Goal: Task Accomplishment & Management: Complete application form

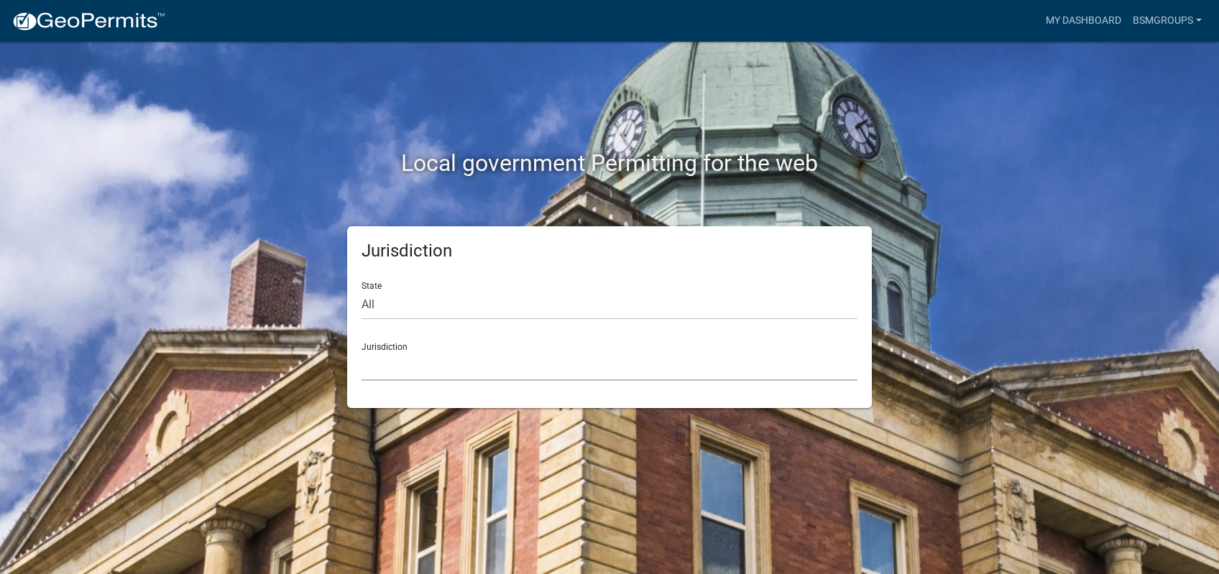
click at [361, 351] on select "[GEOGRAPHIC_DATA], [US_STATE] [GEOGRAPHIC_DATA], [US_STATE][PERSON_NAME][GEOGRA…" at bounding box center [609, 365] width 496 height 29
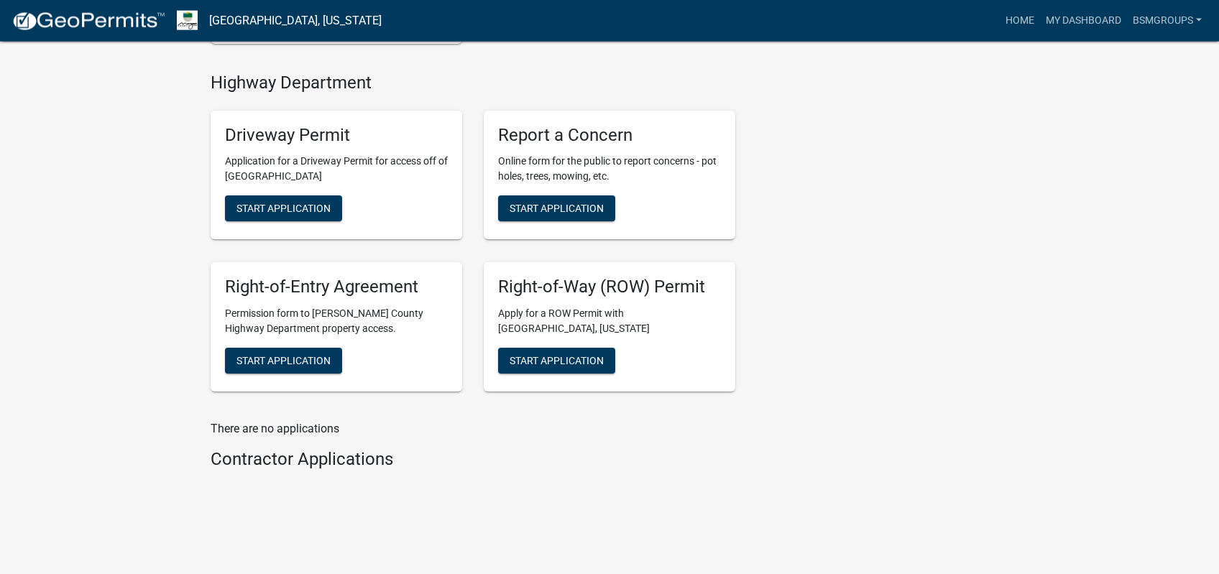
scroll to position [654, 0]
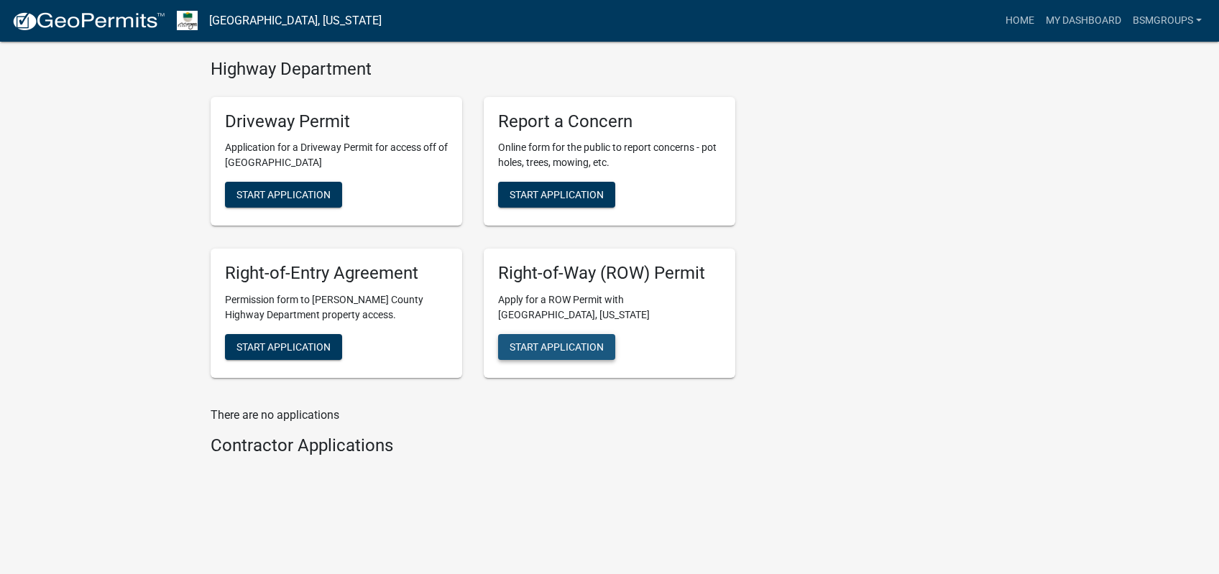
click at [573, 342] on span "Start Application" at bounding box center [556, 346] width 94 height 11
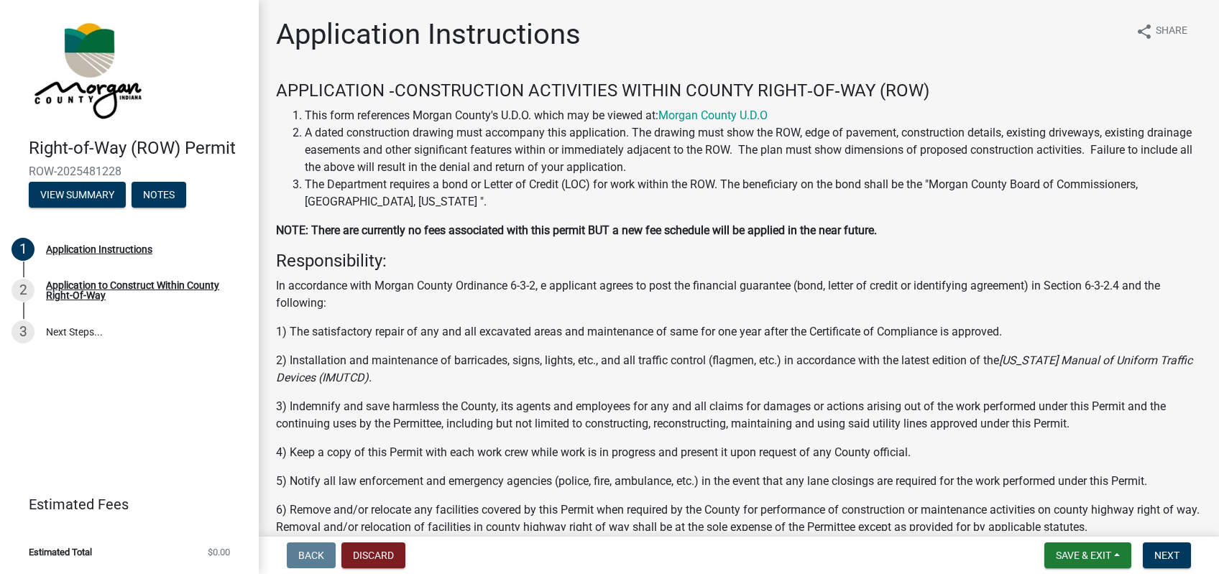
scroll to position [364, 0]
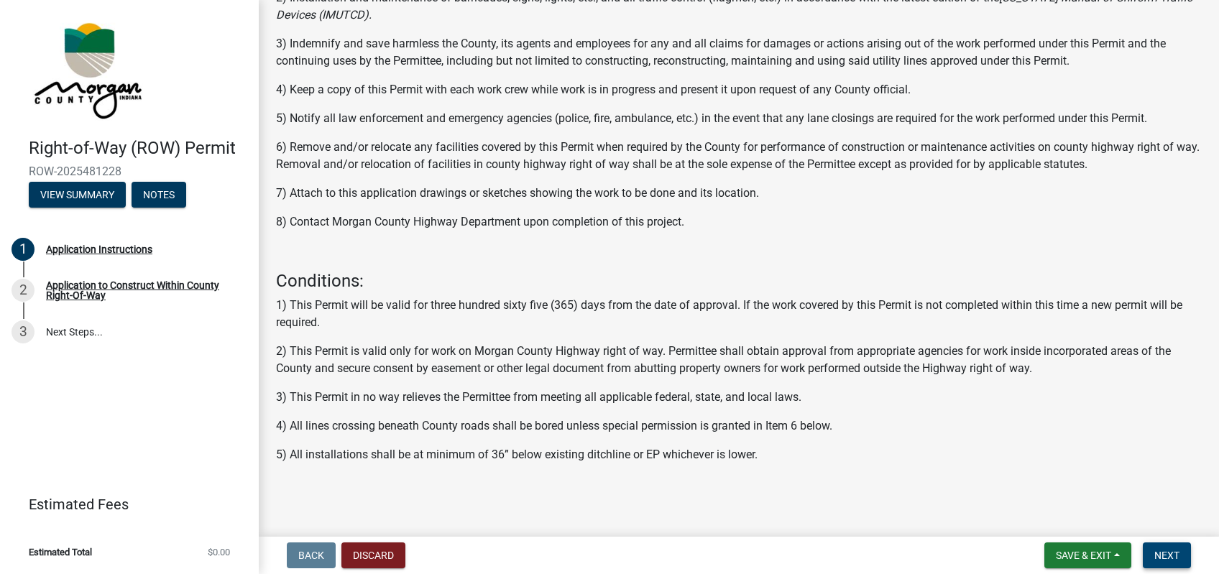
click at [1181, 542] on nav "Back Discard Save & Exit Save Save & Exit Next" at bounding box center [739, 555] width 960 height 37
click at [1178, 539] on nav "Back Discard Save & Exit Save Save & Exit Next" at bounding box center [739, 555] width 960 height 37
click at [1180, 545] on button "Next" at bounding box center [1167, 556] width 48 height 26
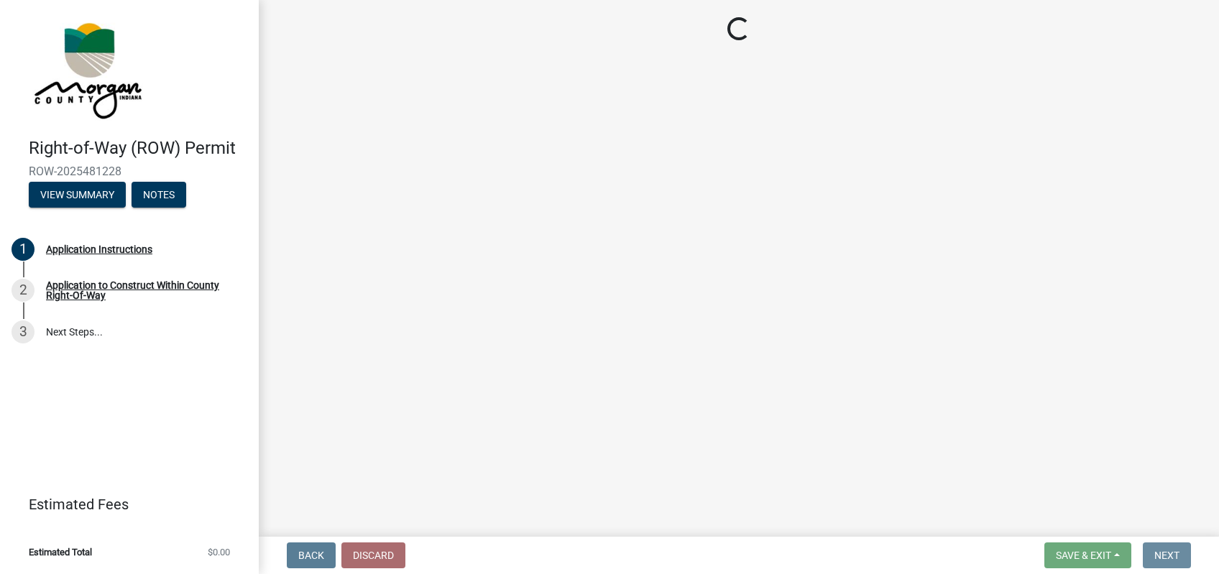
scroll to position [0, 0]
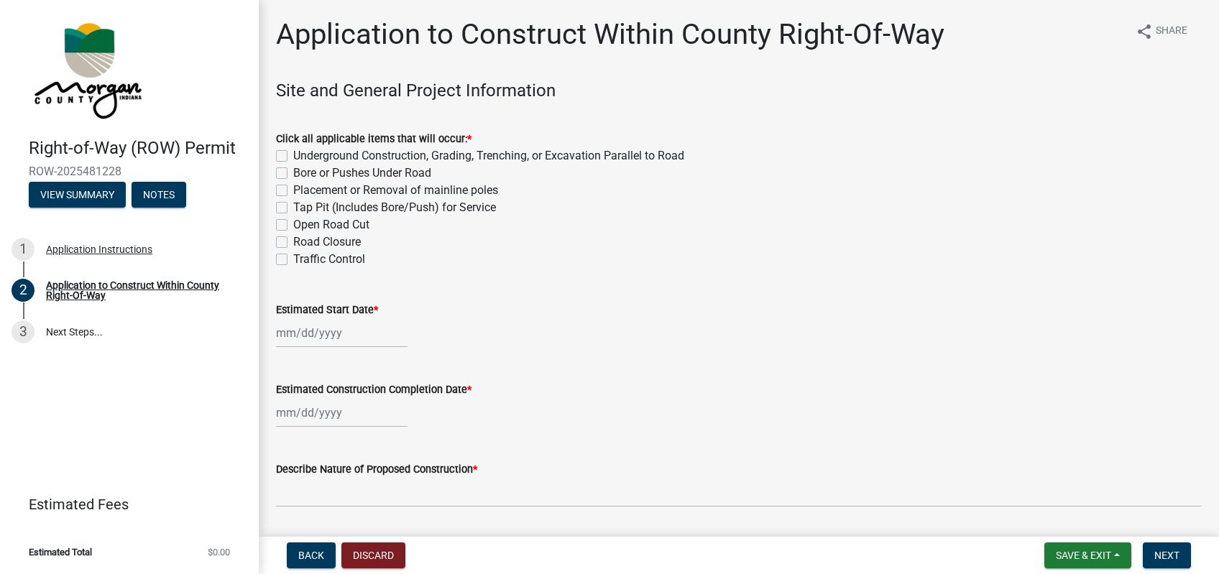
click at [293, 155] on label "Underground Construction, Grading, Trenching, or Excavation Parallel to Road" at bounding box center [488, 155] width 391 height 17
click at [293, 155] on input "Underground Construction, Grading, Trenching, or Excavation Parallel to Road" at bounding box center [297, 151] width 9 height 9
checkbox input "true"
checkbox input "false"
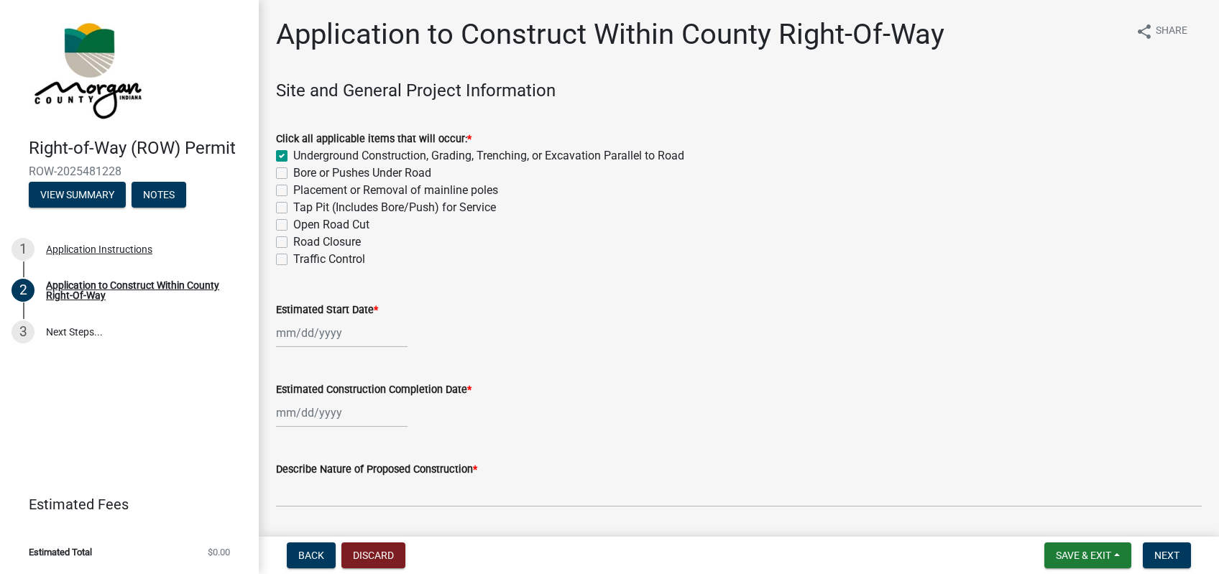
checkbox input "false"
click at [293, 175] on label "Bore or Pushes Under Road" at bounding box center [362, 173] width 138 height 17
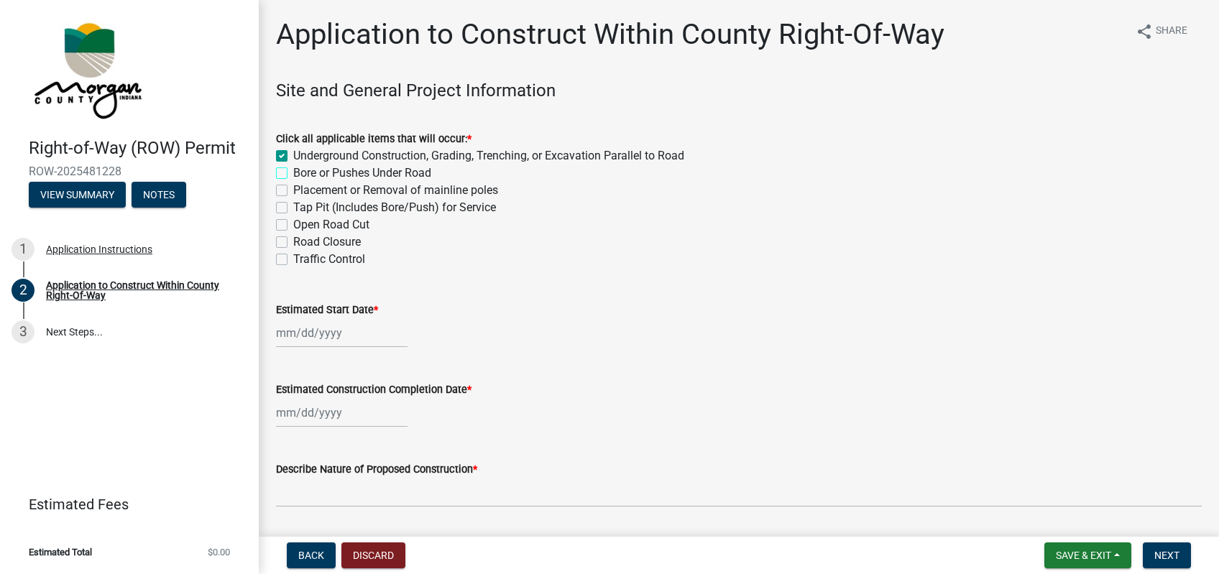
click at [293, 174] on input "Bore or Pushes Under Road" at bounding box center [297, 169] width 9 height 9
checkbox input "true"
checkbox input "false"
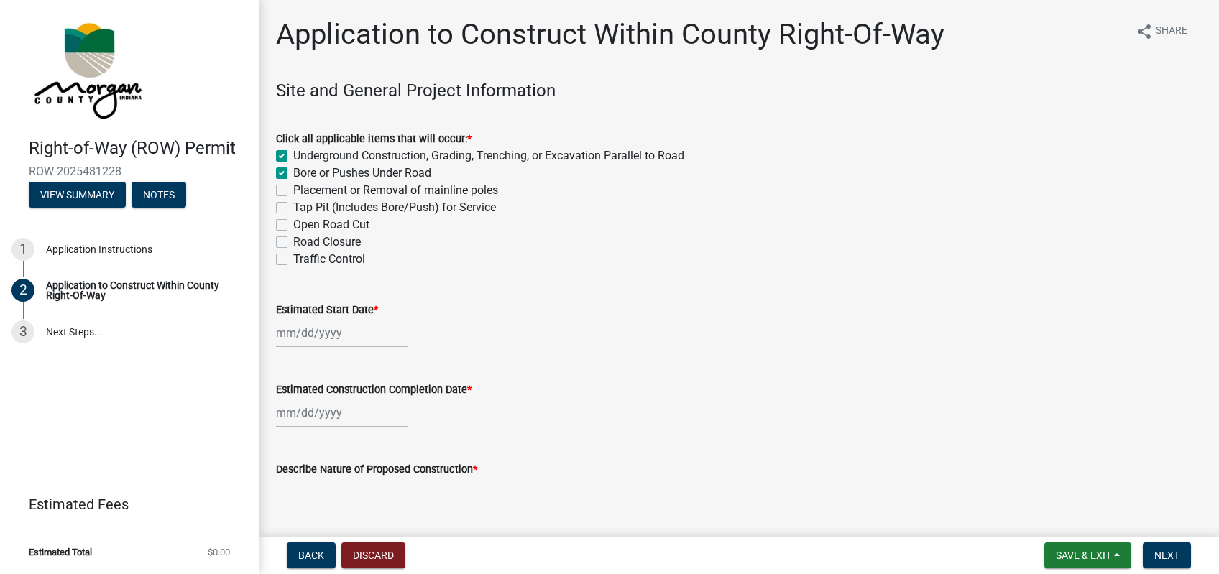
checkbox input "false"
click at [293, 208] on label "Tap Pit (Includes Bore/Push) for Service" at bounding box center [394, 207] width 203 height 17
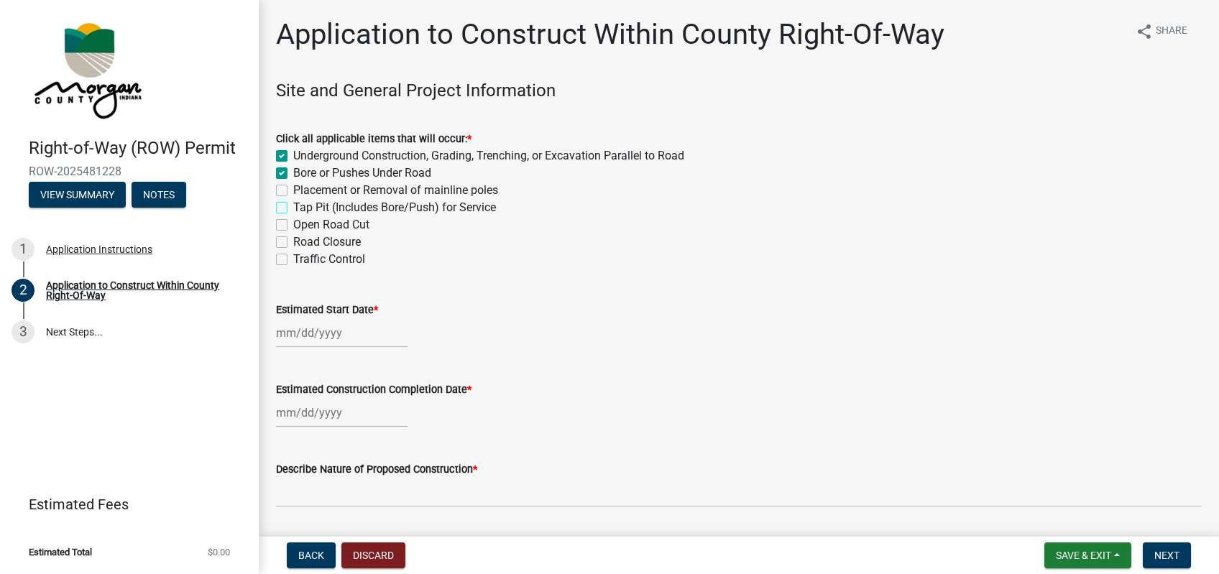
click at [293, 208] on input "Tap Pit (Includes Bore/Push) for Service" at bounding box center [297, 203] width 9 height 9
checkbox input "true"
checkbox input "false"
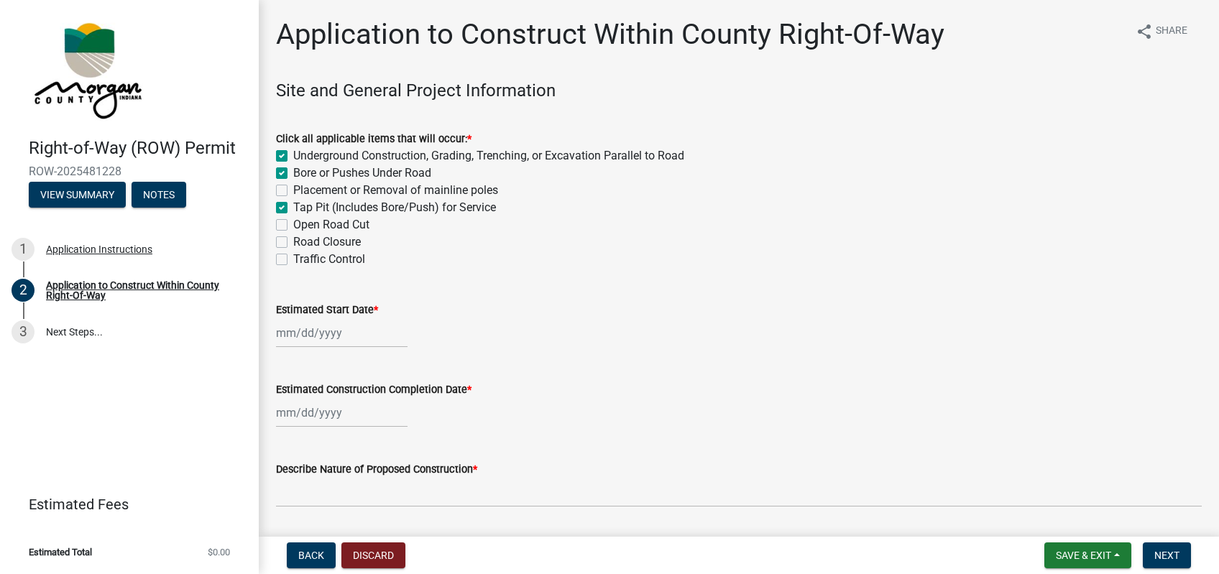
checkbox input "true"
checkbox input "false"
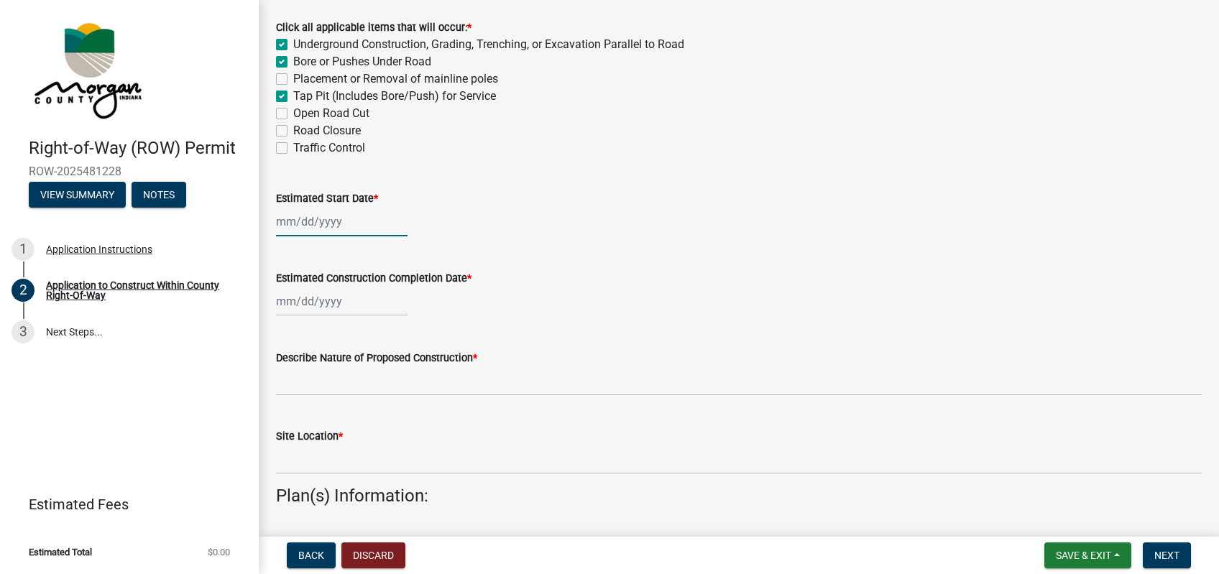
click at [326, 215] on input "Estimated Start Date *" at bounding box center [341, 221] width 131 height 29
select select "9"
select select "2025"
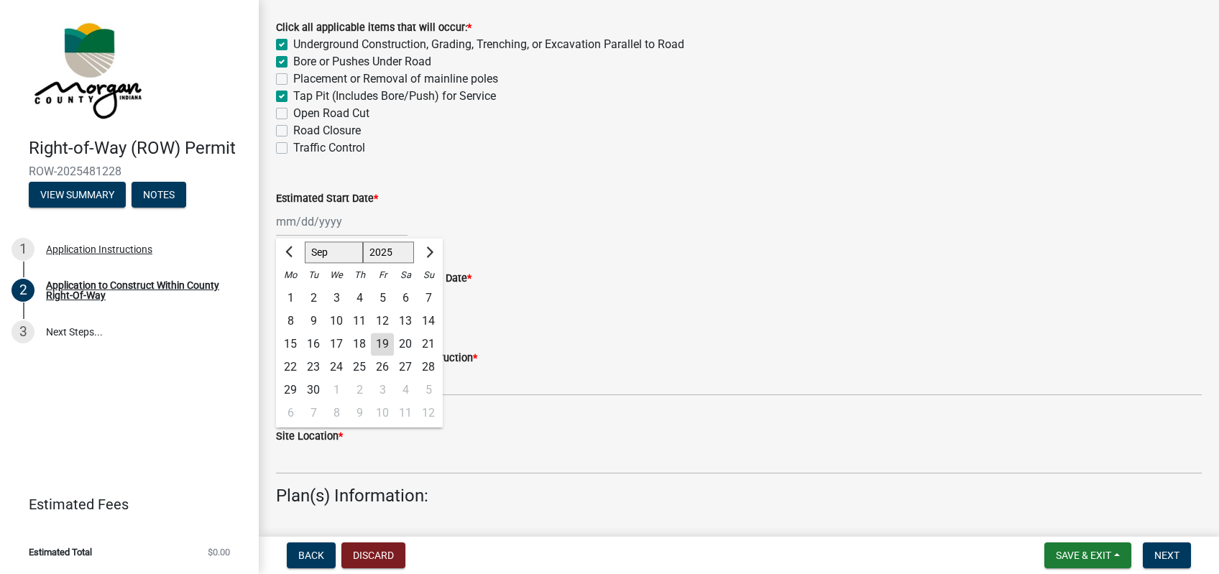
click at [385, 366] on div "26" at bounding box center [382, 367] width 23 height 23
type input "[DATE]"
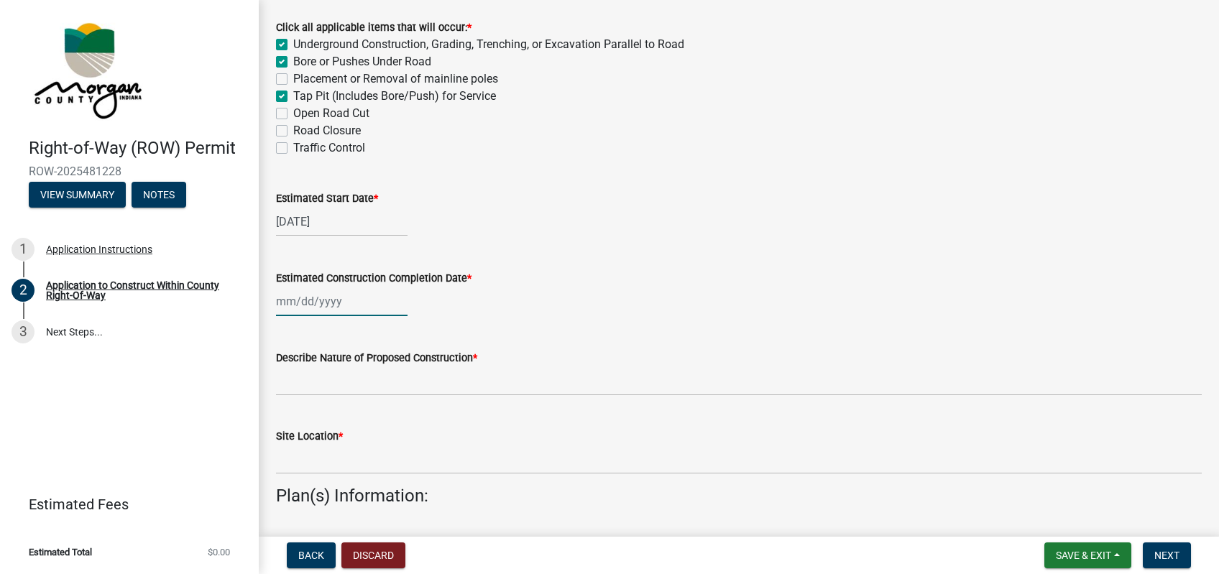
click at [288, 297] on input "Estimated Construction Completion Date *" at bounding box center [341, 301] width 131 height 29
select select "9"
select select "2025"
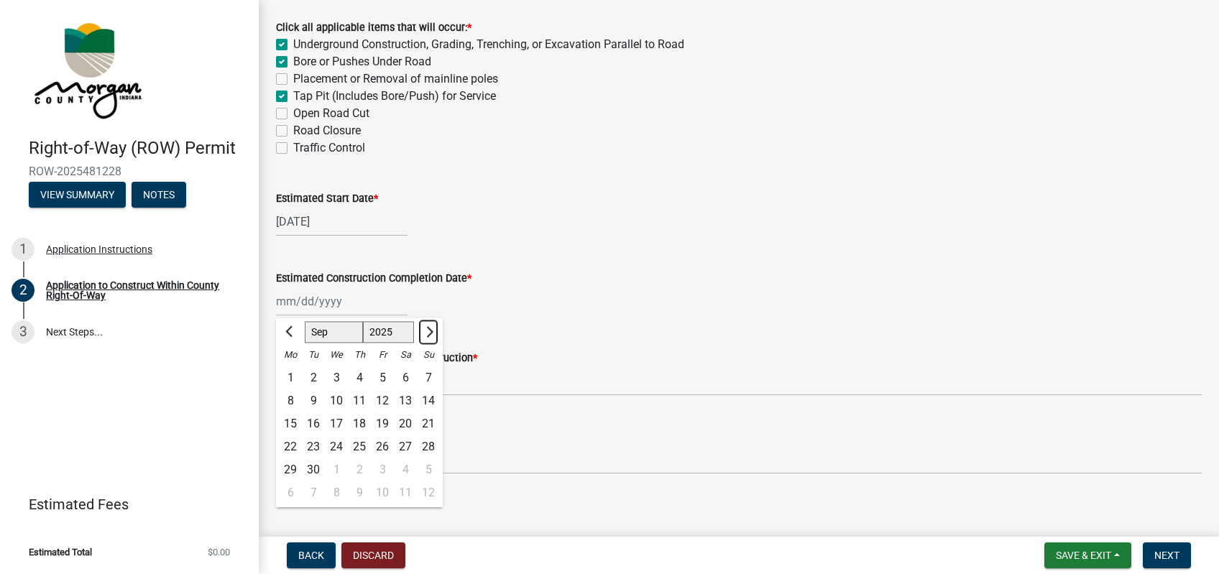
click at [426, 332] on span "Next month" at bounding box center [428, 331] width 11 height 11
click at [430, 331] on span "Next month" at bounding box center [428, 331] width 11 height 11
select select "11"
click at [336, 468] on div "26" at bounding box center [336, 469] width 23 height 23
type input "[DATE]"
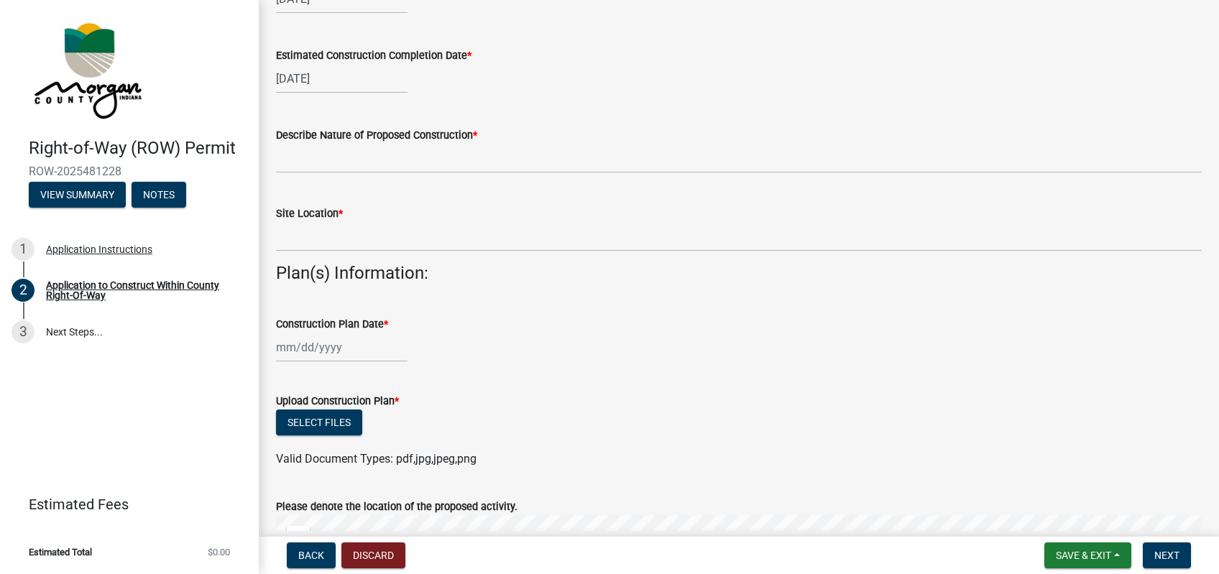
scroll to position [335, 0]
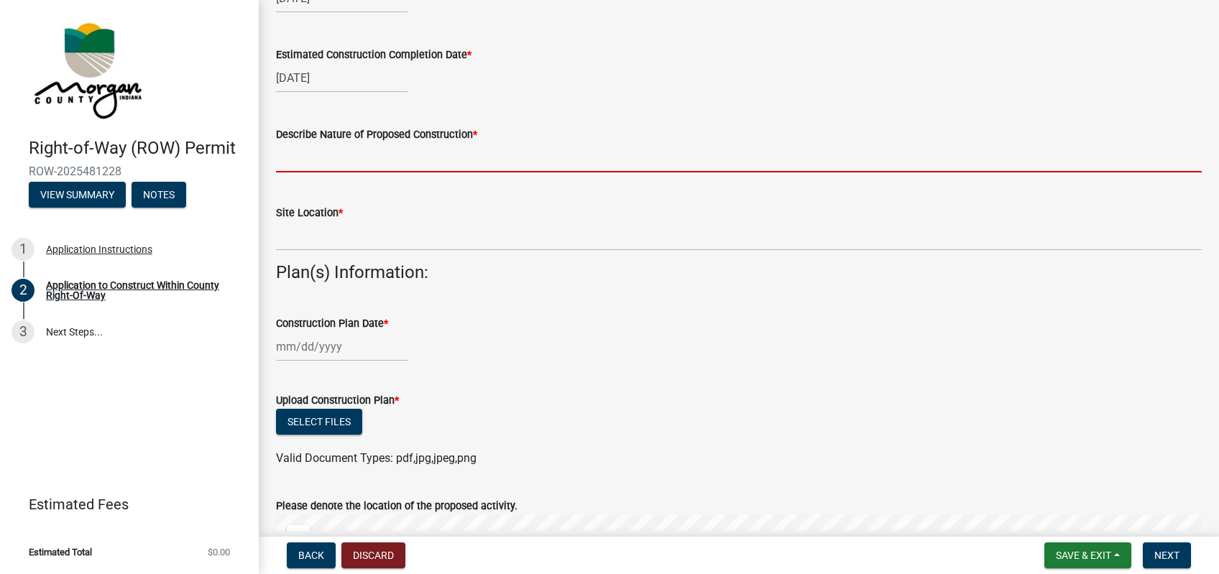
click at [328, 149] on input "Describe Nature of Proposed Construction *" at bounding box center [739, 157] width 926 height 29
click at [535, 155] on input "Describe Nature of Proposed Construction *" at bounding box center [739, 157] width 926 height 29
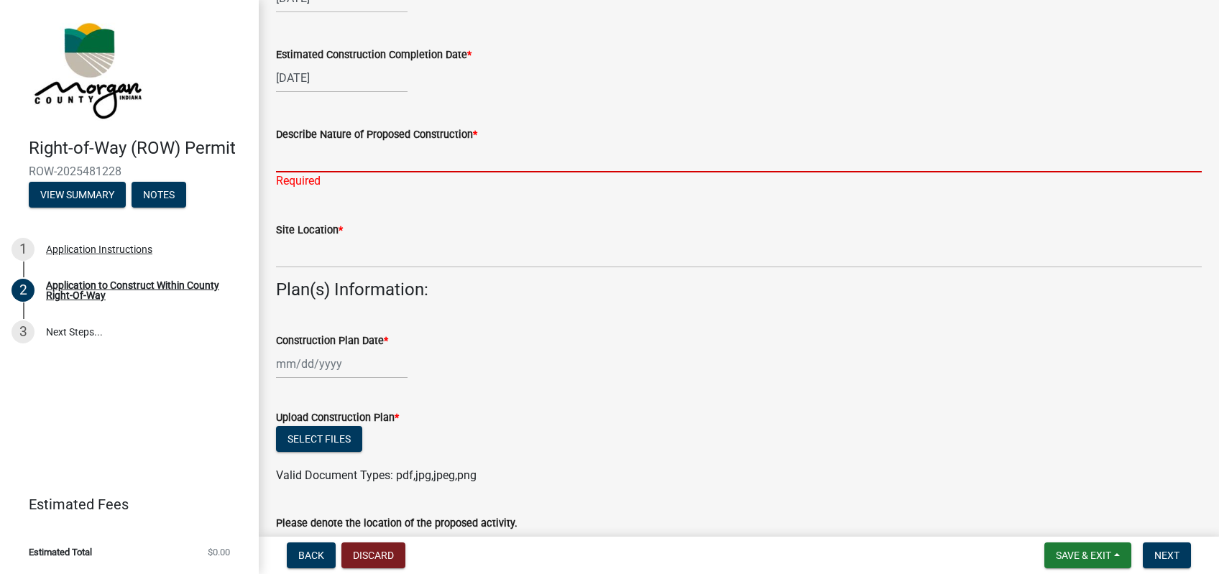
click at [417, 167] on input "Describe Nature of Proposed Construction *" at bounding box center [739, 157] width 926 height 29
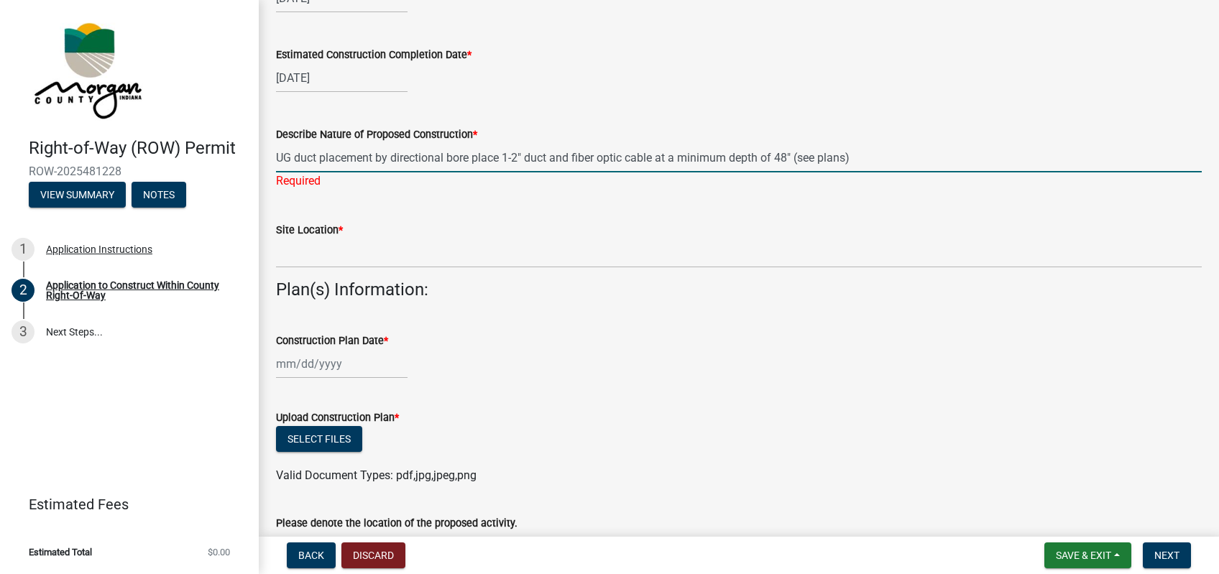
type input "UG duct placement by directional bore place 1-2" duct and fiber optic cable at …"
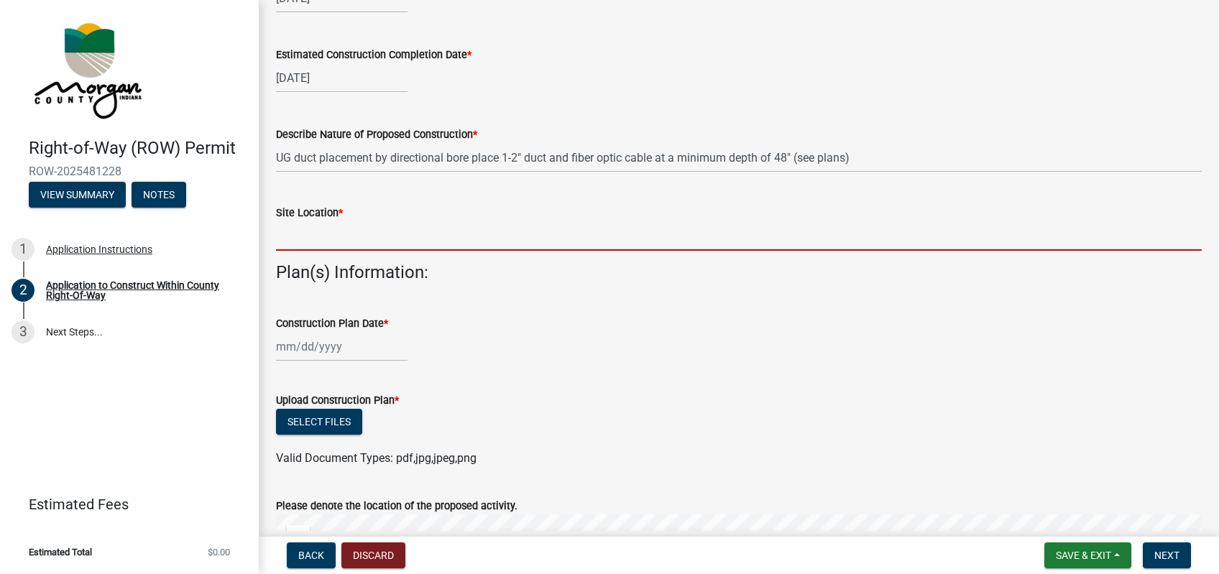
click at [458, 236] on input "Site Location *" at bounding box center [739, 235] width 926 height 29
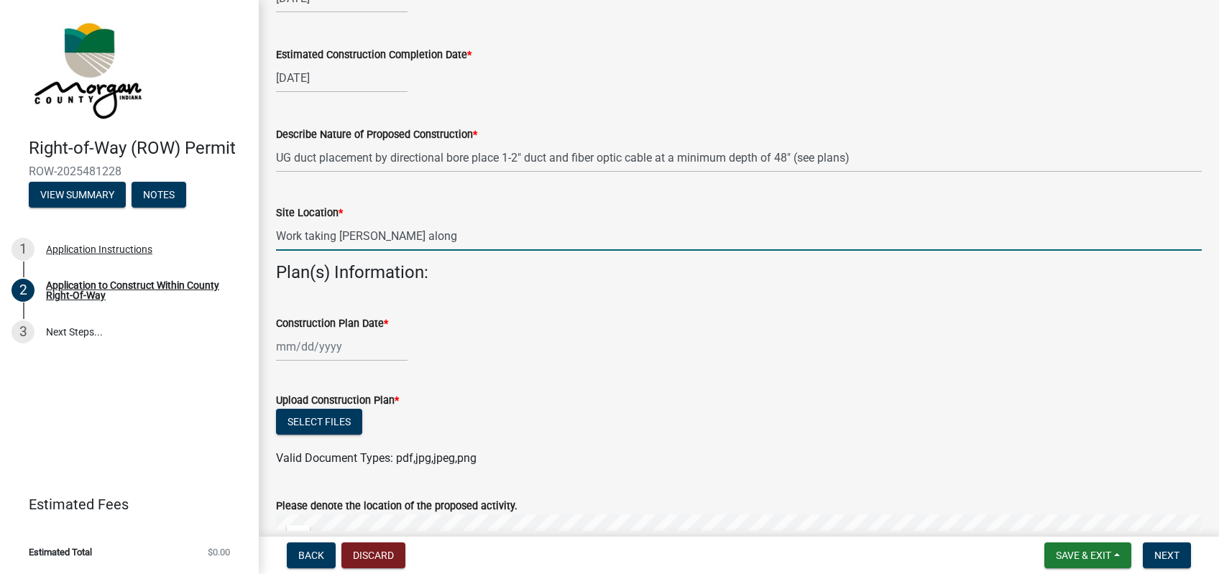
click at [437, 239] on input "Work taking [PERSON_NAME] along" at bounding box center [739, 235] width 926 height 29
click at [617, 238] on input "Work taking [PERSON_NAME] along and under Legendary Dr," at bounding box center [739, 235] width 926 height 29
click at [615, 236] on input "Work taking [PERSON_NAME] along and under Legendary Dr, Legendary Ct," at bounding box center [739, 235] width 926 height 29
click at [770, 239] on input "Work taking [PERSON_NAME] along and under Legendary Dr, Legendary Ct, Dogwood C…" at bounding box center [739, 235] width 926 height 29
click at [423, 236] on input "Work taking [PERSON_NAME] along and under Legendary Dr, Legendary Ct, Dogwood C…" at bounding box center [739, 235] width 926 height 29
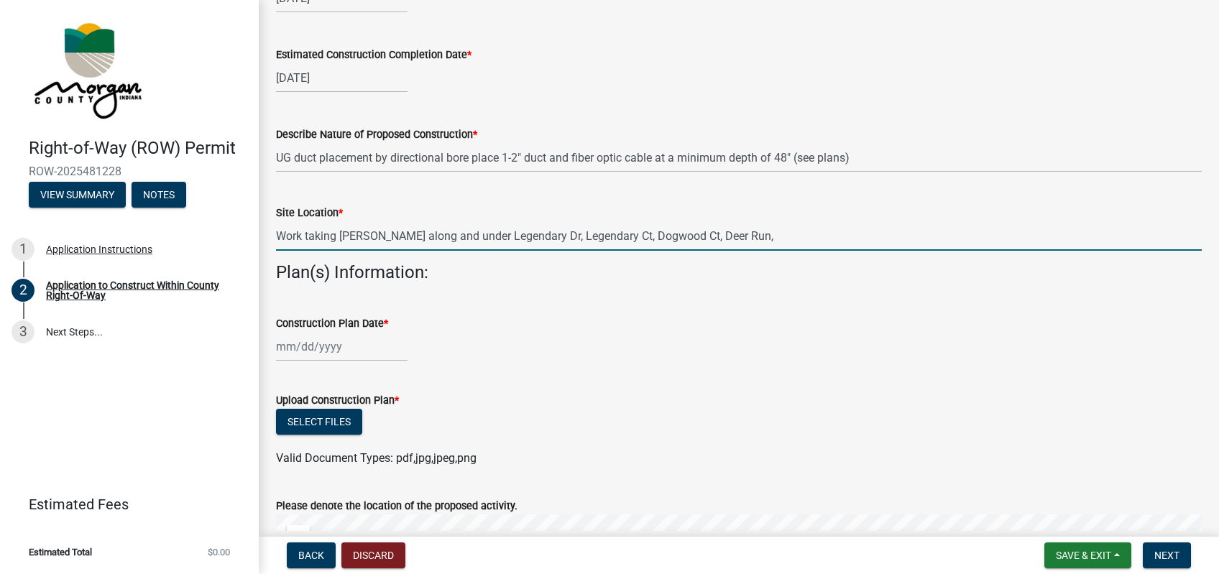
click at [425, 235] on input "Work taking [PERSON_NAME] along and under Legendary Dr, Legendary Ct, Dogwood C…" at bounding box center [739, 235] width 926 height 29
click at [802, 236] on input "Work taking [PERSON_NAME] along and/or under Legendary Dr, Legendary Ct, Dogwoo…" at bounding box center [739, 235] width 926 height 29
drag, startPoint x: 831, startPoint y: 239, endPoint x: 839, endPoint y: 241, distance: 7.5
click at [833, 239] on input "Work taking [PERSON_NAME] along and/or under Legendary Dr, Legendary Ct, Dogwoo…" at bounding box center [739, 235] width 926 height 29
click at [976, 241] on input "Work taking [PERSON_NAME] along and/or under Legendary Dr, Legendary Ct, Dogwoo…" at bounding box center [739, 235] width 926 height 29
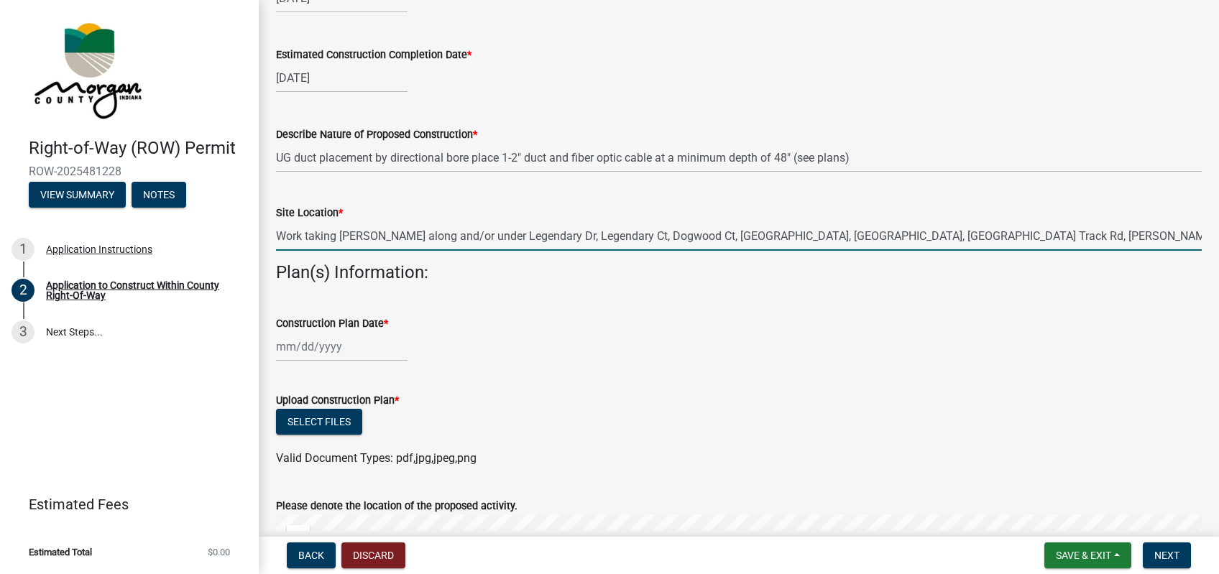
click at [1014, 242] on input "Work taking [PERSON_NAME] along and/or under Legendary Dr, Legendary Ct, Dogwoo…" at bounding box center [739, 235] width 926 height 29
click at [1141, 239] on input "Work taking [PERSON_NAME] along and/or under Legendary Dr, Legendary Ct, Dogwoo…" at bounding box center [739, 235] width 926 height 29
type input "Work taking [PERSON_NAME] along and/or under Legendary Dr, Legendary Ct, Dogwoo…"
click at [361, 340] on input "Construction Plan Date *" at bounding box center [341, 346] width 131 height 29
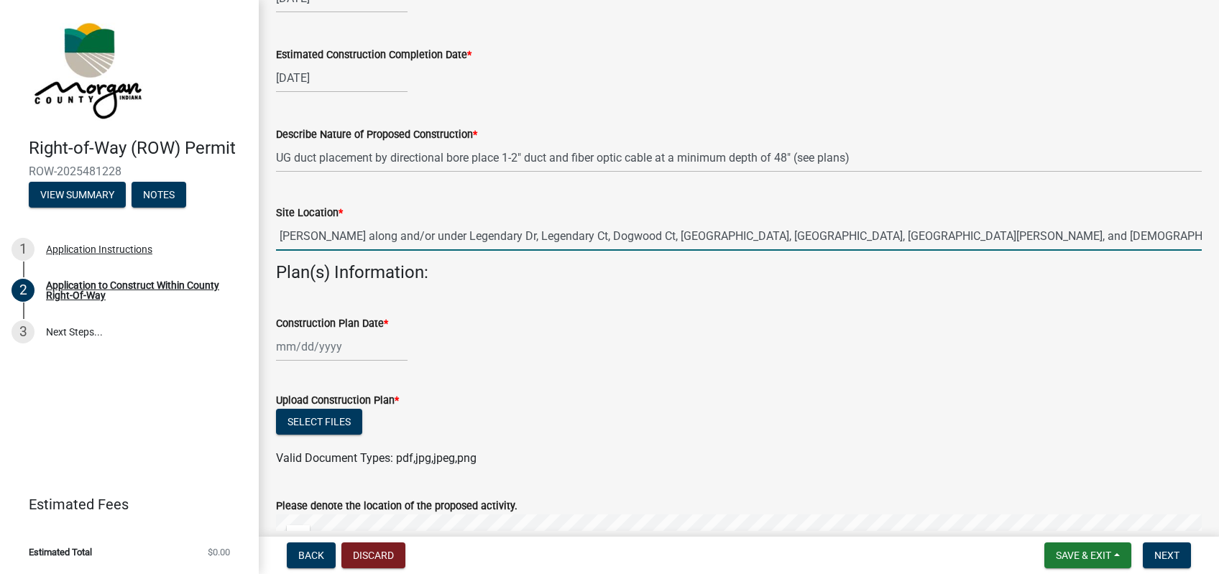
select select "9"
select select "2025"
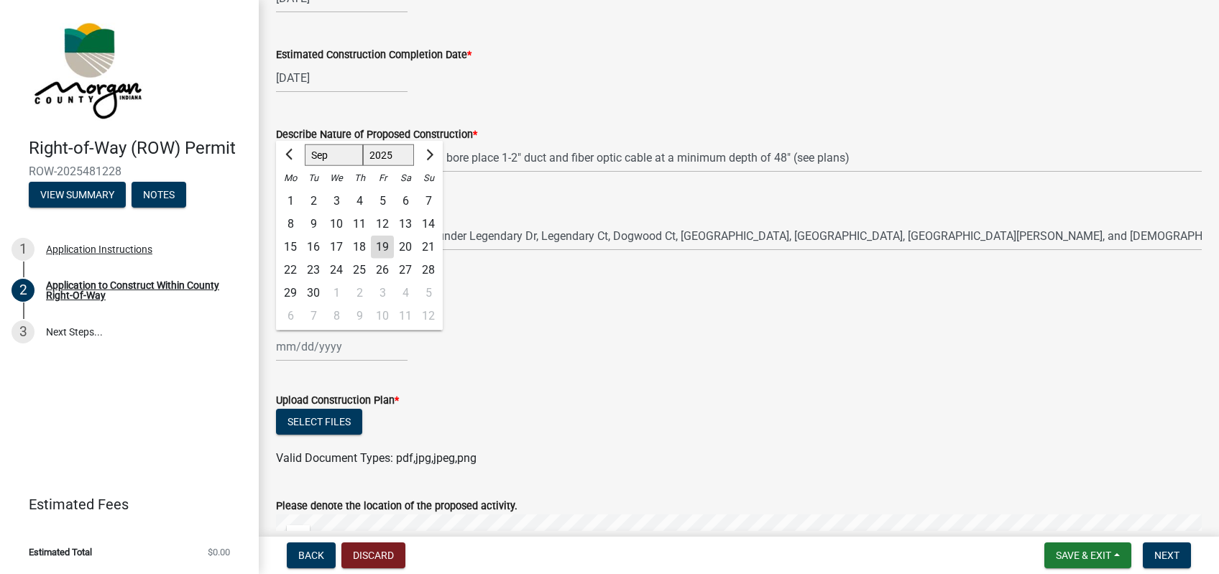
click at [384, 271] on div "26" at bounding box center [382, 269] width 23 height 23
type input "[DATE]"
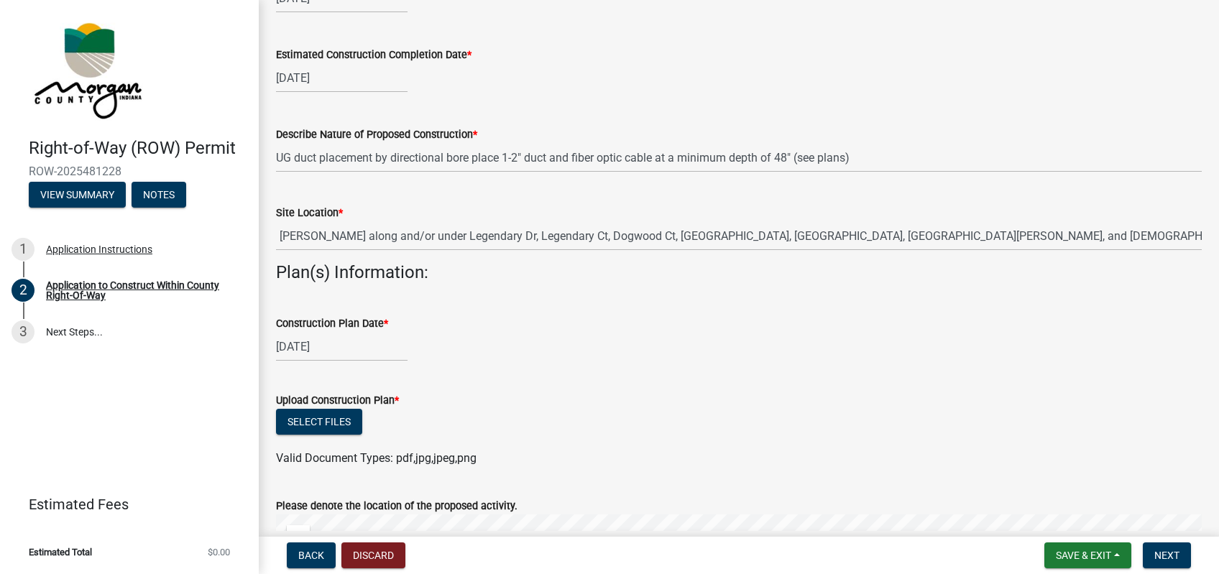
scroll to position [558, 0]
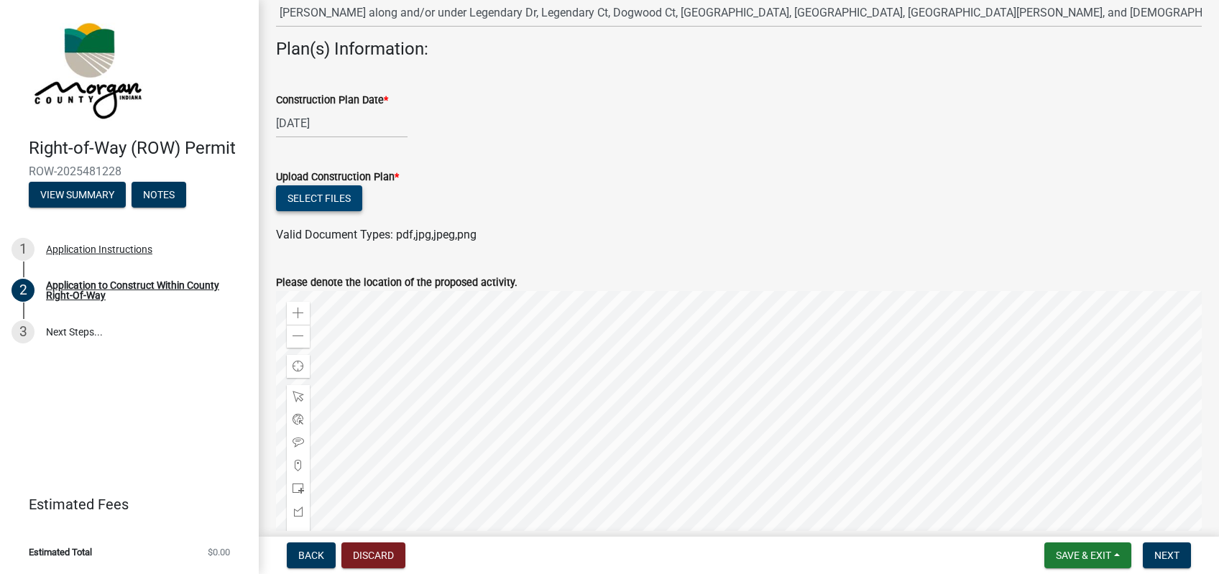
click at [341, 201] on button "Select files" at bounding box center [319, 198] width 86 height 26
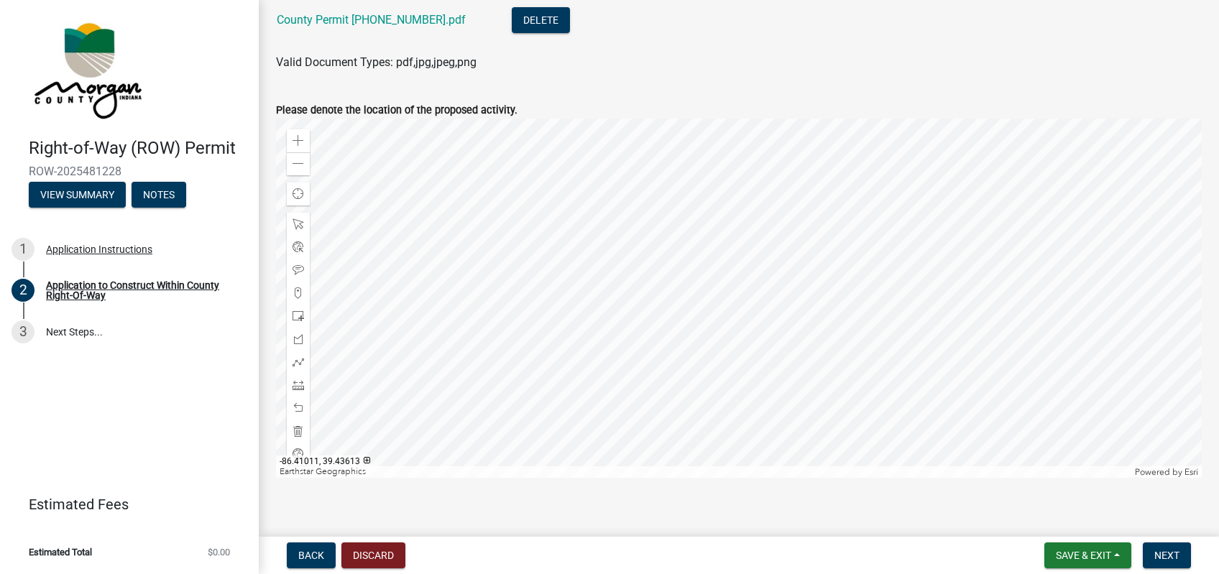
scroll to position [799, 0]
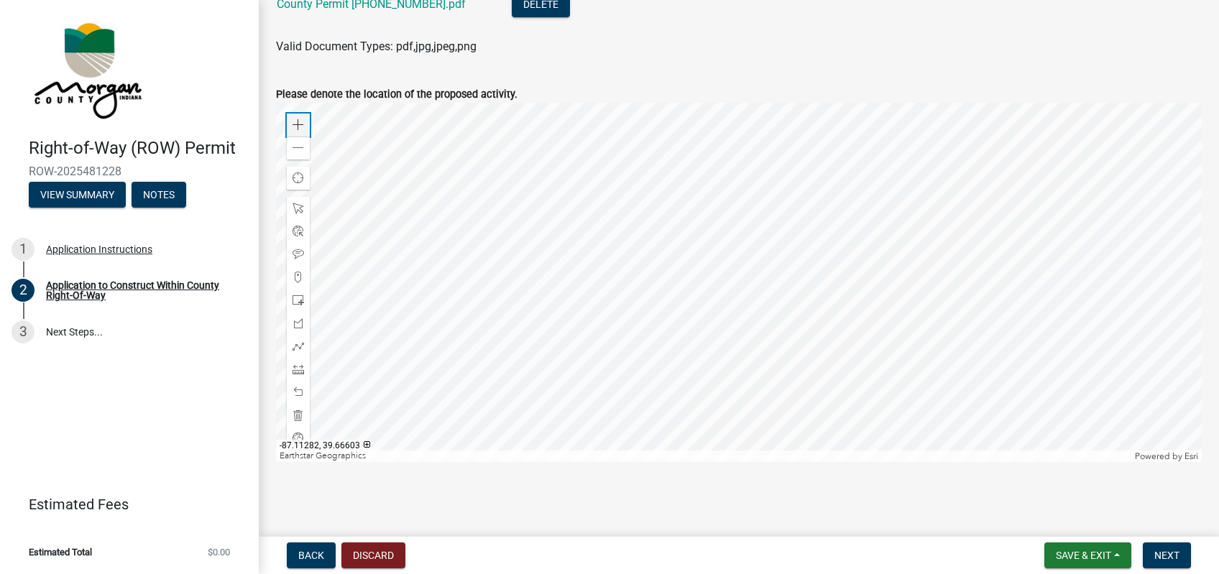
click at [294, 124] on span at bounding box center [297, 124] width 11 height 11
click at [873, 234] on div at bounding box center [739, 282] width 926 height 359
click at [297, 119] on span at bounding box center [297, 124] width 11 height 11
click at [717, 247] on div at bounding box center [739, 282] width 926 height 359
click at [750, 363] on div at bounding box center [739, 282] width 926 height 359
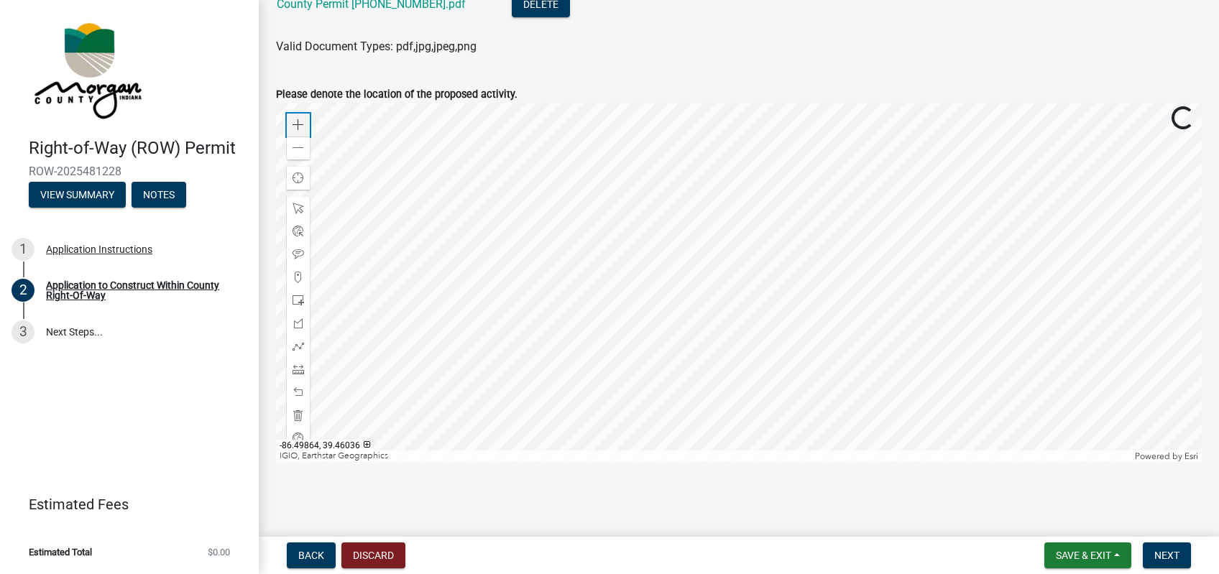
click at [296, 121] on div "Zoom in" at bounding box center [298, 125] width 23 height 23
click at [799, 302] on div at bounding box center [739, 282] width 926 height 359
click at [301, 119] on span at bounding box center [297, 124] width 11 height 11
click at [739, 350] on div at bounding box center [739, 282] width 926 height 359
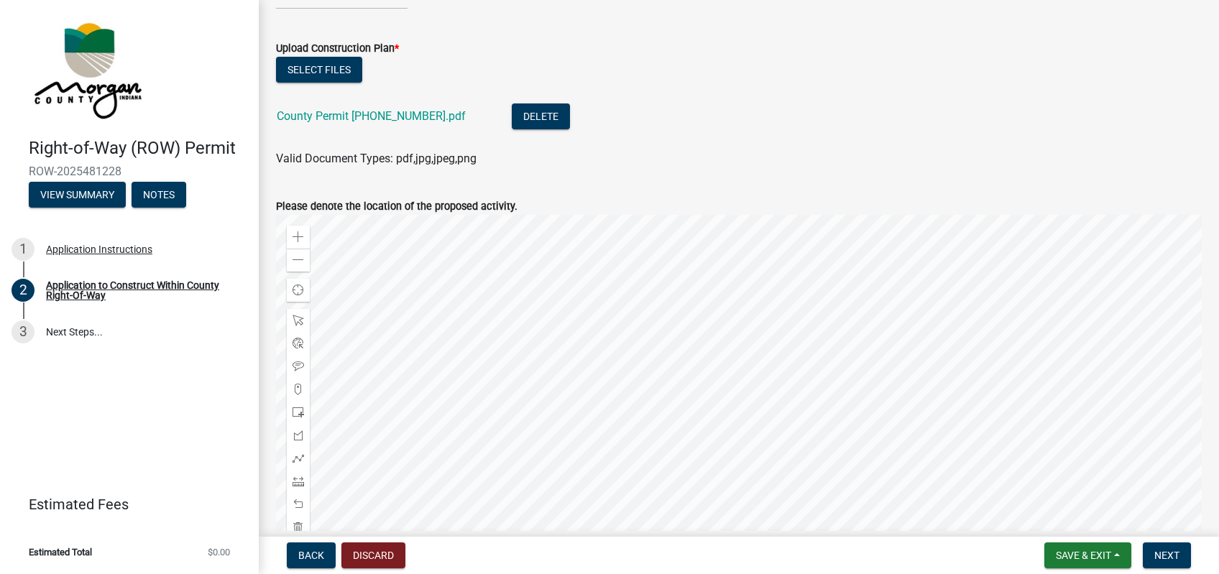
click at [803, 455] on div at bounding box center [739, 394] width 926 height 359
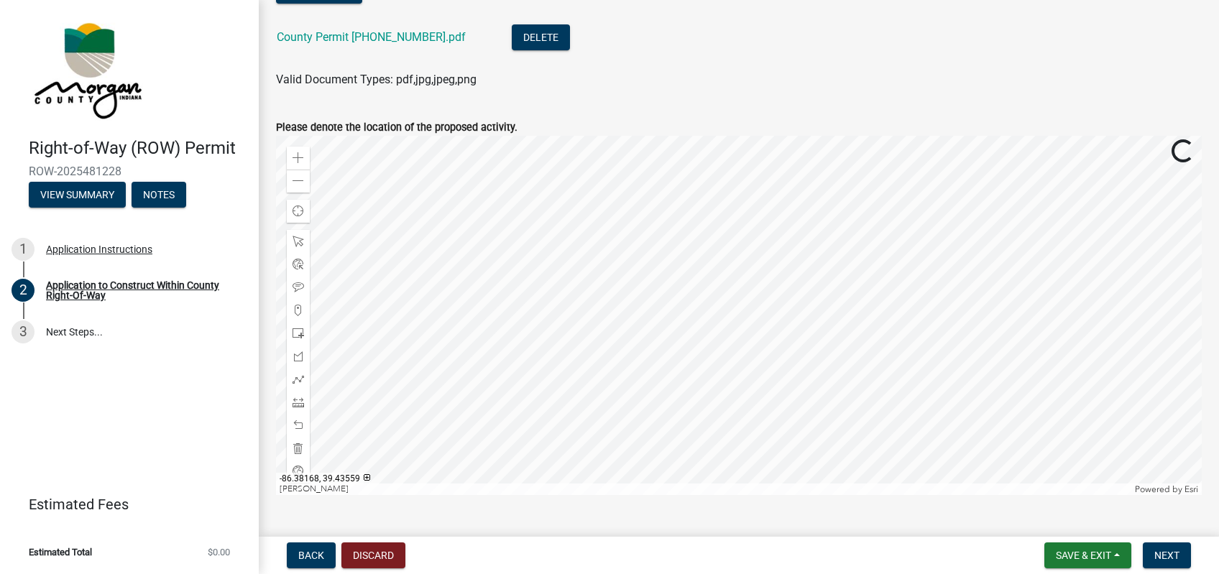
scroll to position [799, 0]
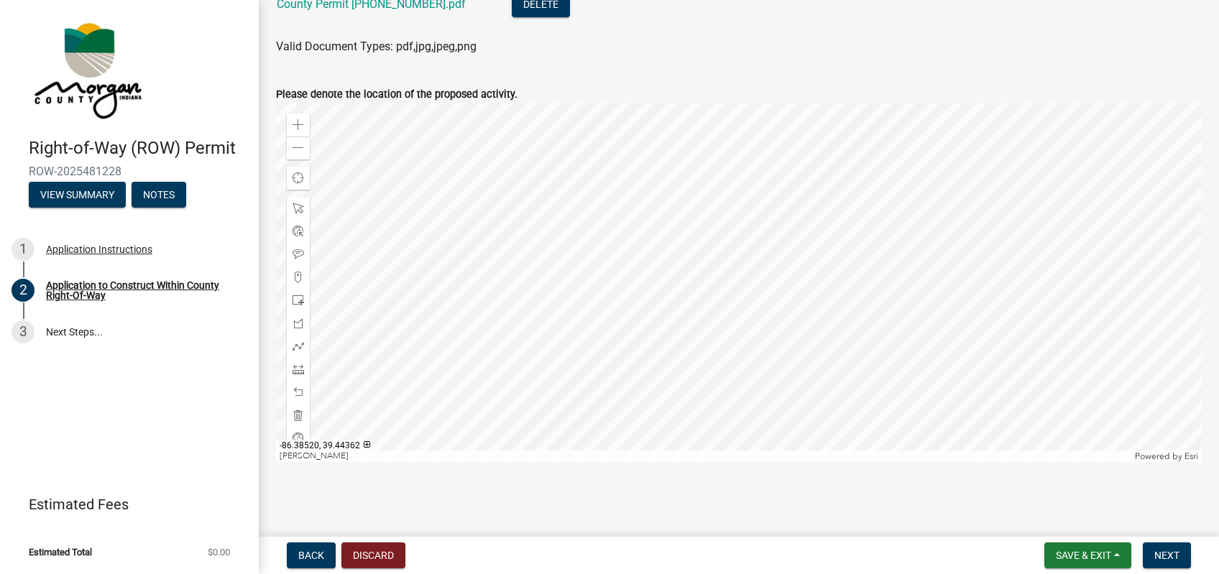
click at [764, 399] on div at bounding box center [739, 282] width 926 height 359
click at [762, 365] on div at bounding box center [739, 282] width 926 height 359
click at [291, 146] on div "Zoom out" at bounding box center [298, 148] width 23 height 23
click at [297, 154] on span at bounding box center [297, 147] width 11 height 11
click at [626, 359] on div at bounding box center [739, 282] width 926 height 359
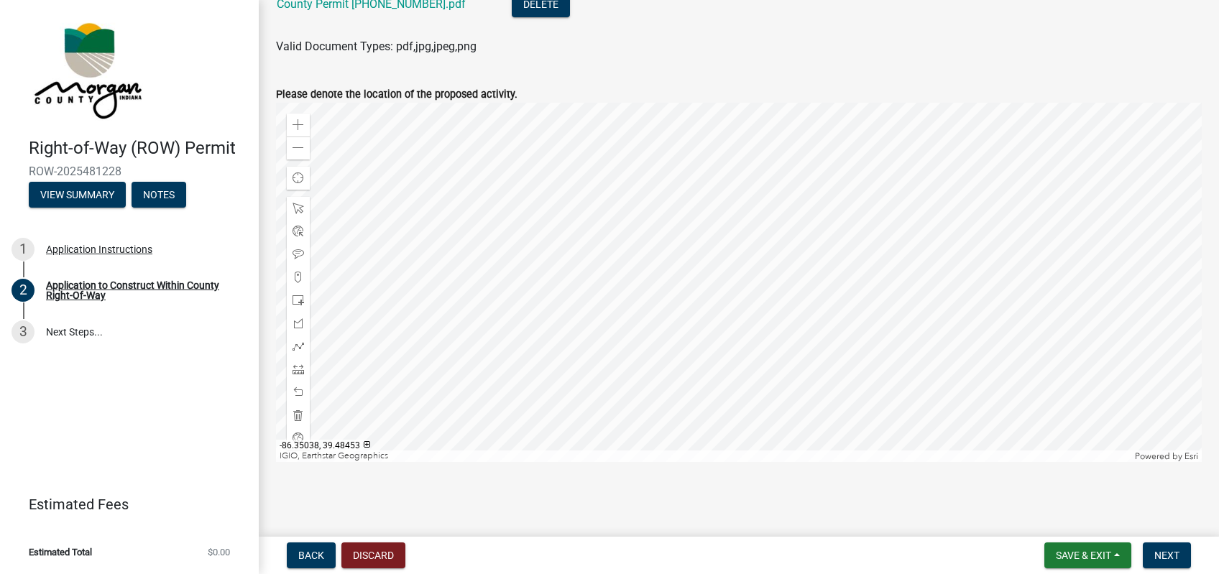
click at [781, 132] on div at bounding box center [739, 282] width 926 height 359
click at [744, 144] on div at bounding box center [739, 282] width 926 height 359
click at [892, 134] on div at bounding box center [739, 282] width 926 height 359
click at [640, 286] on div at bounding box center [739, 282] width 926 height 359
click at [304, 125] on div "Zoom in" at bounding box center [298, 125] width 23 height 23
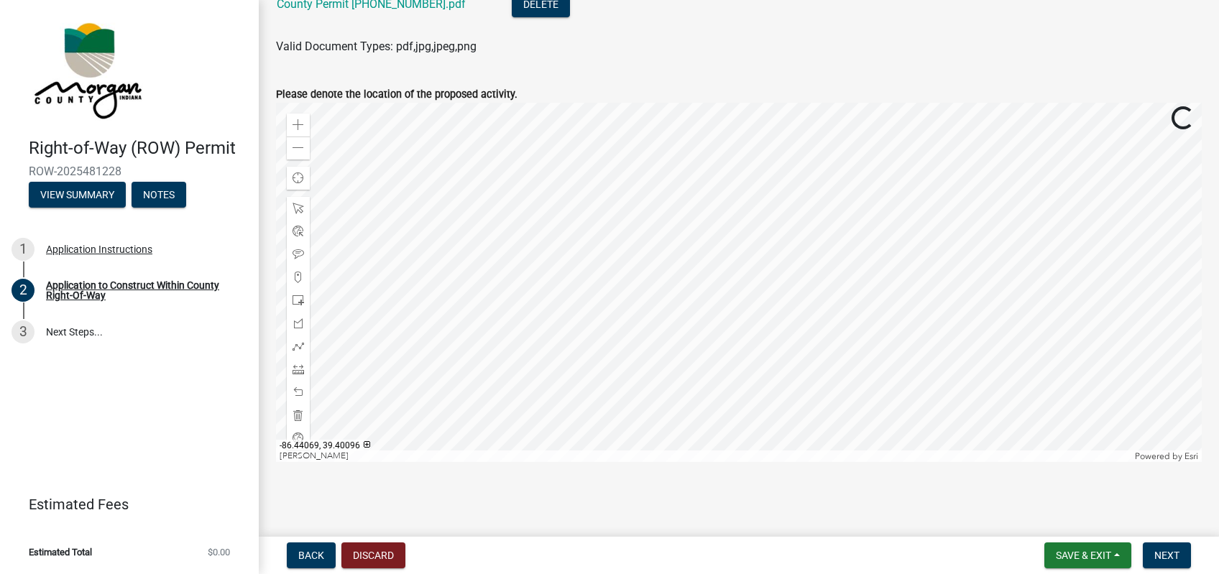
click at [834, 241] on div at bounding box center [739, 282] width 926 height 359
click at [664, 145] on div at bounding box center [739, 282] width 926 height 359
click at [608, 329] on div at bounding box center [739, 282] width 926 height 359
click at [303, 124] on span at bounding box center [297, 124] width 11 height 11
click at [782, 313] on div at bounding box center [739, 282] width 926 height 359
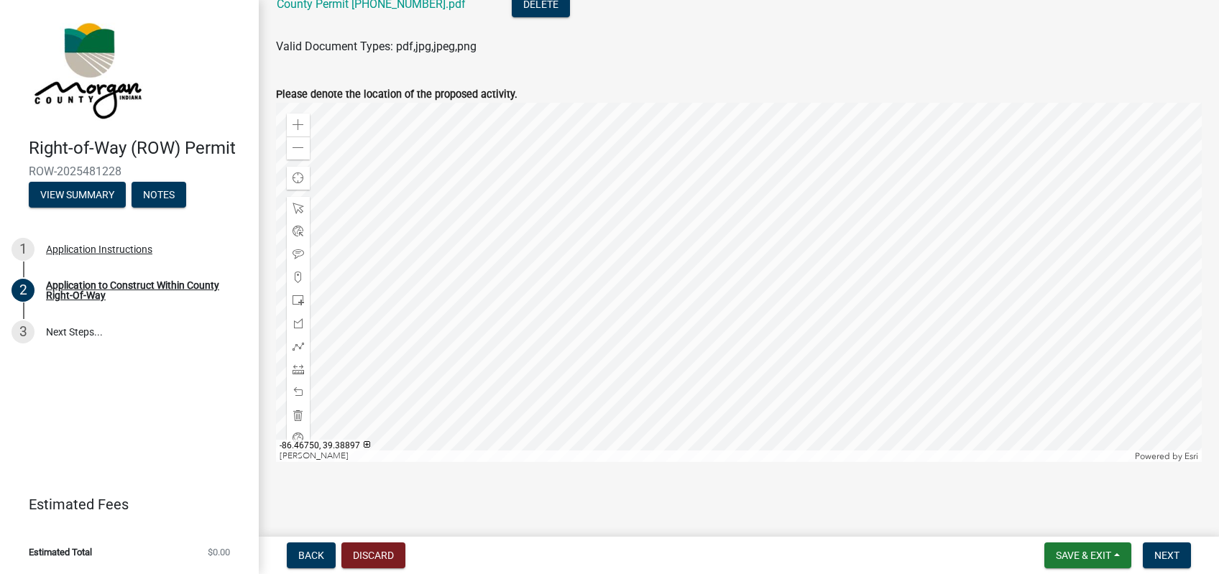
click at [721, 330] on div at bounding box center [739, 282] width 926 height 359
click at [302, 119] on span at bounding box center [297, 124] width 11 height 11
click at [655, 322] on div at bounding box center [739, 282] width 926 height 359
click at [300, 126] on span at bounding box center [297, 124] width 11 height 11
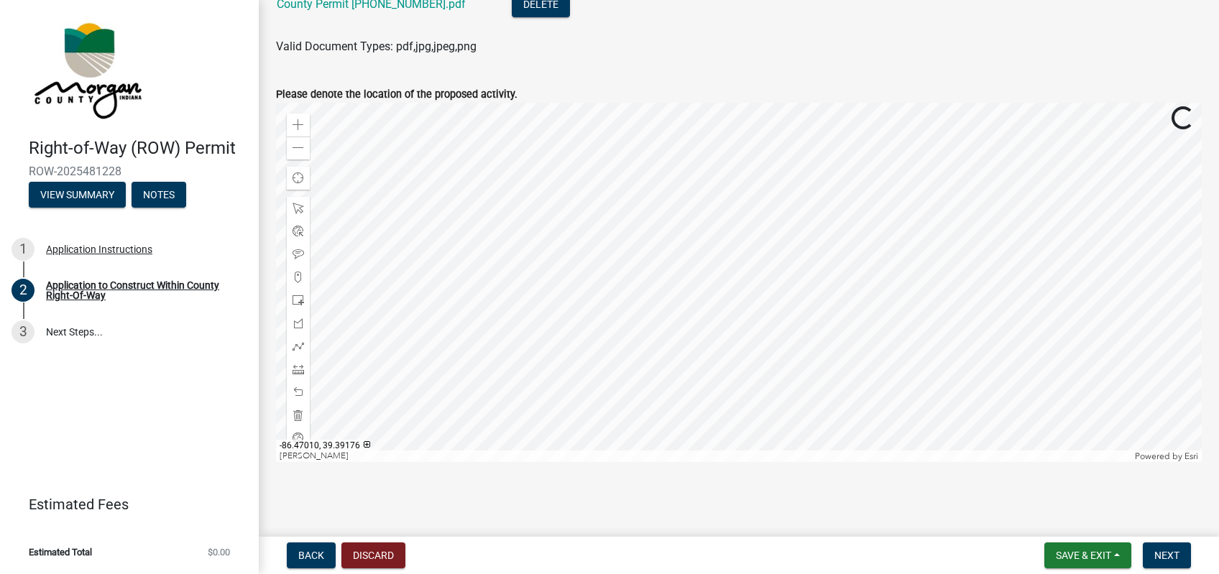
click at [1168, 462] on div at bounding box center [739, 282] width 926 height 359
click at [930, 356] on div at bounding box center [739, 282] width 926 height 359
click at [707, 257] on div at bounding box center [739, 282] width 926 height 359
click at [697, 215] on div at bounding box center [739, 282] width 926 height 359
click at [686, 219] on div at bounding box center [739, 282] width 926 height 359
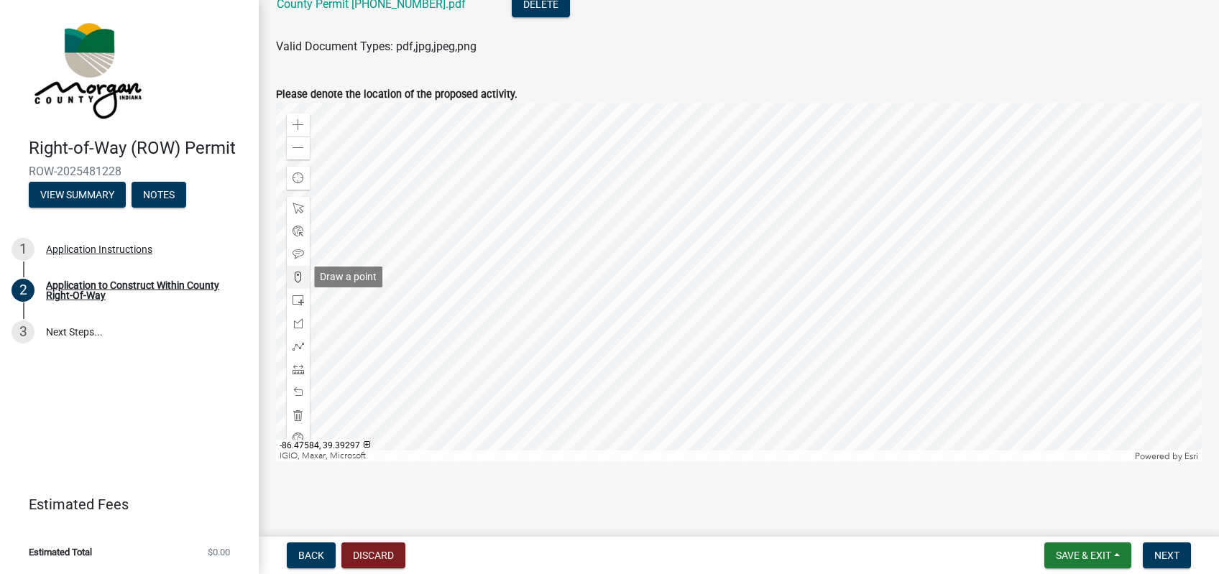
click at [290, 274] on div at bounding box center [298, 277] width 23 height 23
click at [701, 199] on div at bounding box center [739, 282] width 926 height 359
click at [908, 287] on div at bounding box center [739, 282] width 926 height 359
click at [297, 416] on span at bounding box center [297, 415] width 11 height 11
click at [301, 248] on div at bounding box center [298, 254] width 23 height 23
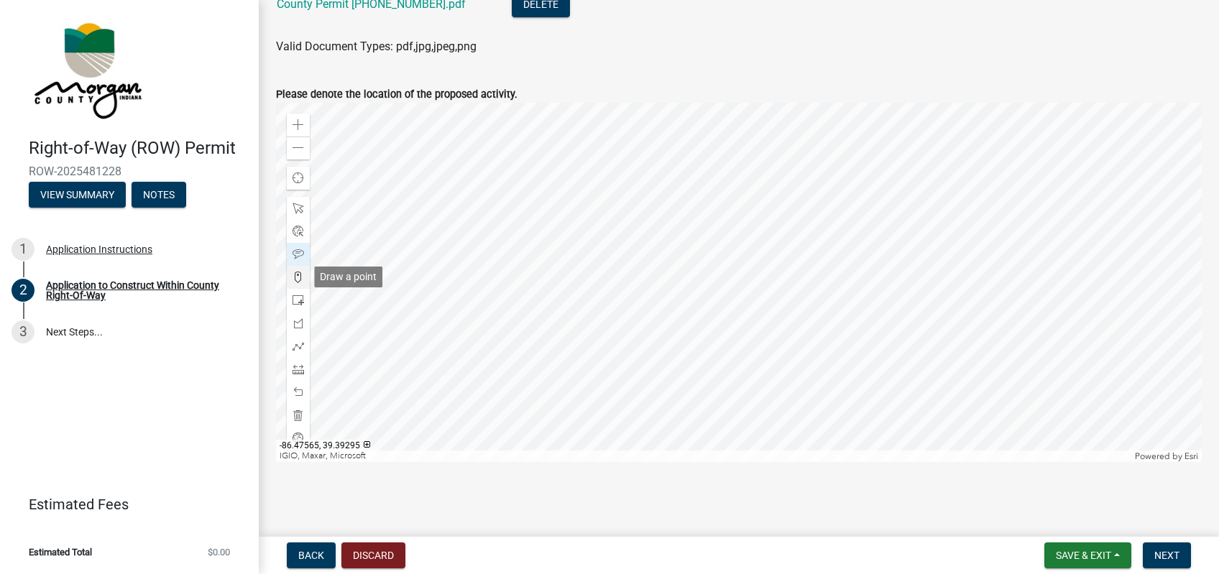
click at [297, 280] on span at bounding box center [297, 277] width 11 height 11
click at [903, 286] on div at bounding box center [739, 282] width 926 height 359
click at [299, 256] on span at bounding box center [297, 254] width 11 height 11
click at [885, 269] on div at bounding box center [739, 282] width 926 height 359
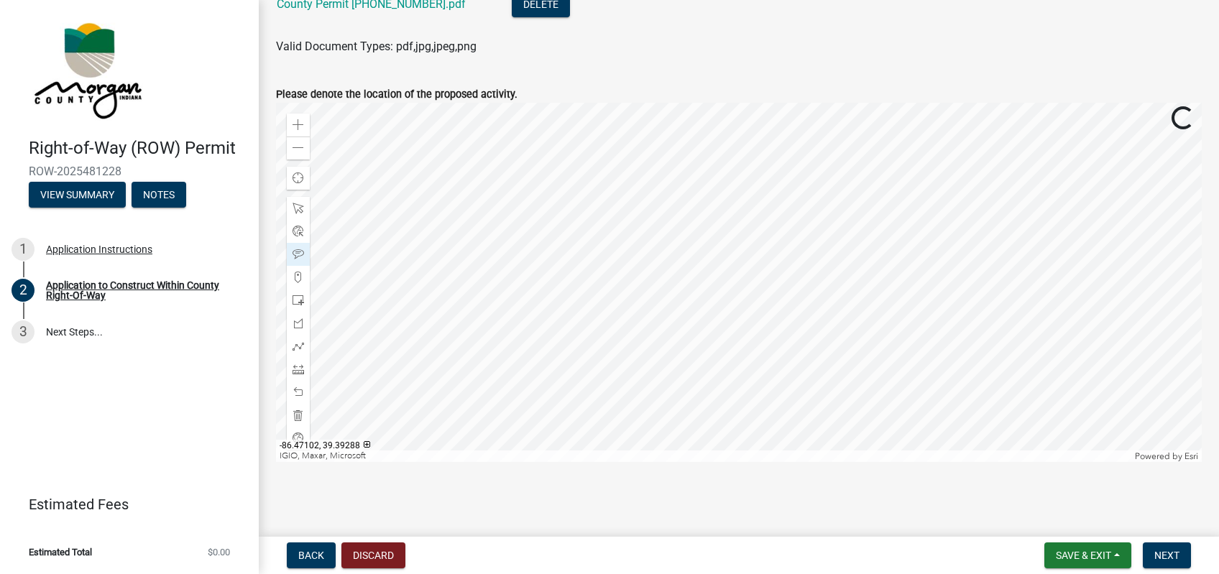
click at [890, 272] on div at bounding box center [739, 282] width 926 height 359
click at [299, 144] on span at bounding box center [297, 147] width 11 height 11
click at [301, 152] on span at bounding box center [297, 147] width 11 height 11
click at [302, 153] on span at bounding box center [297, 147] width 11 height 11
click at [826, 143] on div at bounding box center [739, 282] width 926 height 359
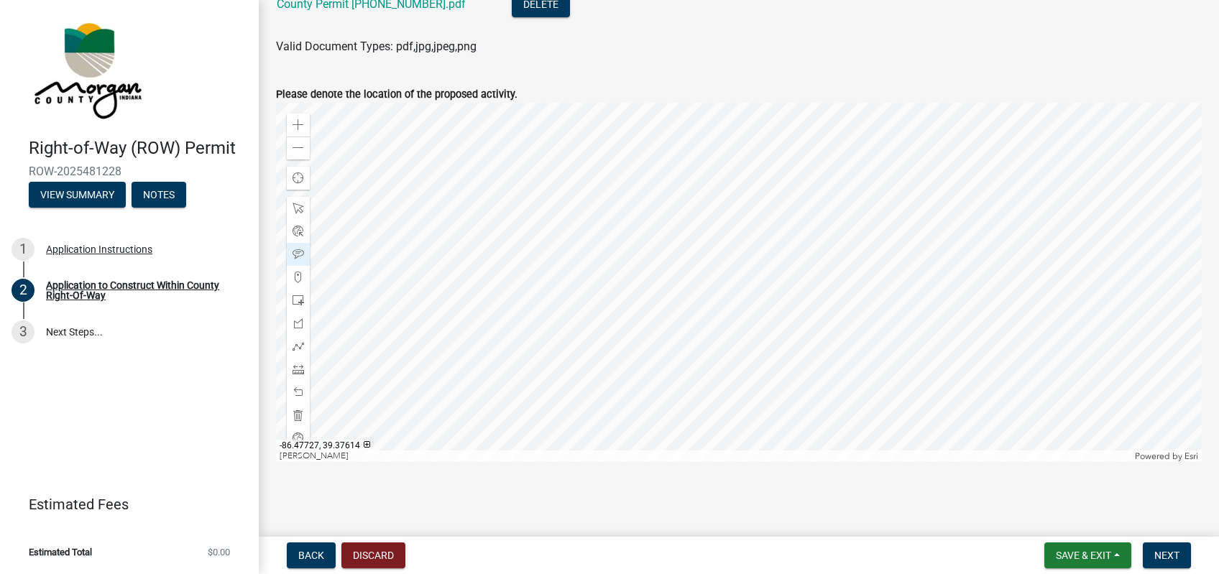
click at [765, 346] on div at bounding box center [739, 282] width 926 height 359
click at [295, 131] on div "Zoom in" at bounding box center [298, 125] width 23 height 23
click at [297, 132] on div "Zoom in" at bounding box center [298, 125] width 23 height 23
click at [879, 103] on div at bounding box center [739, 282] width 926 height 359
click at [759, 362] on div at bounding box center [739, 282] width 926 height 359
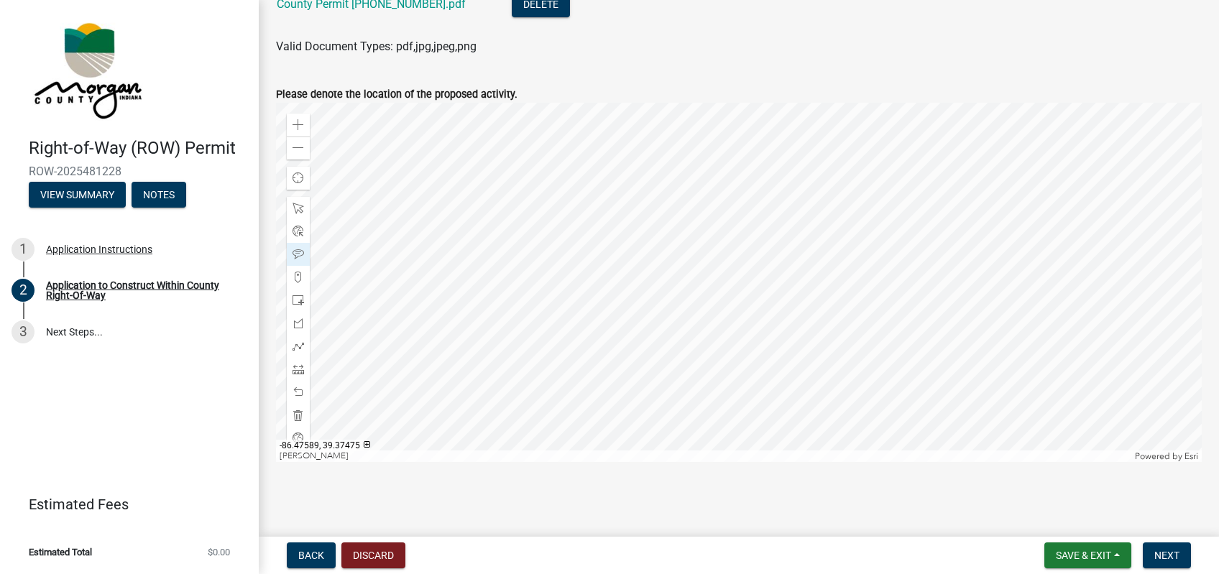
click at [377, 269] on div at bounding box center [739, 282] width 926 height 359
click at [549, 259] on div at bounding box center [739, 282] width 926 height 359
click at [852, 260] on div at bounding box center [739, 282] width 926 height 359
click at [300, 127] on span at bounding box center [297, 124] width 11 height 11
click at [1015, 384] on div at bounding box center [739, 282] width 926 height 359
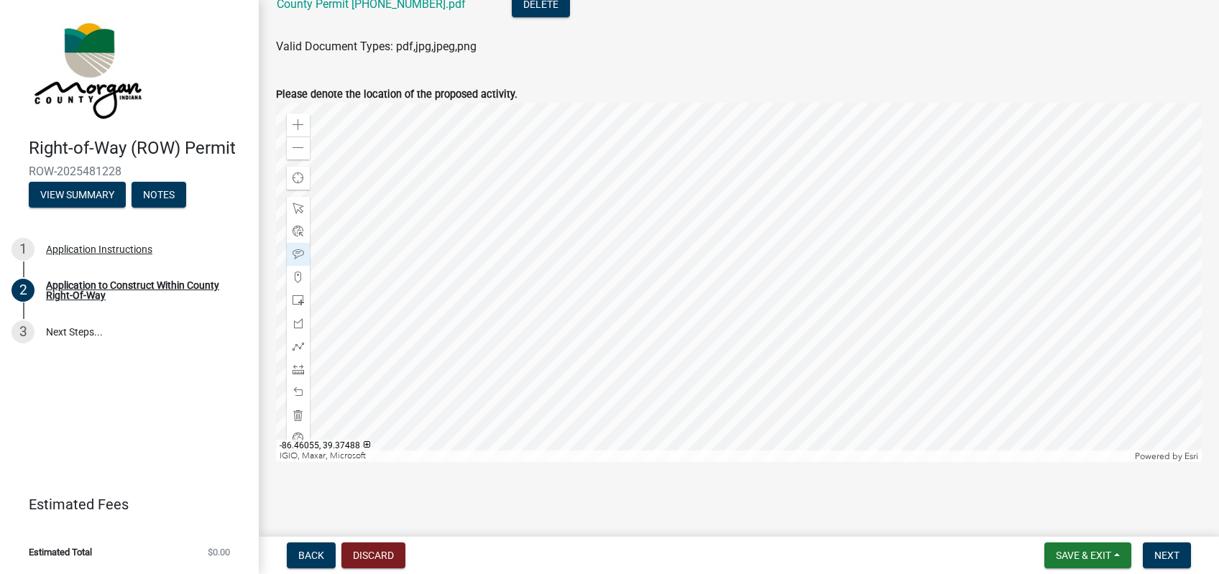
click at [969, 246] on div at bounding box center [739, 282] width 926 height 359
click at [292, 275] on div at bounding box center [298, 277] width 23 height 23
click at [943, 245] on div at bounding box center [739, 282] width 926 height 359
click at [304, 259] on div at bounding box center [298, 254] width 23 height 23
click at [917, 264] on div at bounding box center [739, 282] width 926 height 359
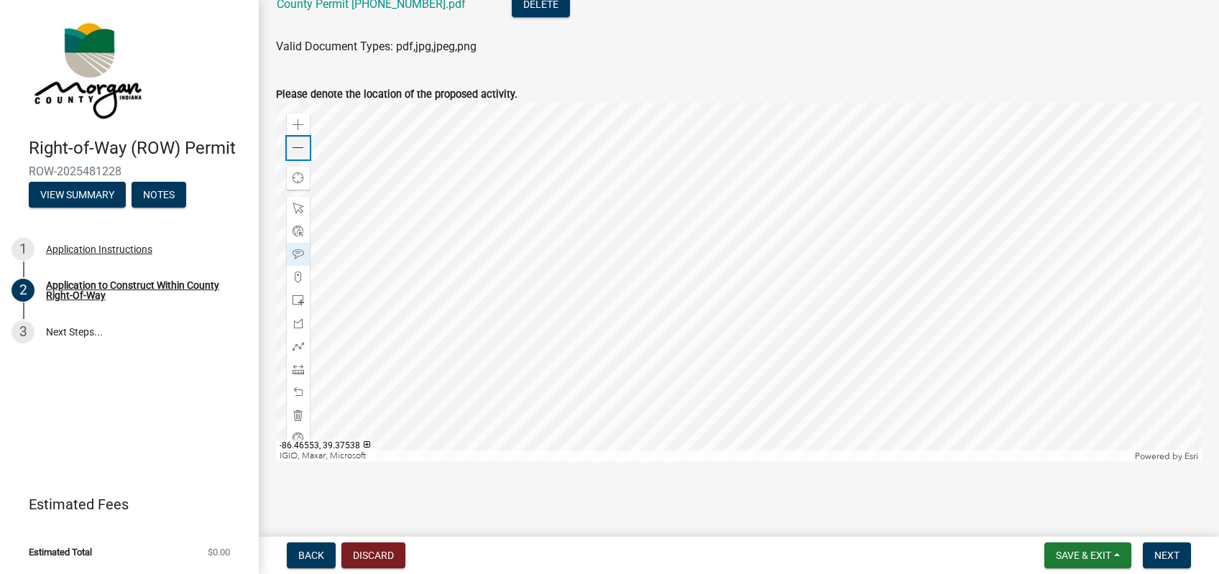
click at [295, 147] on span at bounding box center [297, 147] width 11 height 11
click at [780, 310] on div at bounding box center [739, 282] width 926 height 359
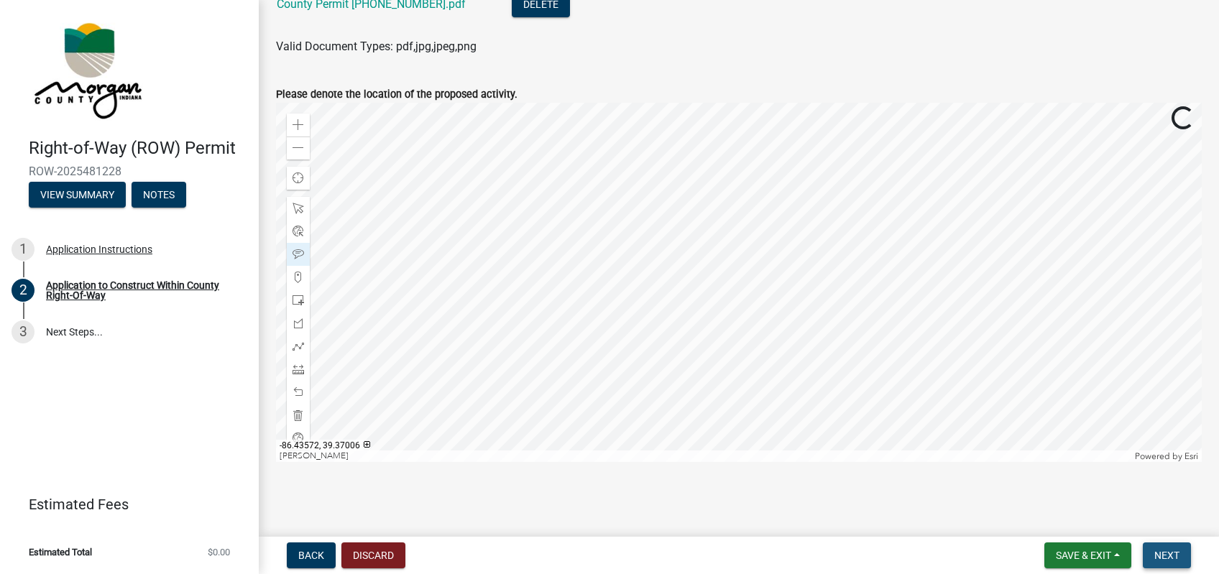
click at [1186, 554] on button "Next" at bounding box center [1167, 556] width 48 height 26
click at [1162, 551] on span "Next" at bounding box center [1166, 555] width 25 height 11
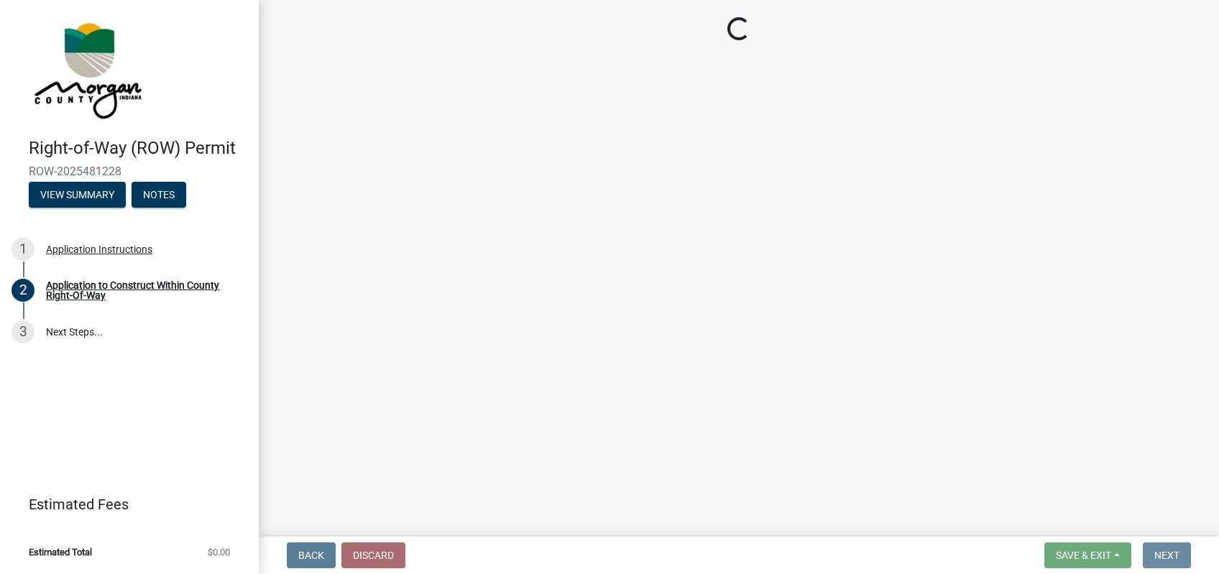
scroll to position [0, 0]
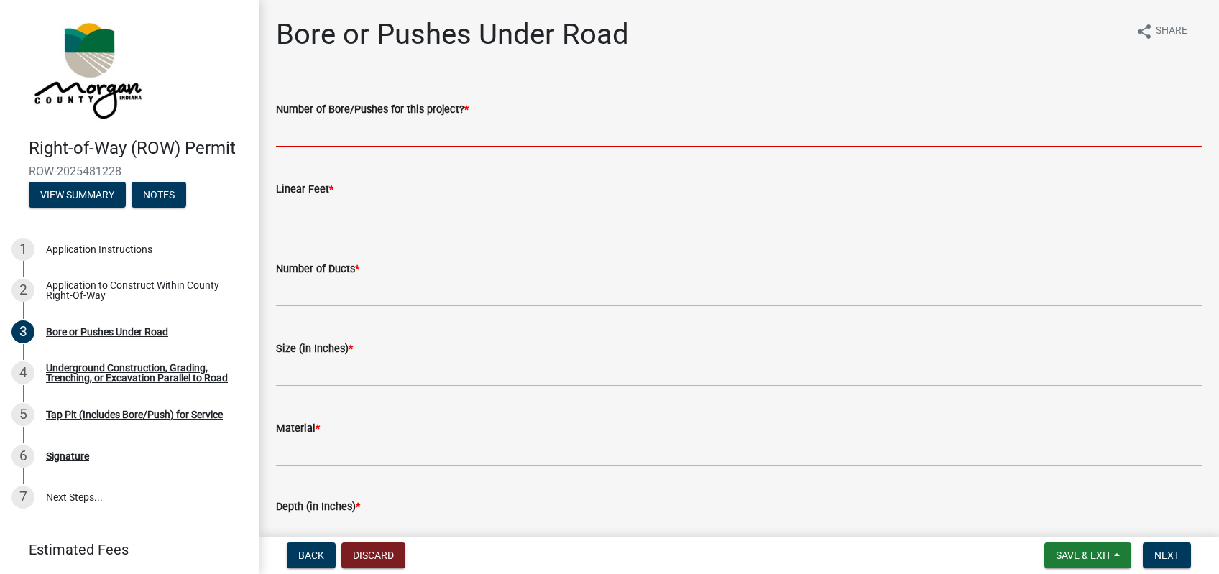
click at [351, 136] on input "text" at bounding box center [739, 132] width 926 height 29
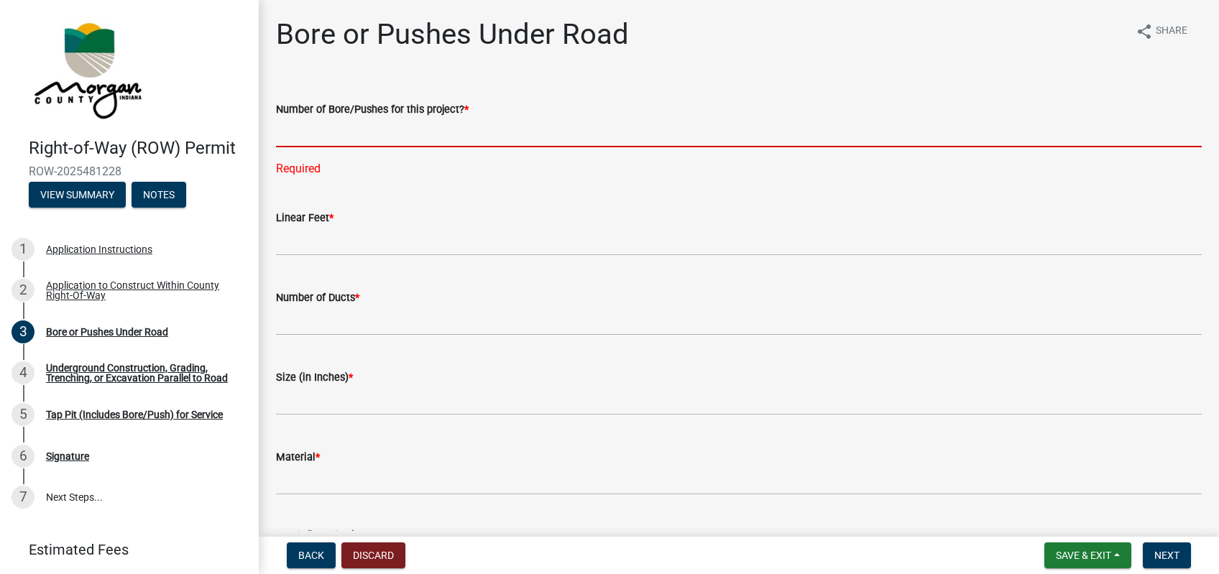
click at [331, 141] on input "text" at bounding box center [739, 132] width 926 height 29
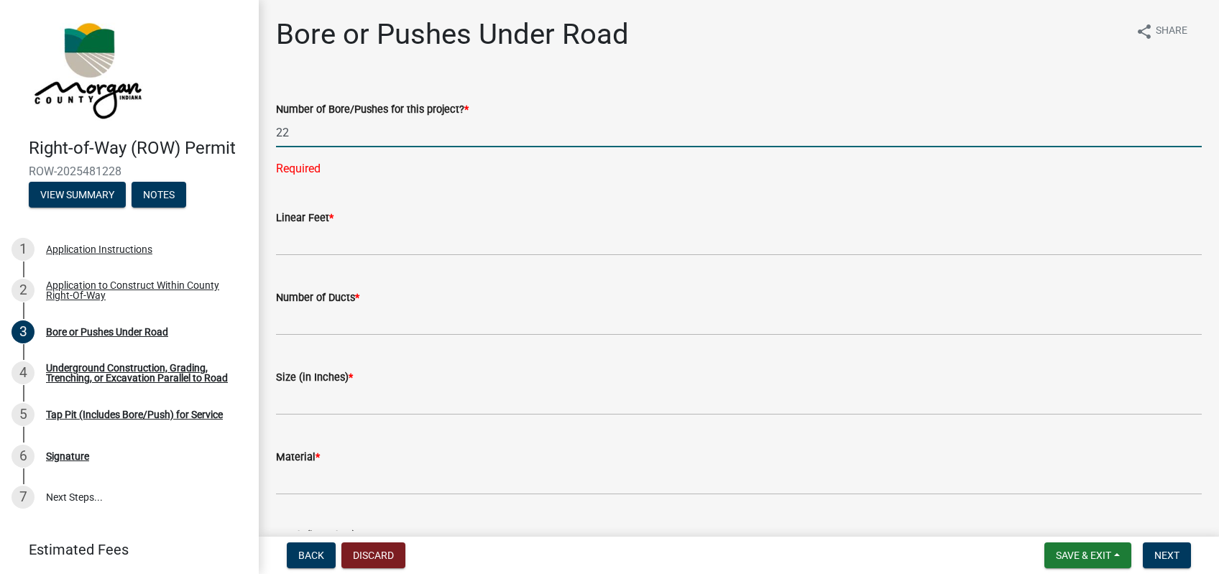
type input "22"
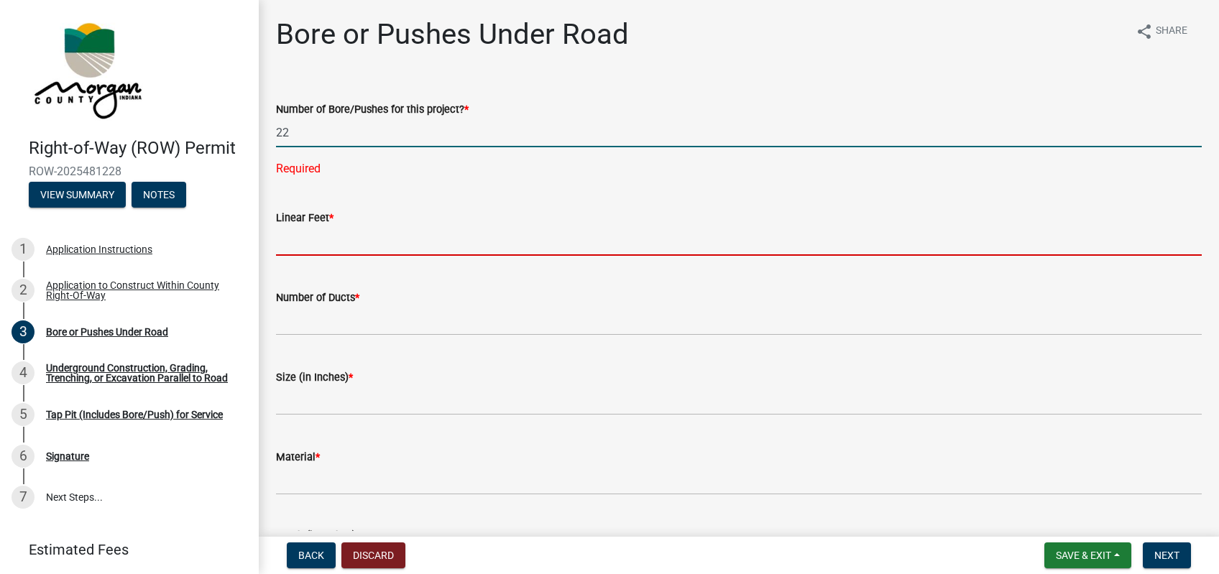
click at [323, 241] on input "text" at bounding box center [739, 240] width 926 height 29
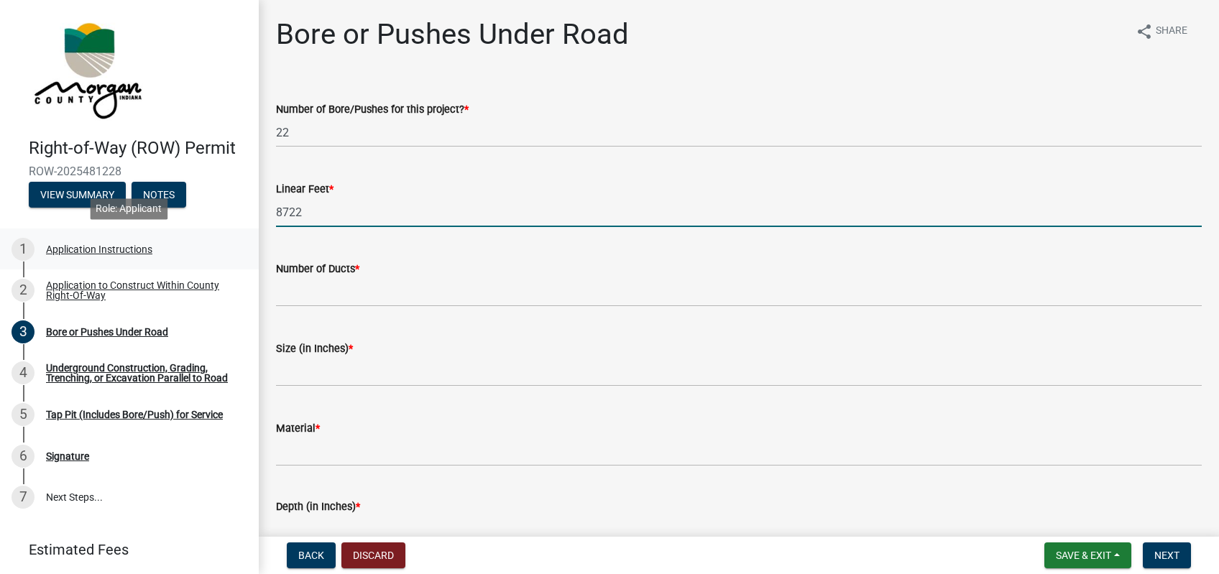
type input "8722"
click at [128, 249] on div "Application Instructions" at bounding box center [99, 249] width 106 height 10
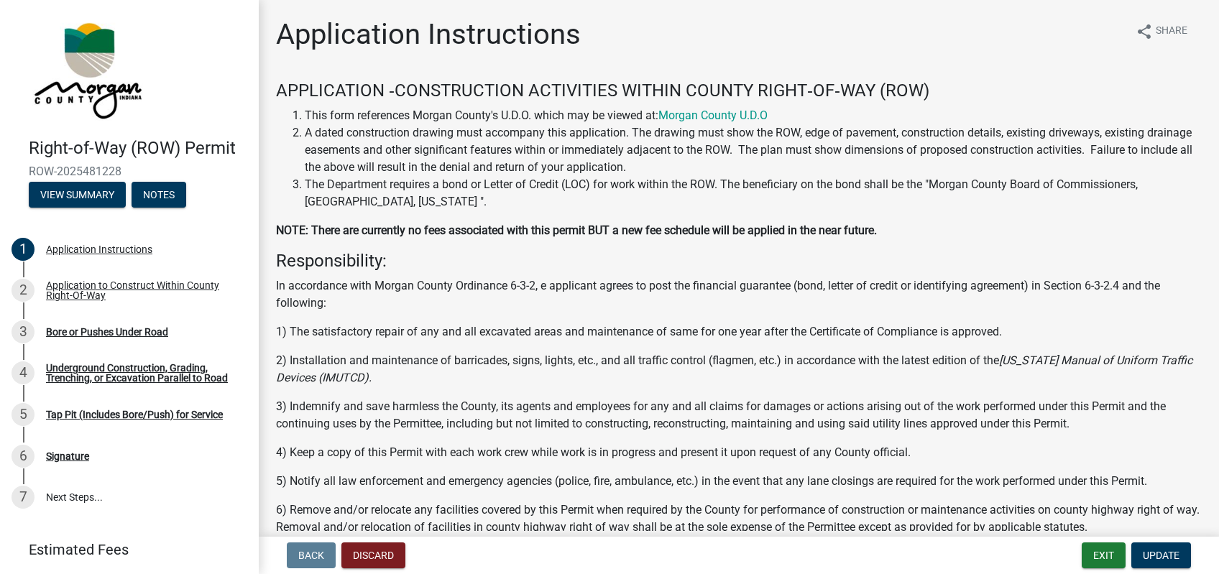
scroll to position [364, 0]
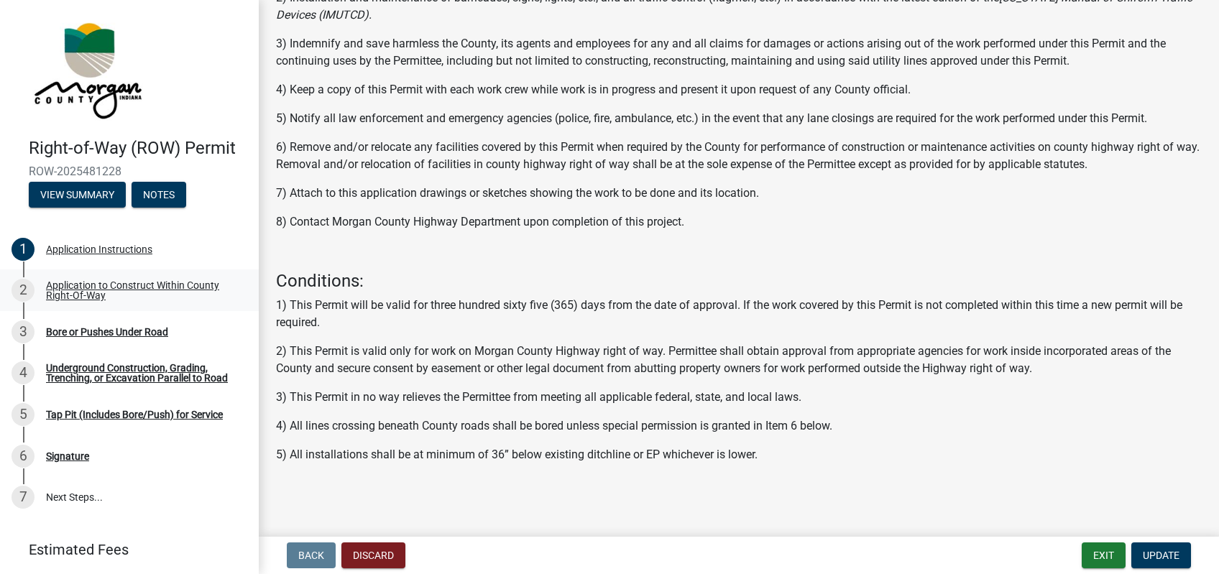
click at [109, 287] on div "Application to Construct Within County Right-Of-Way" at bounding box center [141, 290] width 190 height 20
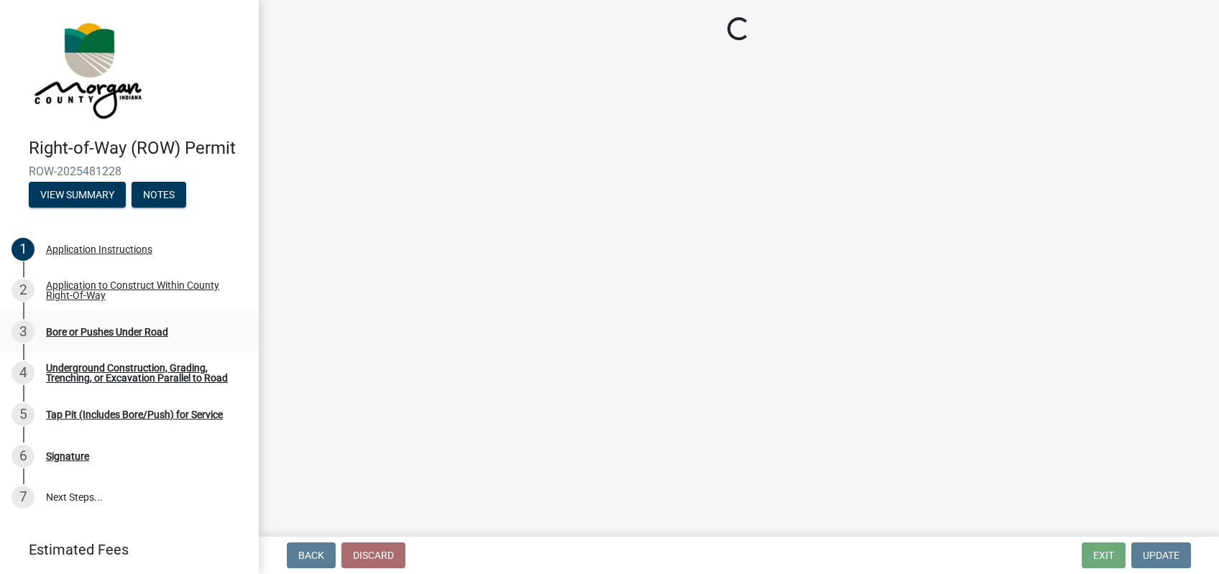
scroll to position [0, 0]
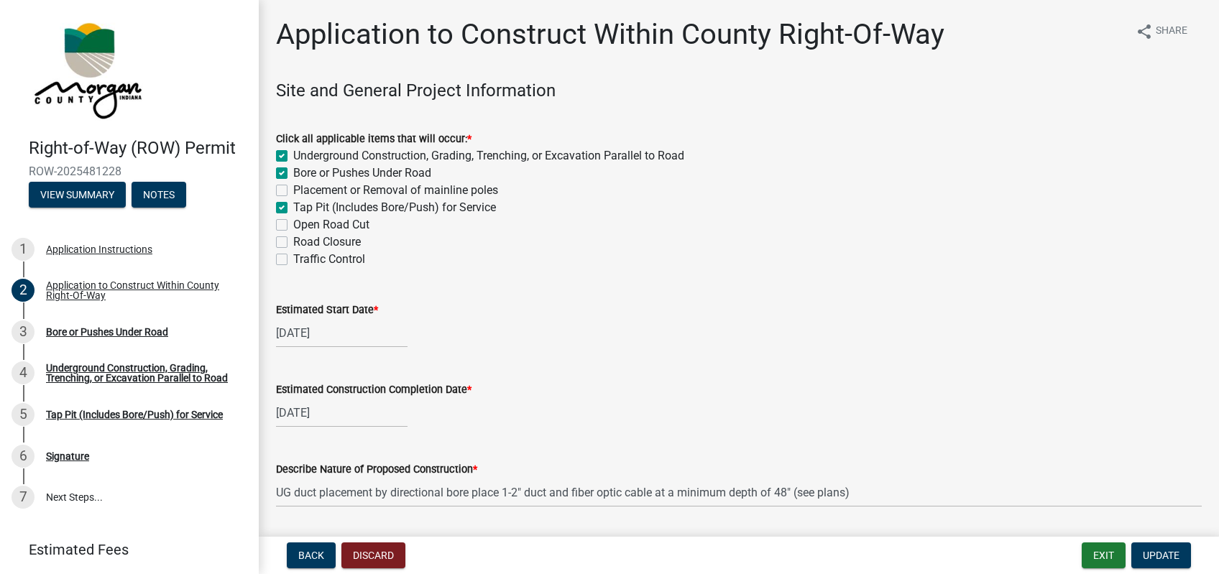
click at [293, 207] on label "Tap Pit (Includes Bore/Push) for Service" at bounding box center [394, 207] width 203 height 17
click at [293, 207] on input "Tap Pit (Includes Bore/Push) for Service" at bounding box center [297, 203] width 9 height 9
checkbox input "false"
checkbox input "true"
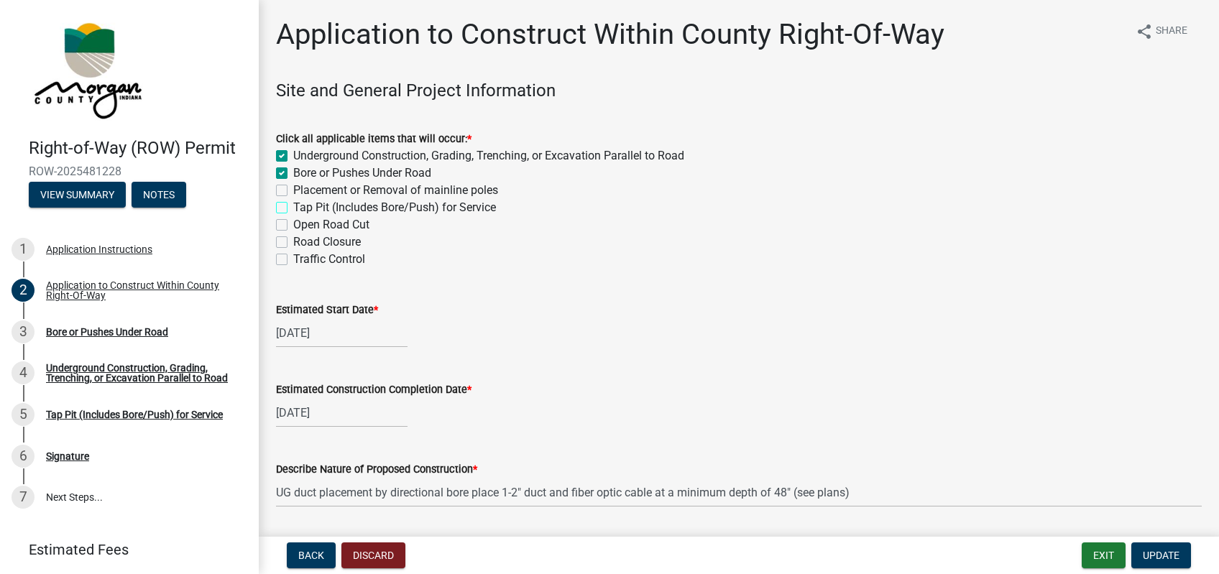
checkbox input "false"
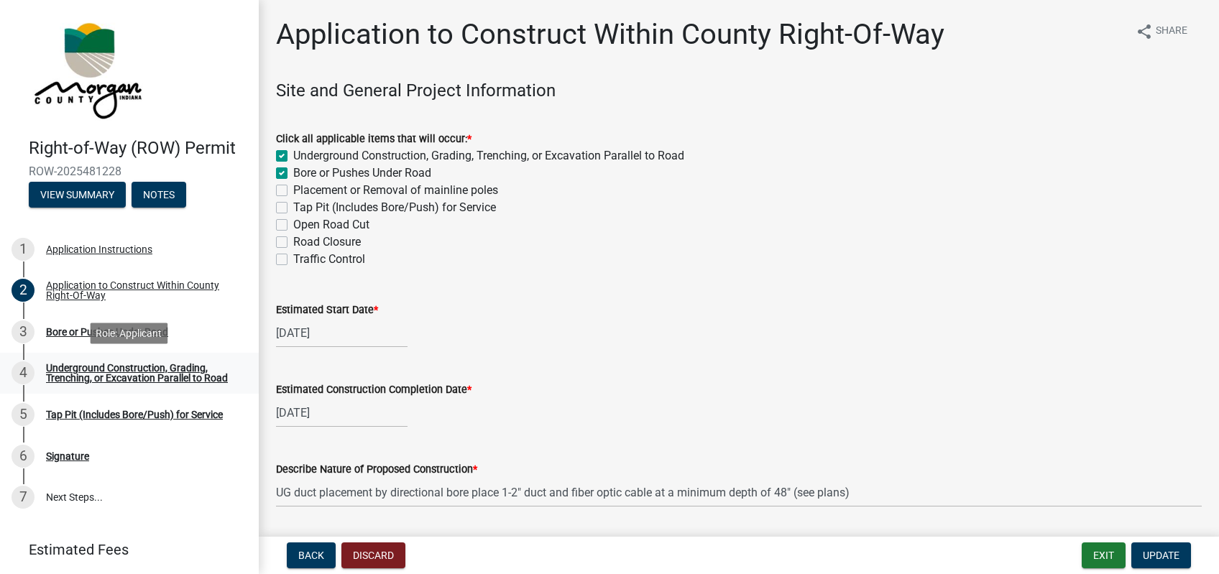
click at [158, 371] on div "Underground Construction, Grading, Trenching, or Excavation Parallel to Road" at bounding box center [141, 373] width 190 height 20
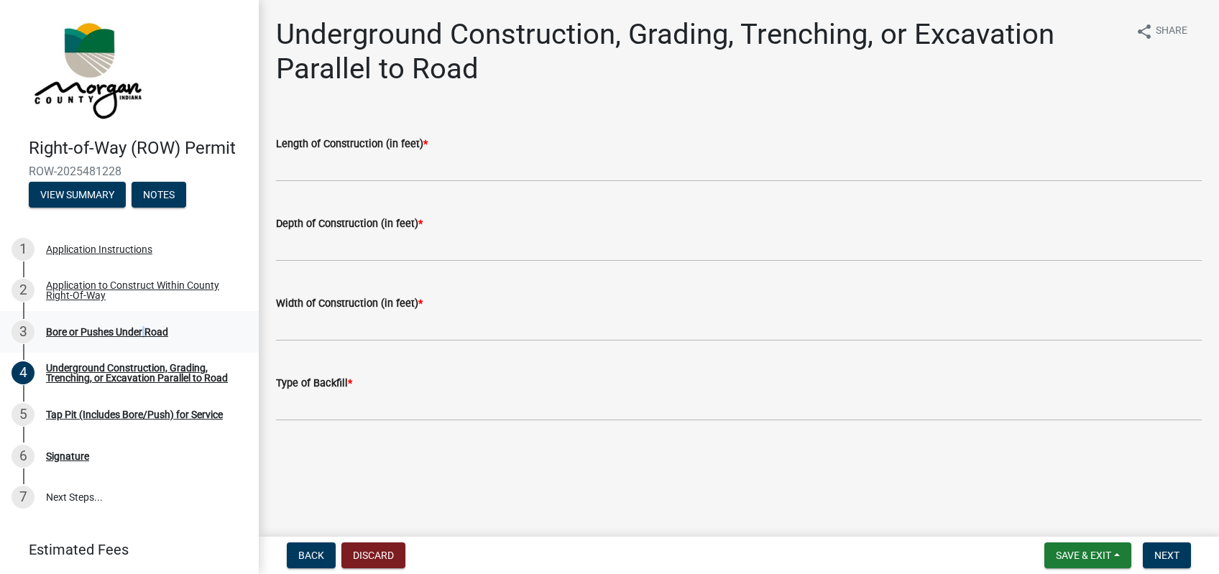
drag, startPoint x: 148, startPoint y: 332, endPoint x: 160, endPoint y: 333, distance: 12.2
click at [147, 332] on div "Bore or Pushes Under Road" at bounding box center [107, 332] width 122 height 10
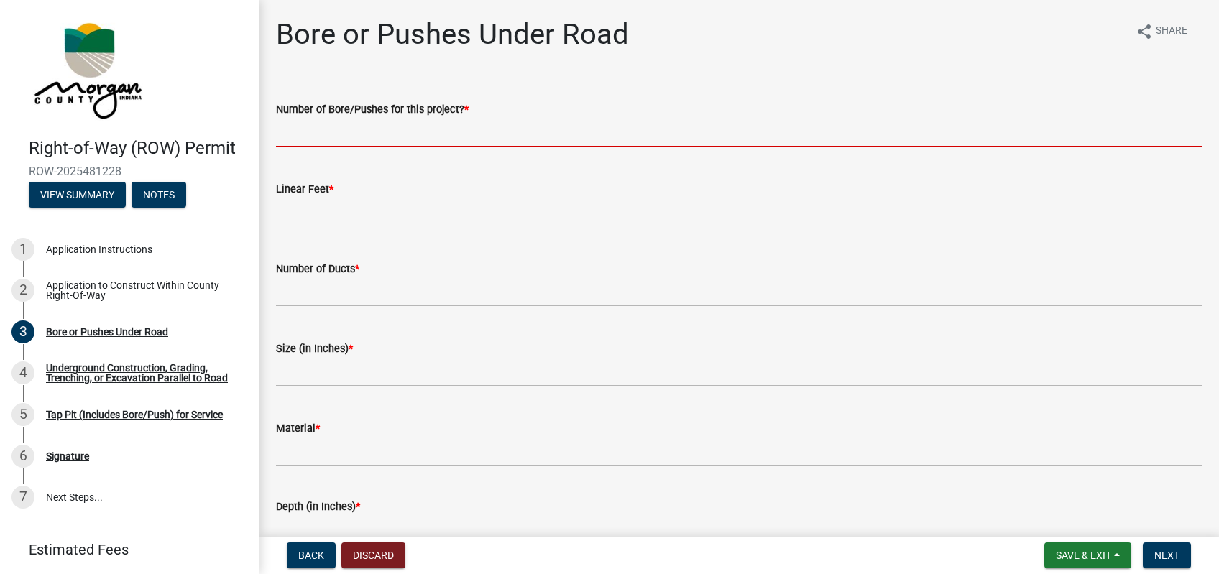
click at [368, 130] on input "text" at bounding box center [739, 132] width 926 height 29
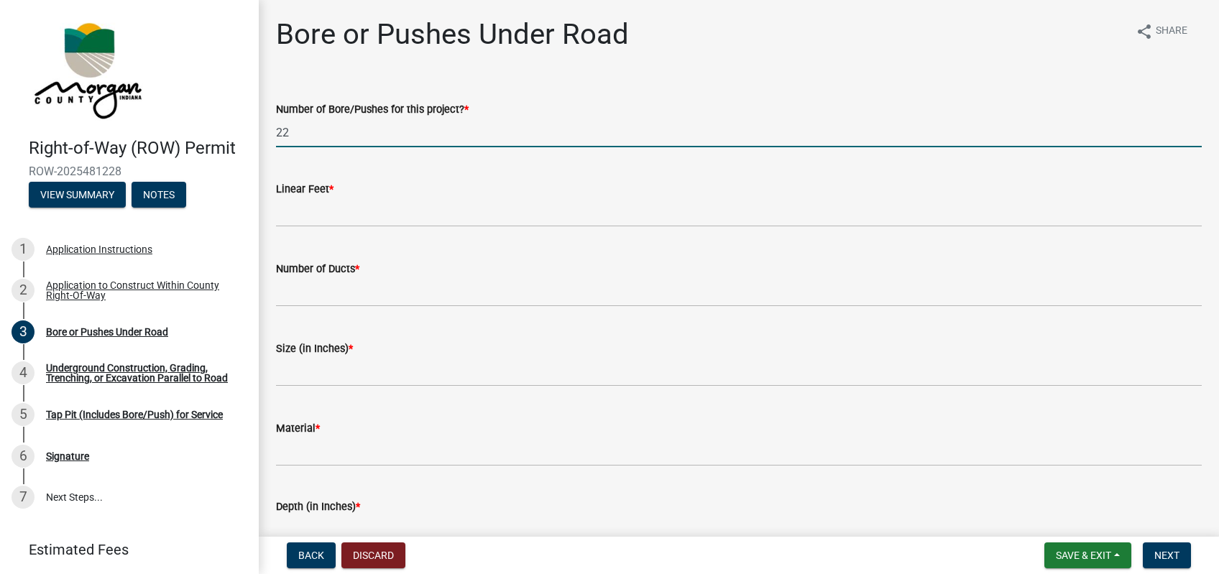
type input "22"
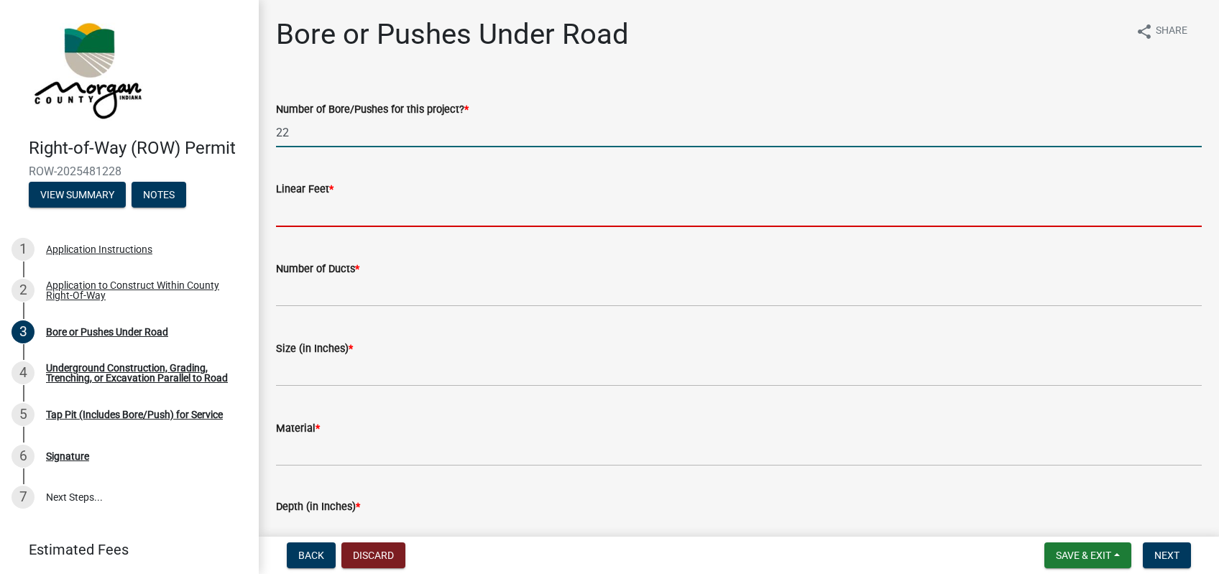
click at [443, 207] on input "text" at bounding box center [739, 212] width 926 height 29
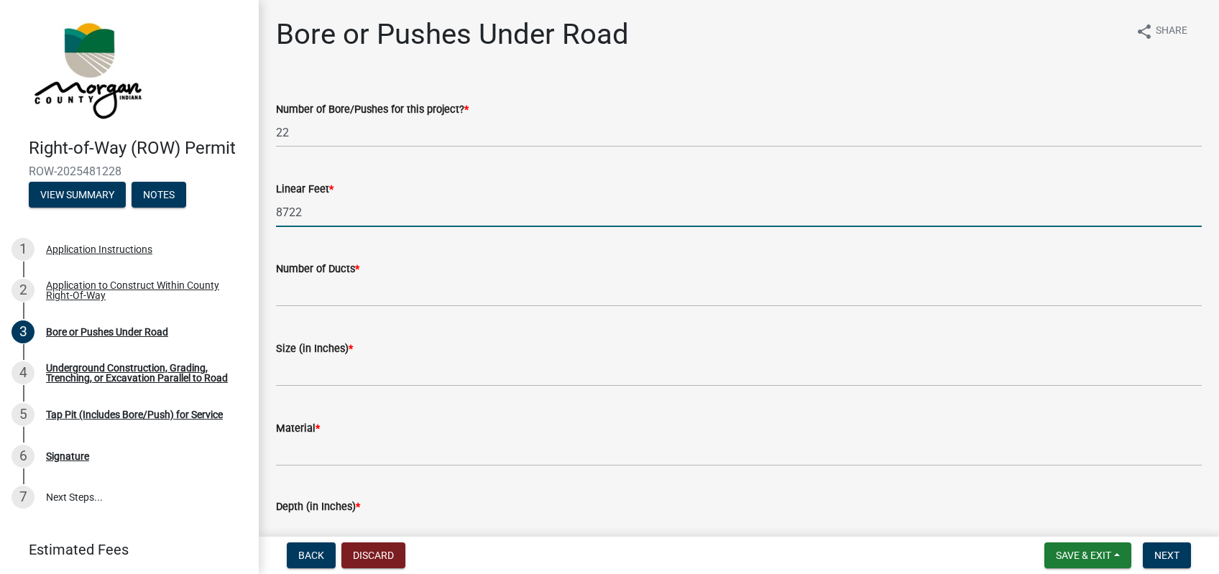
type input "8722"
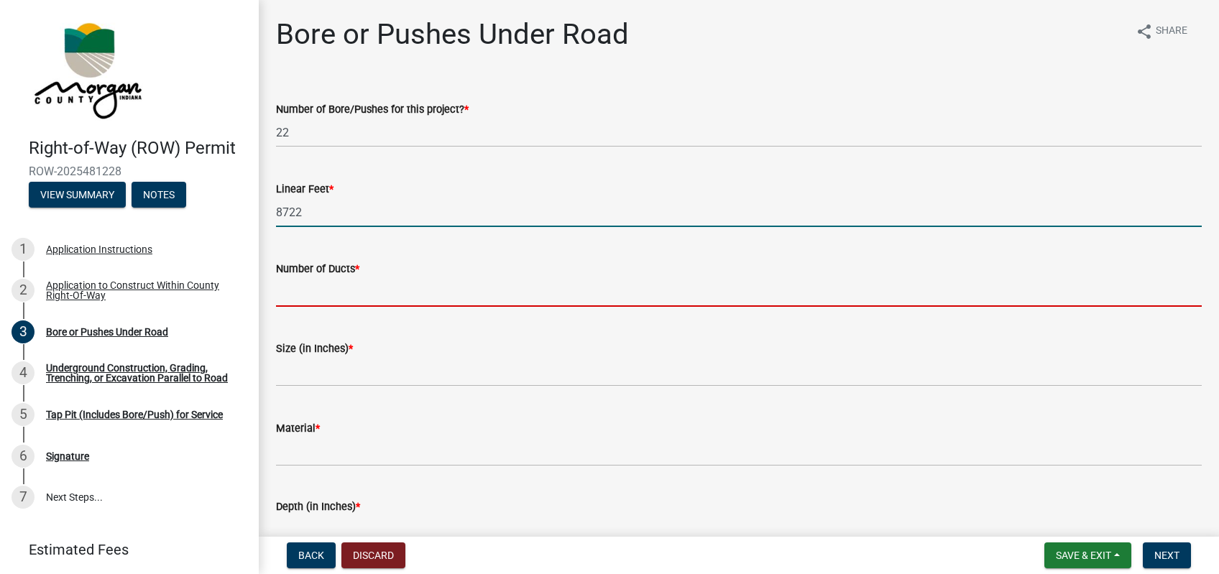
click at [415, 294] on input "text" at bounding box center [739, 291] width 926 height 29
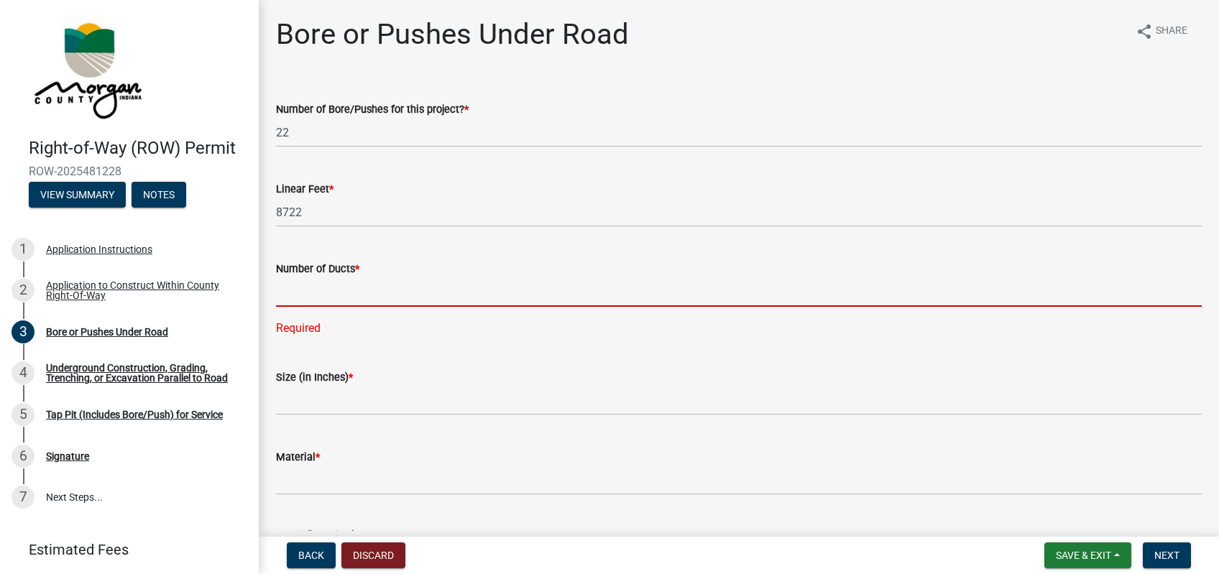
click at [340, 290] on input "text" at bounding box center [739, 291] width 926 height 29
type input "2"
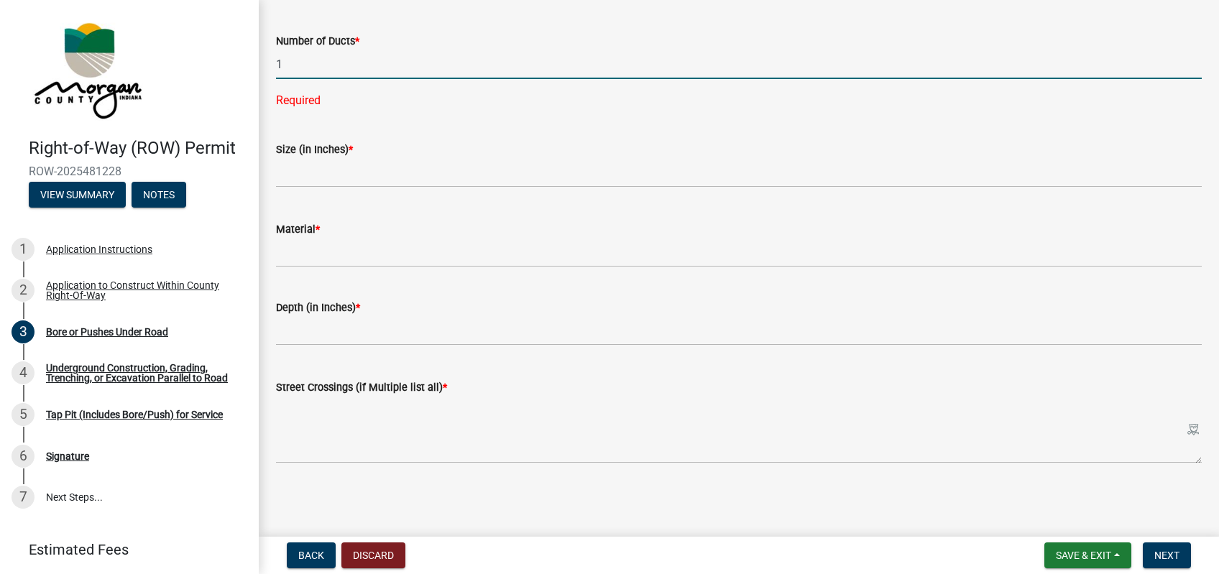
type input "1"
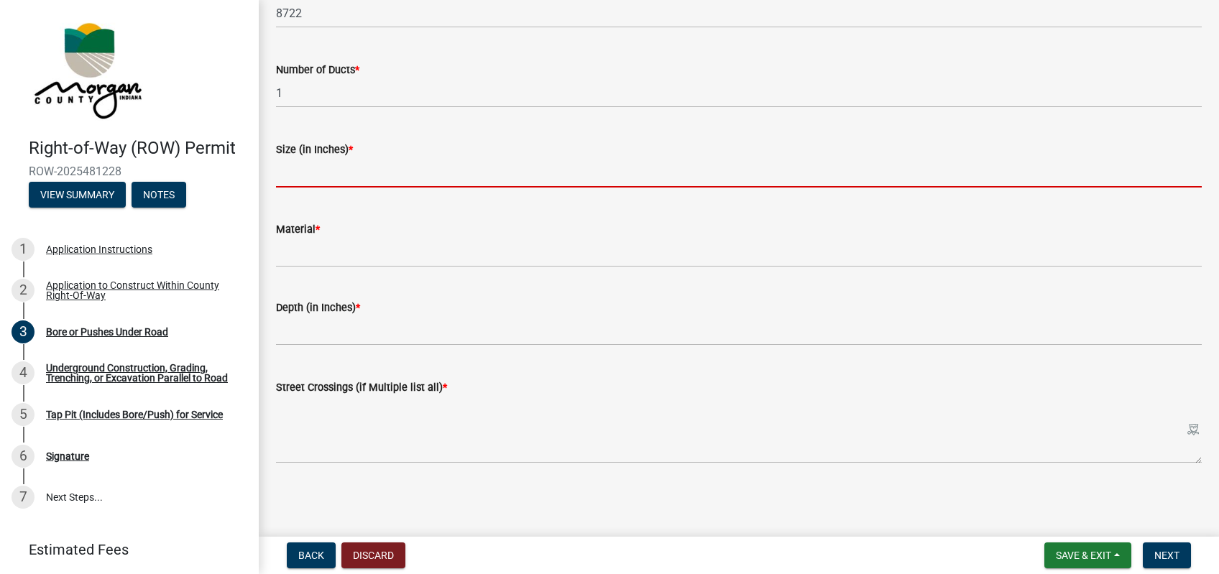
click at [392, 166] on input "text" at bounding box center [739, 172] width 926 height 29
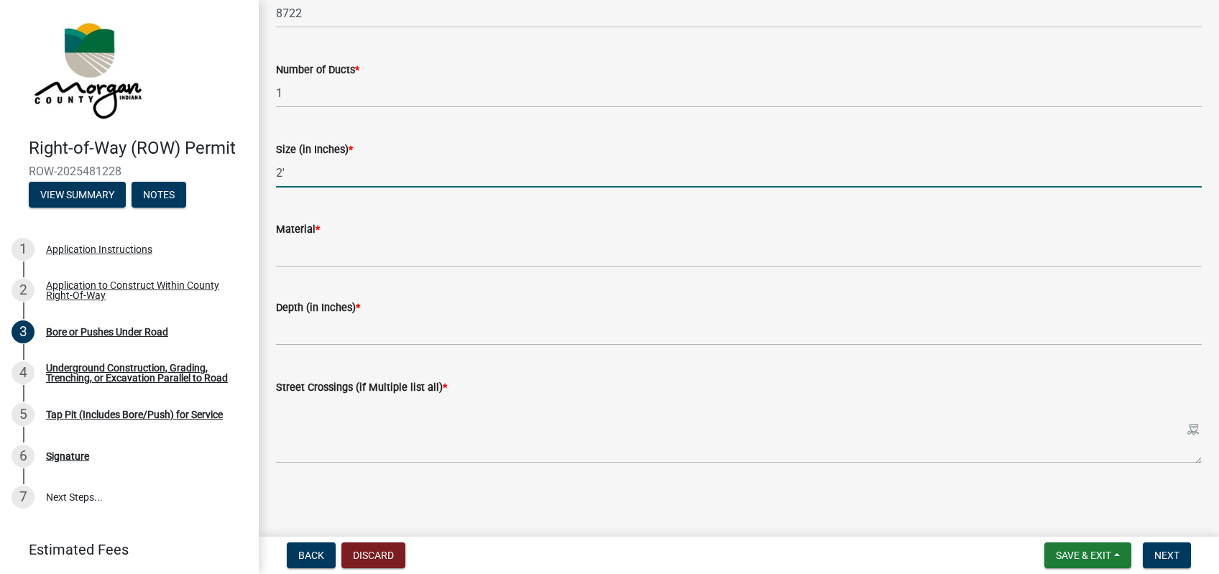
type input "2"
type input "4"
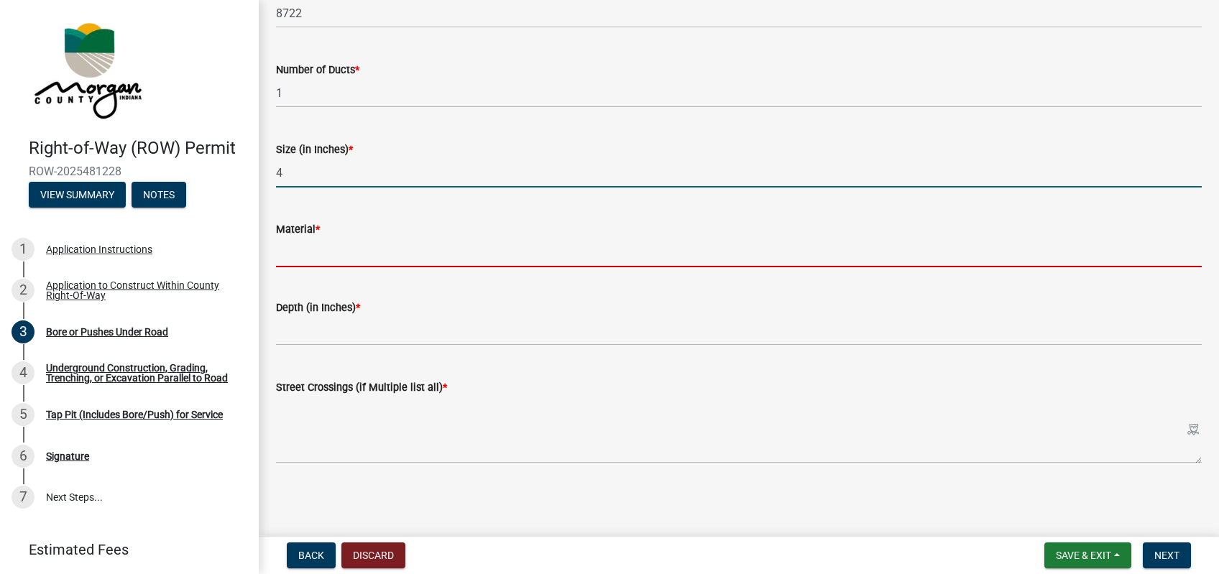
click at [324, 253] on input "Material *" at bounding box center [739, 252] width 926 height 29
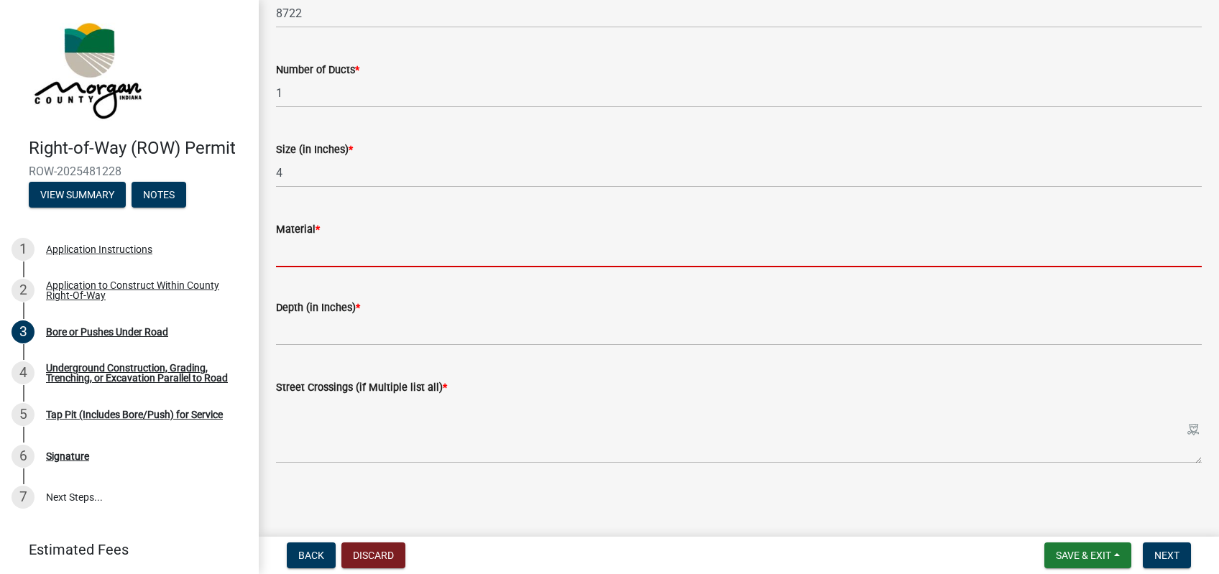
click at [324, 253] on input "Material *" at bounding box center [739, 252] width 926 height 29
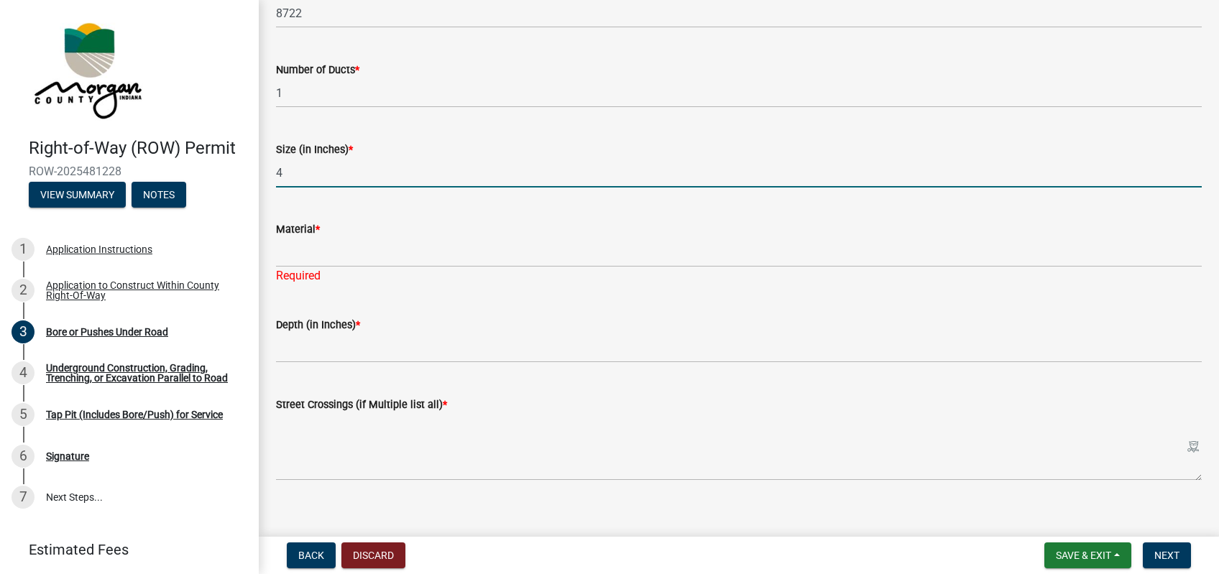
click at [308, 172] on input "4" at bounding box center [739, 172] width 926 height 29
type input "2"
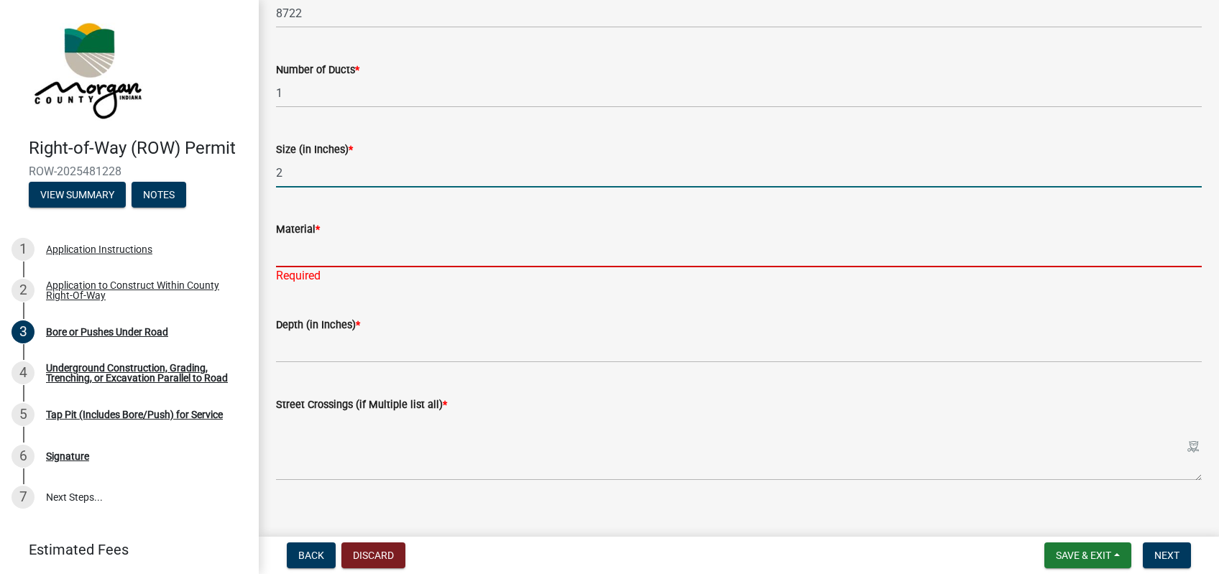
click at [329, 254] on input "Material *" at bounding box center [739, 252] width 926 height 29
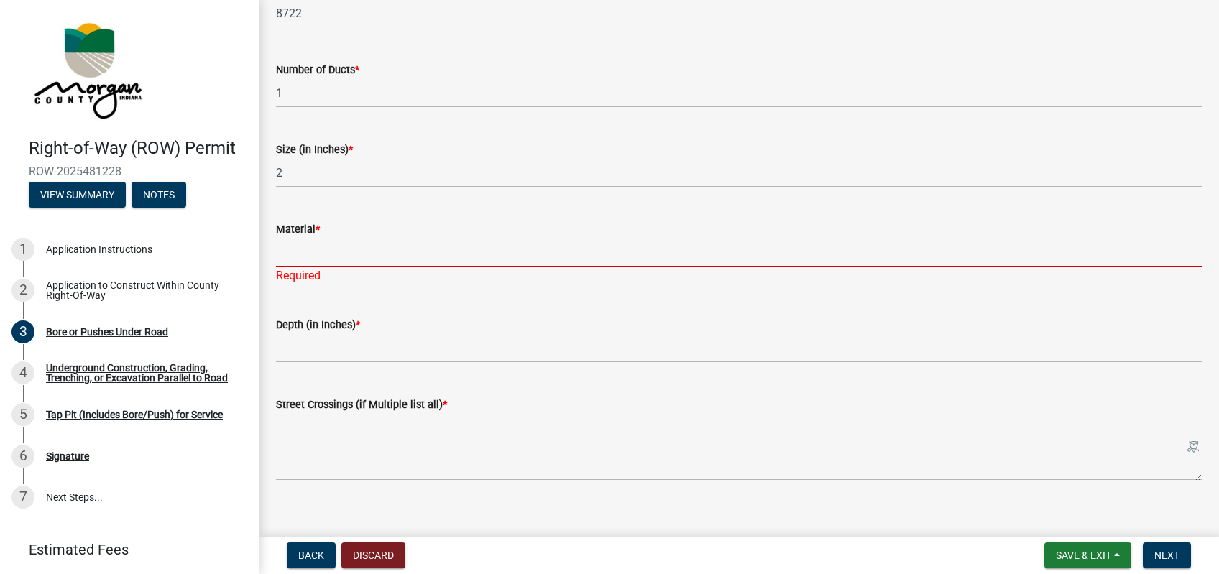
click at [344, 257] on input "Material *" at bounding box center [739, 252] width 926 height 29
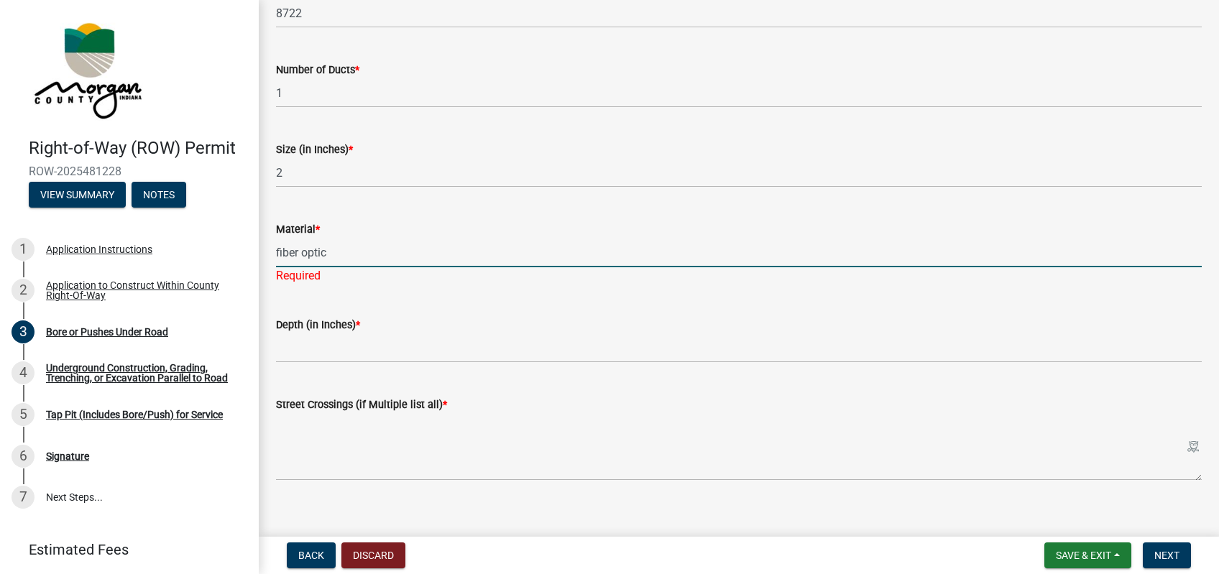
type input "fiber optic"
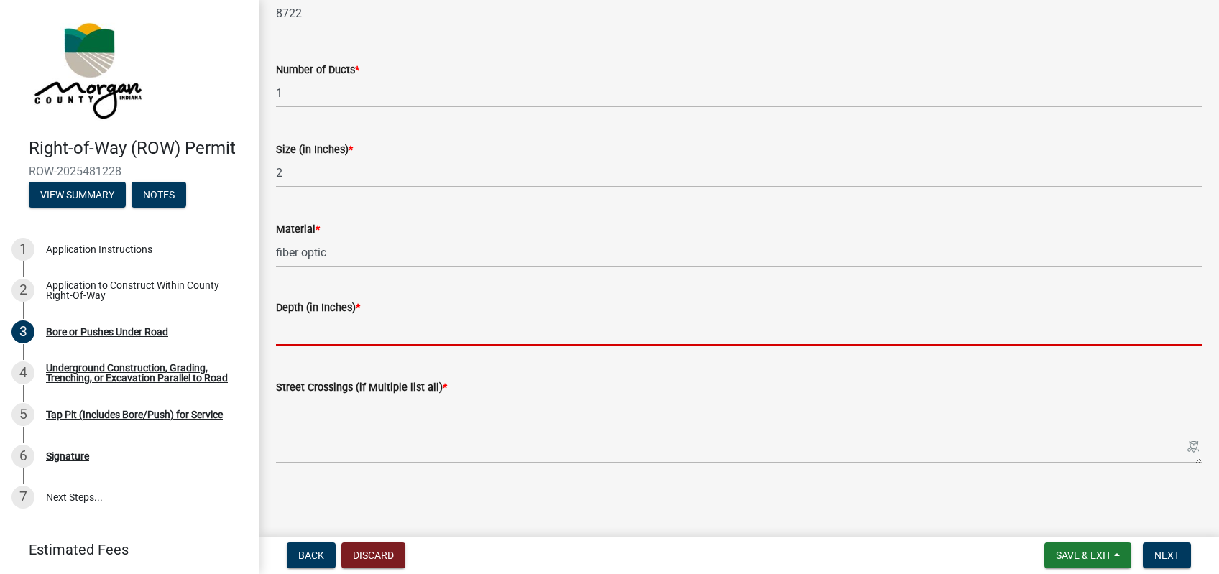
click at [336, 336] on input "text" at bounding box center [739, 330] width 926 height 29
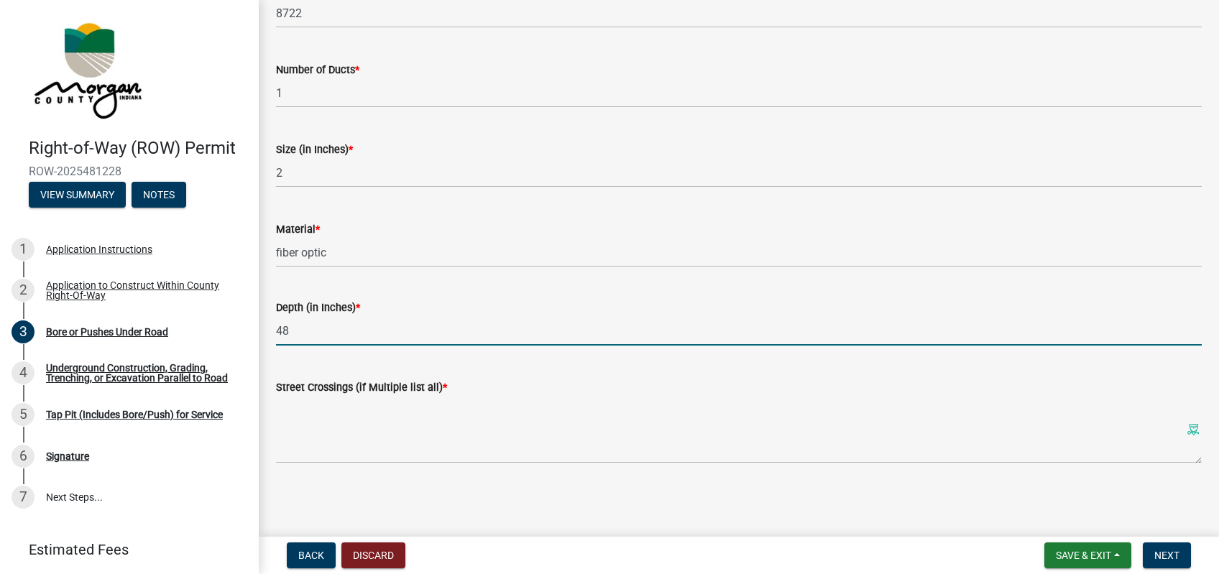
type input "48"
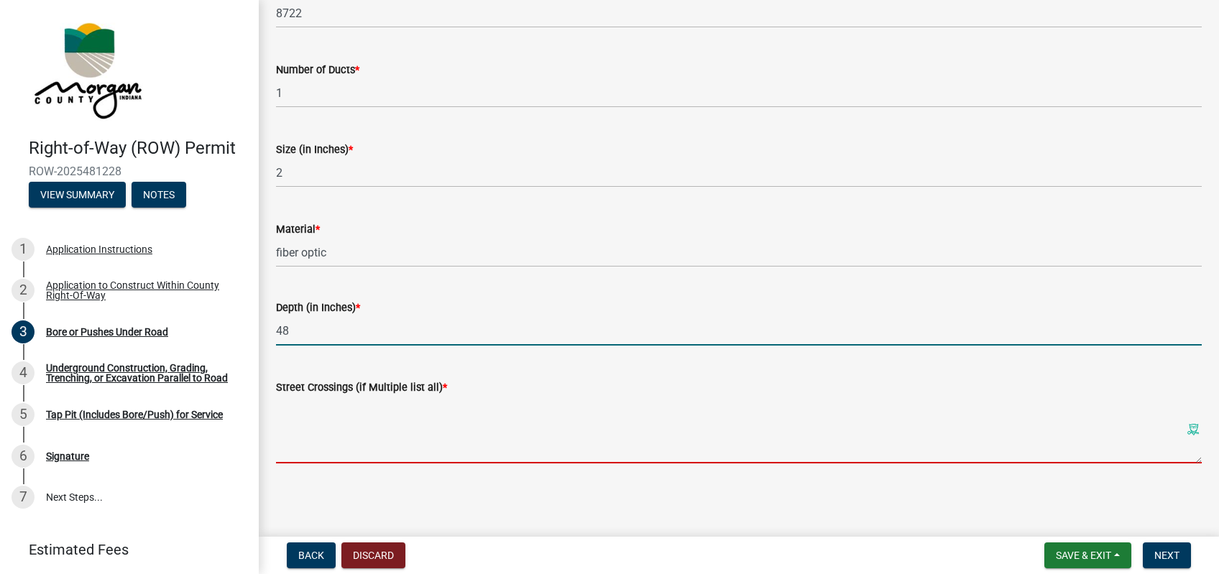
click at [353, 406] on textarea "Street Crossings (if Multiple list all) *" at bounding box center [739, 430] width 926 height 68
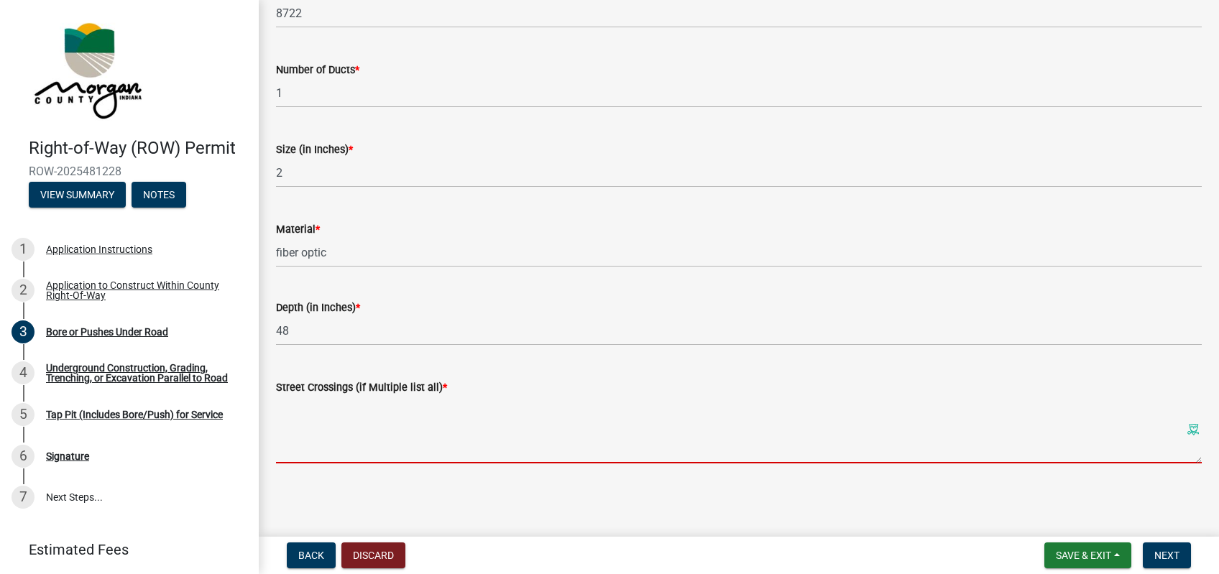
click at [310, 422] on textarea "Street Crossings (if Multiple list all) *" at bounding box center [739, 430] width 926 height 68
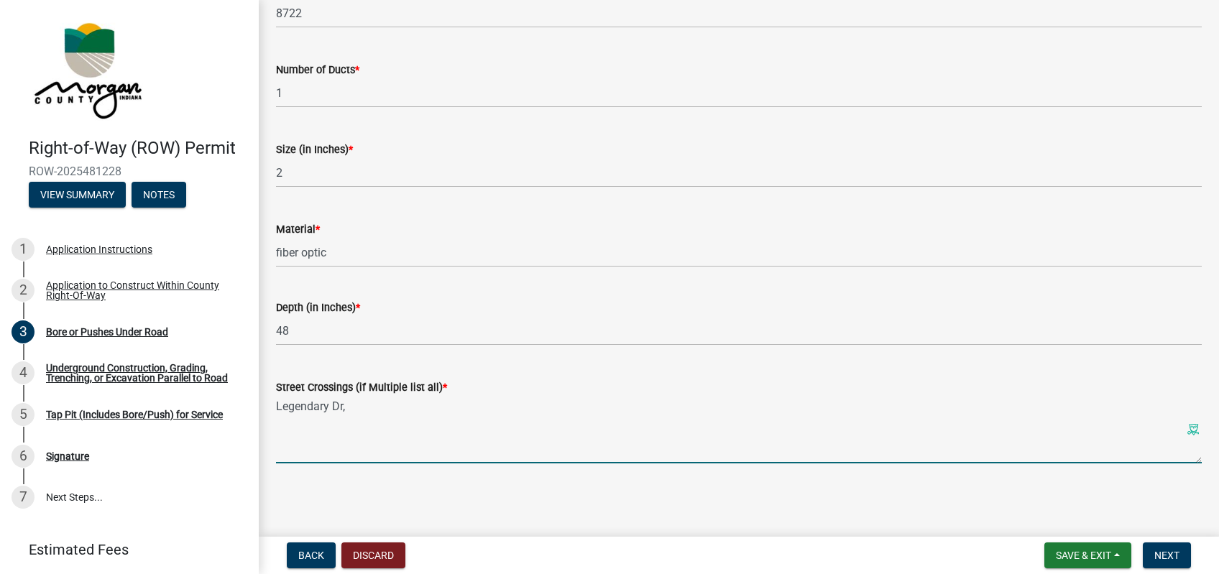
click at [368, 416] on textarea "Legendary Dr," at bounding box center [739, 430] width 926 height 68
click at [508, 398] on textarea "Legendary Dr, Legendary Ct, Dogwood Ct" at bounding box center [739, 430] width 926 height 68
click at [629, 412] on textarea "Legendary Dr, Legendary Ct, Dogwood Ct, [GEOGRAPHIC_DATA], [GEOGRAPHIC_DATA]," at bounding box center [739, 430] width 926 height 68
drag, startPoint x: 608, startPoint y: 403, endPoint x: 731, endPoint y: 407, distance: 123.7
click at [726, 410] on textarea "Legendary Dr, Legendary Ct, Dogwood Ct, Deer Run, [GEOGRAPHIC_DATA], Legendary …" at bounding box center [739, 430] width 926 height 68
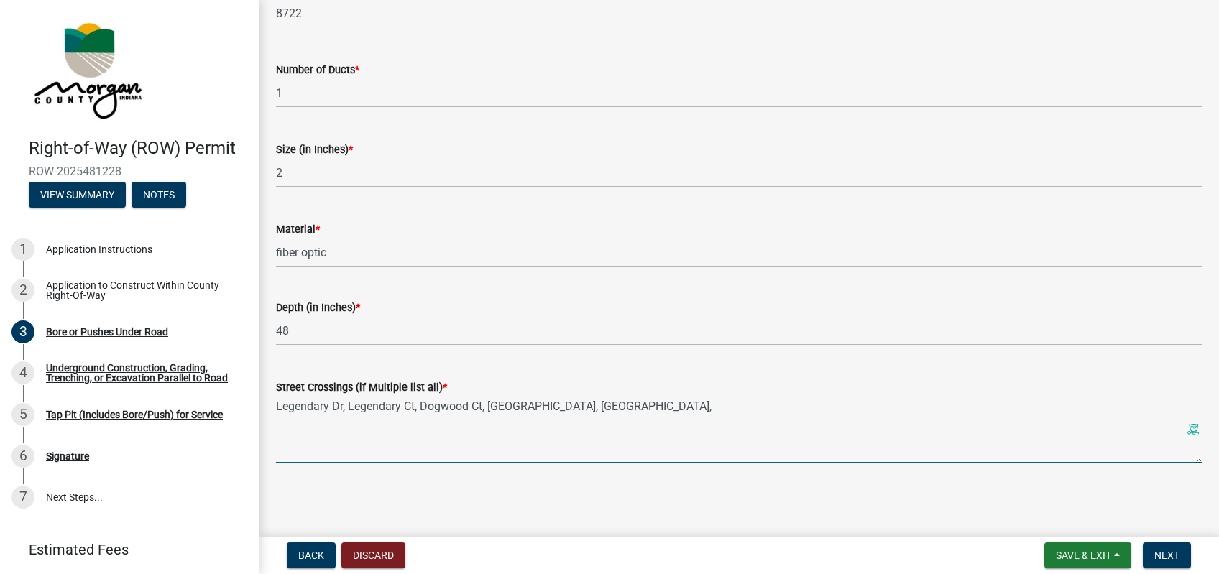
click at [653, 405] on textarea "Legendary Dr, Legendary Ct, Dogwood Ct, [GEOGRAPHIC_DATA], [GEOGRAPHIC_DATA]," at bounding box center [739, 430] width 926 height 68
drag, startPoint x: 611, startPoint y: 405, endPoint x: 762, endPoint y: 405, distance: 150.2
click at [762, 405] on textarea "Legendary Dr, Legendary Ct, Dogwood Ct, [GEOGRAPHIC_DATA], [GEOGRAPHIC_DATA], […" at bounding box center [739, 430] width 926 height 68
click at [728, 407] on textarea "Legendary Dr, Legendary Ct, Dogwood Ct, [GEOGRAPHIC_DATA], [GEOGRAPHIC_DATA], […" at bounding box center [739, 430] width 926 height 68
drag, startPoint x: 713, startPoint y: 406, endPoint x: 614, endPoint y: 416, distance: 99.7
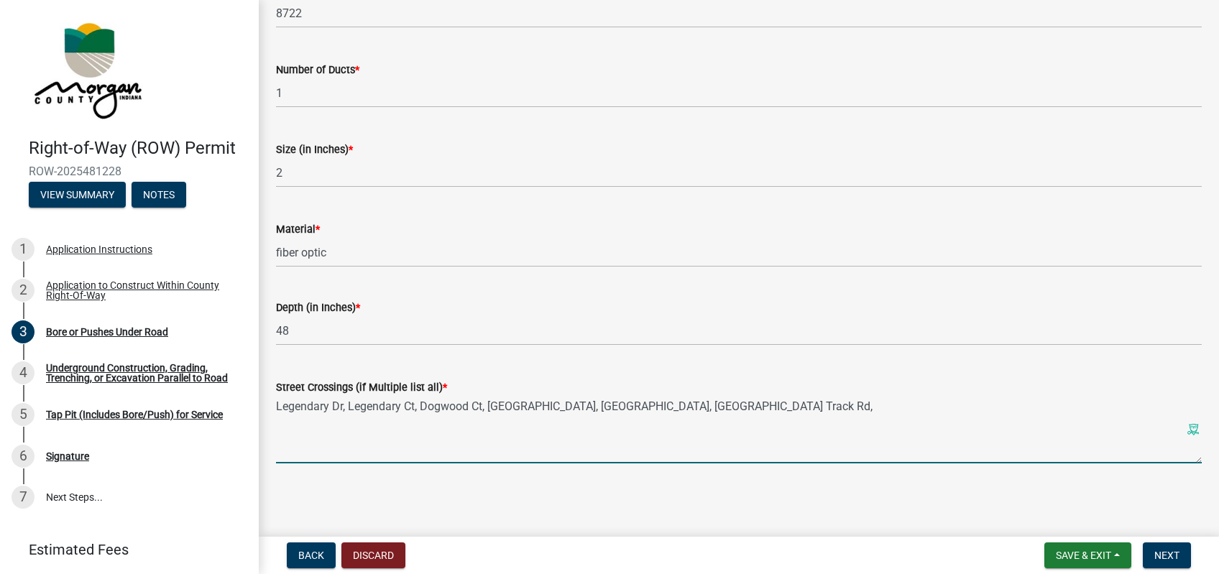
click at [614, 416] on textarea "Legendary Dr, Legendary Ct, Dogwood Ct, [GEOGRAPHIC_DATA], [GEOGRAPHIC_DATA], […" at bounding box center [739, 430] width 926 height 68
type textarea "Legendary Dr, Legendary Ct, Dogwood Ct, [GEOGRAPHIC_DATA], [GEOGRAPHIC_DATA], a…"
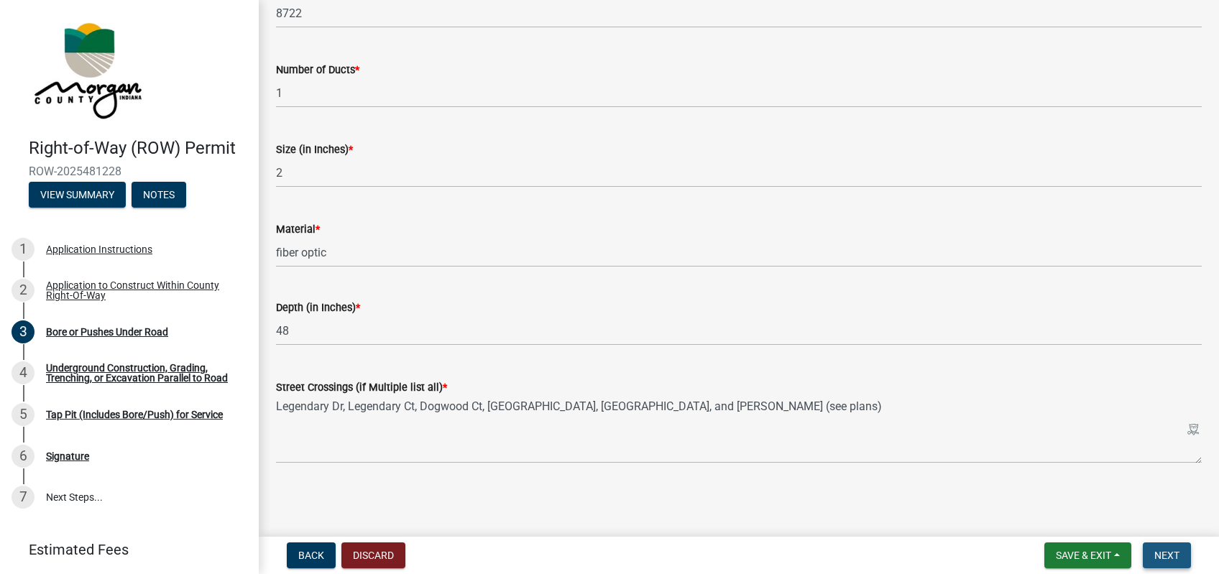
click at [1160, 545] on button "Next" at bounding box center [1167, 556] width 48 height 26
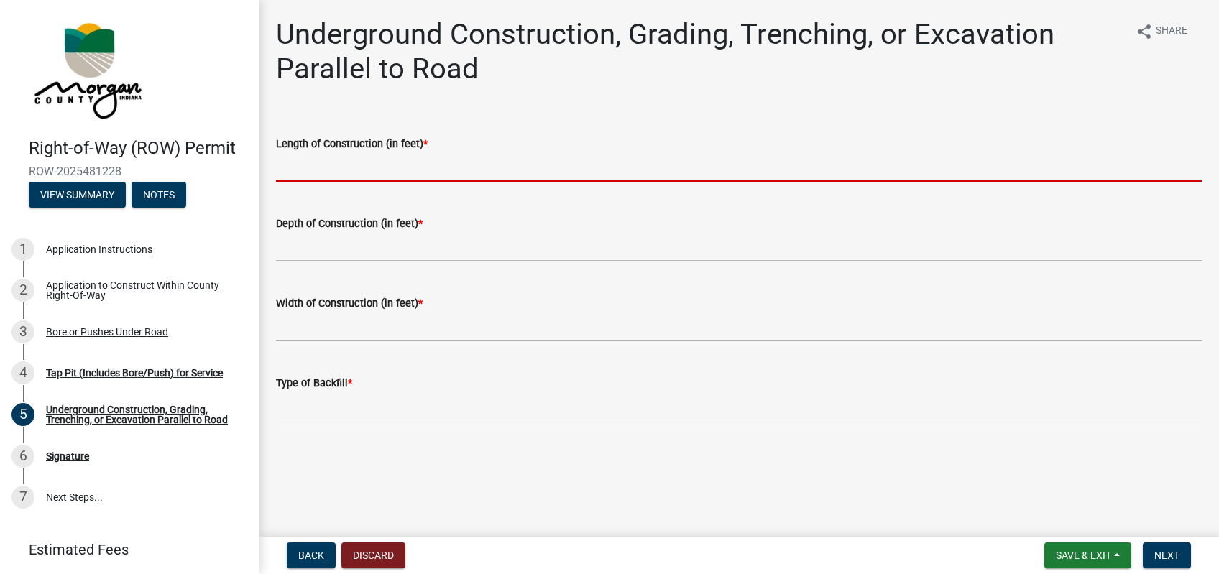
click at [381, 162] on input "text" at bounding box center [739, 166] width 926 height 29
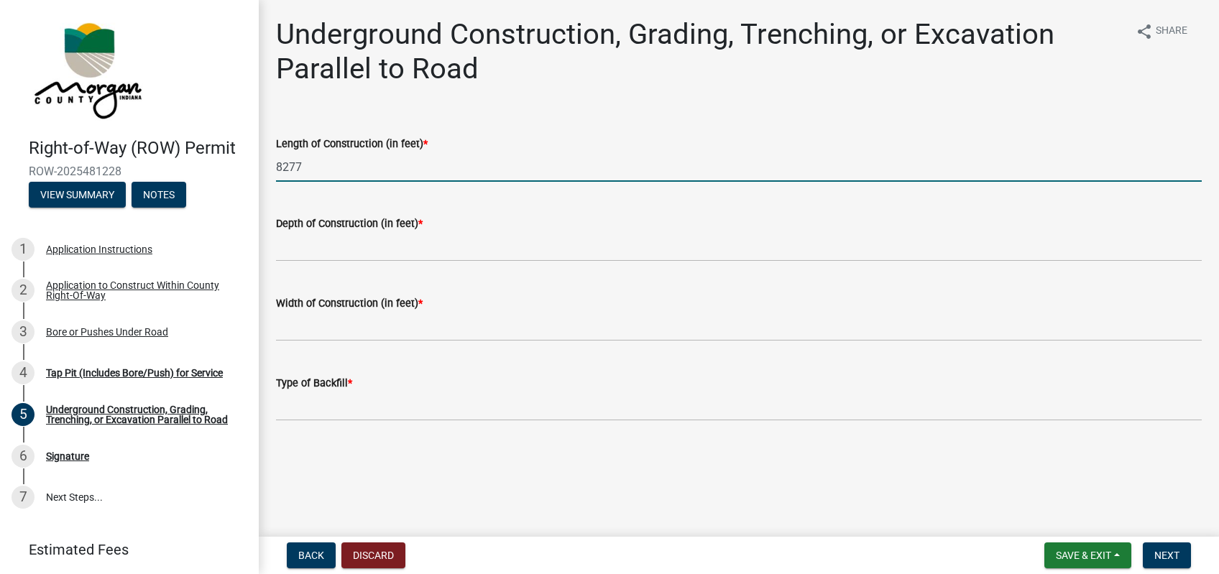
type input "8277"
drag, startPoint x: 333, startPoint y: 167, endPoint x: 263, endPoint y: 172, distance: 69.8
click at [276, 172] on input "8277" at bounding box center [739, 166] width 926 height 29
type input "8722"
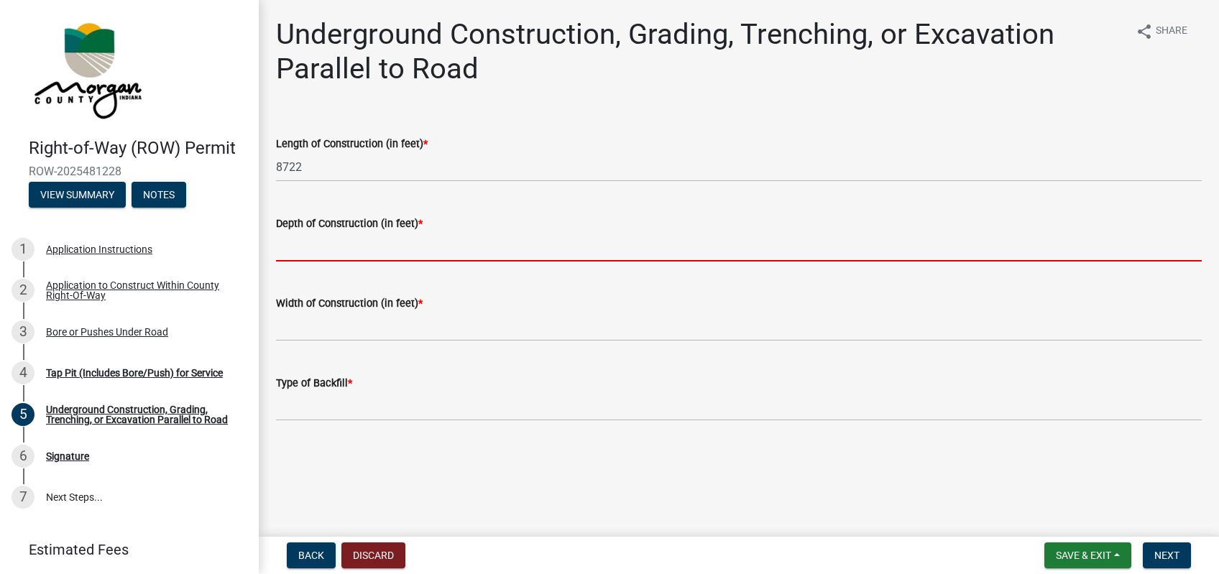
click at [343, 238] on input "text" at bounding box center [739, 246] width 926 height 29
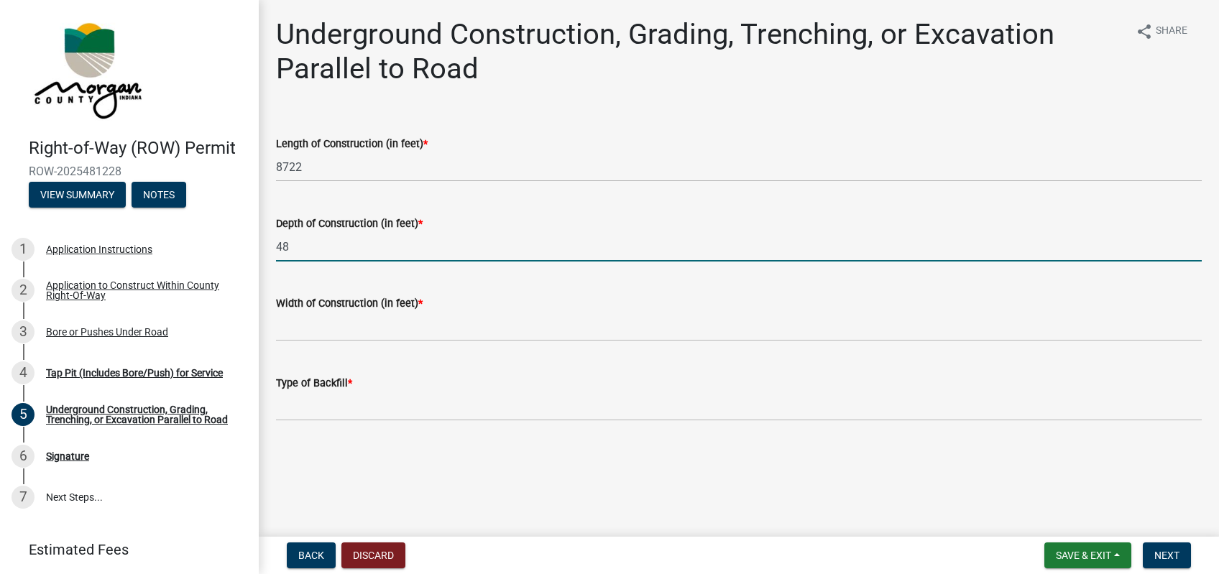
type input "48"
drag, startPoint x: 297, startPoint y: 255, endPoint x: 251, endPoint y: 244, distance: 48.1
click at [276, 244] on input "48" at bounding box center [739, 246] width 926 height 29
type input "4"
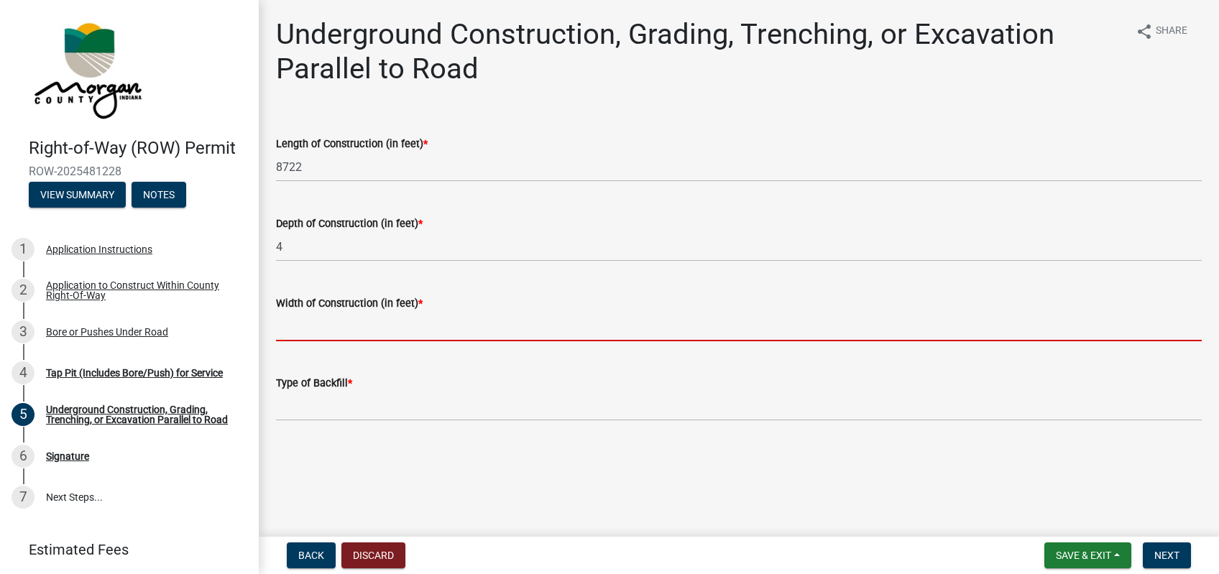
click at [318, 321] on input "text" at bounding box center [739, 326] width 926 height 29
click at [280, 326] on input "text" at bounding box center [739, 326] width 926 height 29
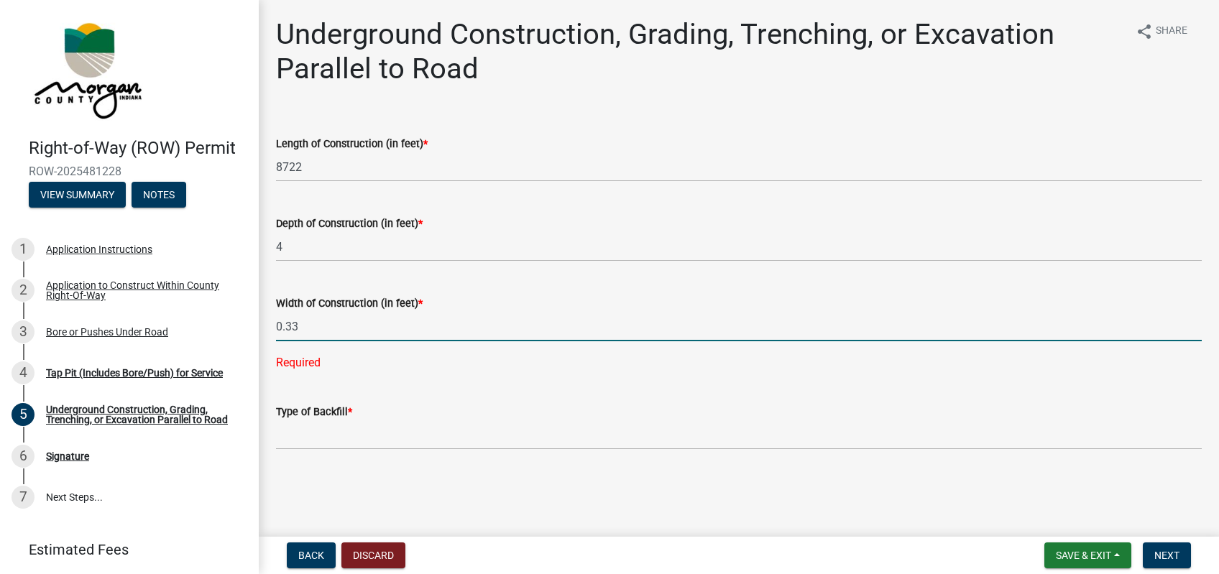
type input "0.33"
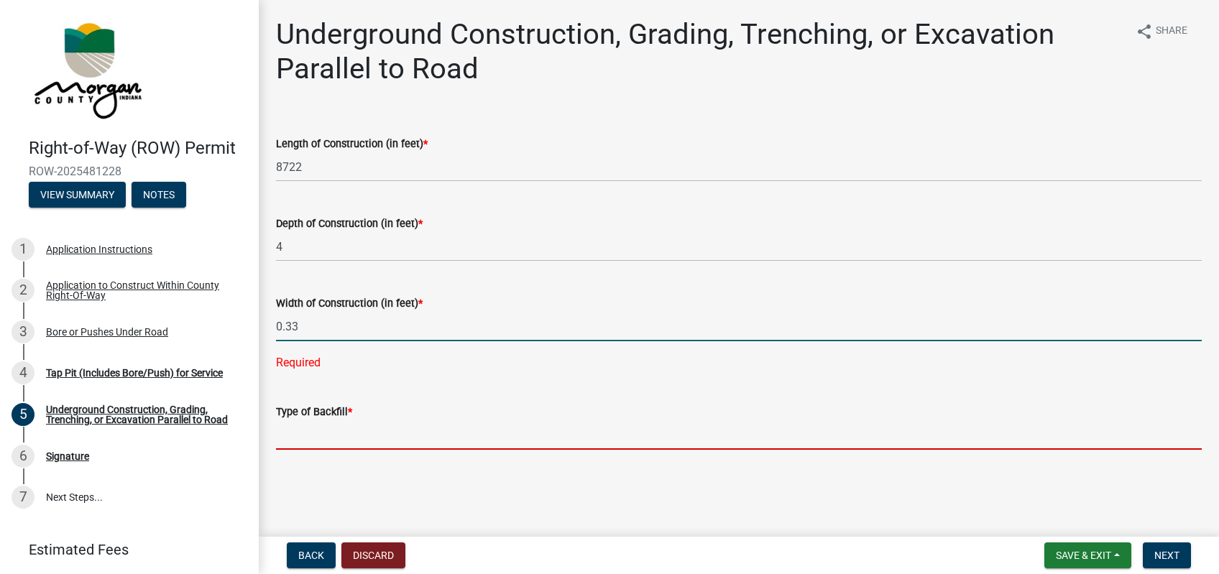
click at [368, 437] on input "Type of Backfill *" at bounding box center [739, 434] width 926 height 29
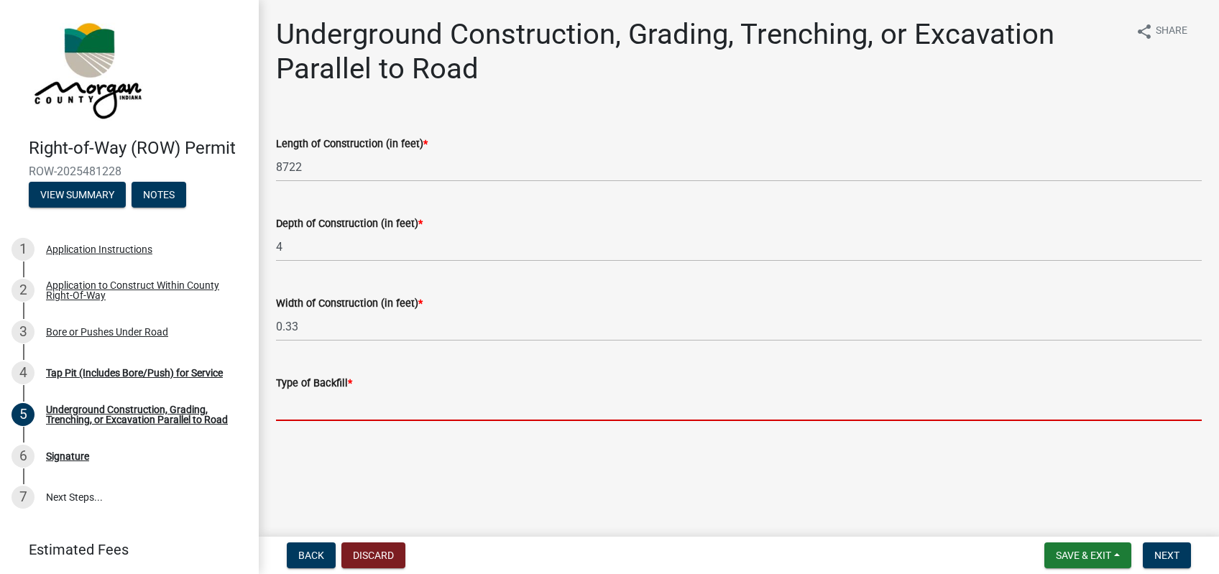
click at [351, 405] on input "Type of Backfill *" at bounding box center [739, 406] width 926 height 29
click at [356, 397] on input "Type of Backfill *" at bounding box center [739, 406] width 926 height 29
click at [363, 401] on input "Type of Backfill *" at bounding box center [739, 406] width 926 height 29
click at [359, 407] on input "Type of Backfill *" at bounding box center [739, 406] width 926 height 29
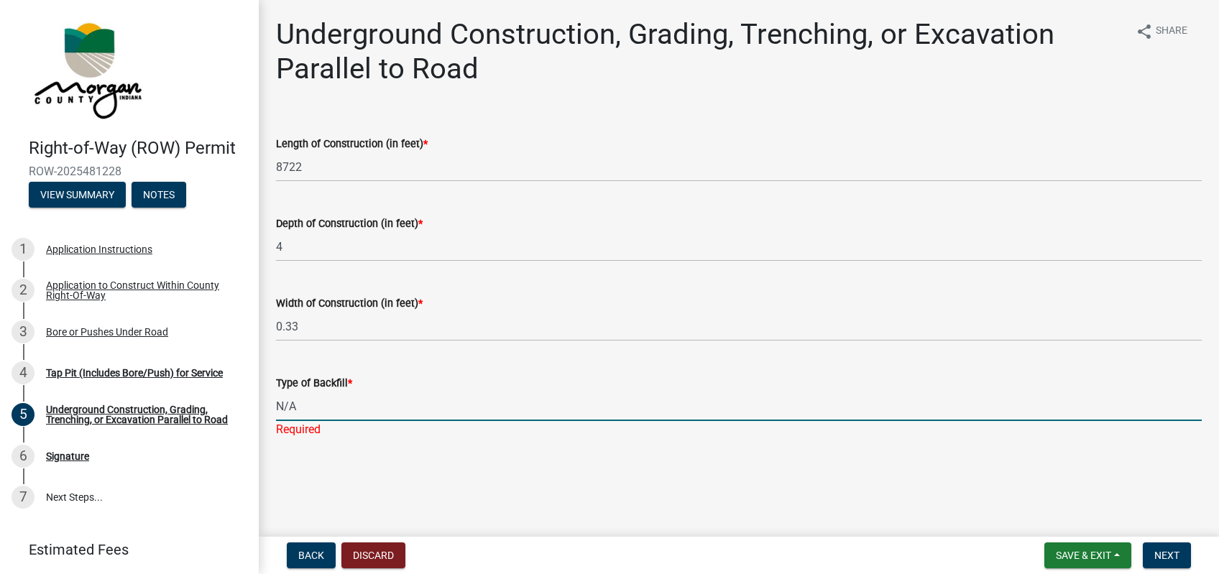
type input "N/A"
click at [588, 357] on div "Type of Backfill * N/A Required" at bounding box center [739, 396] width 926 height 84
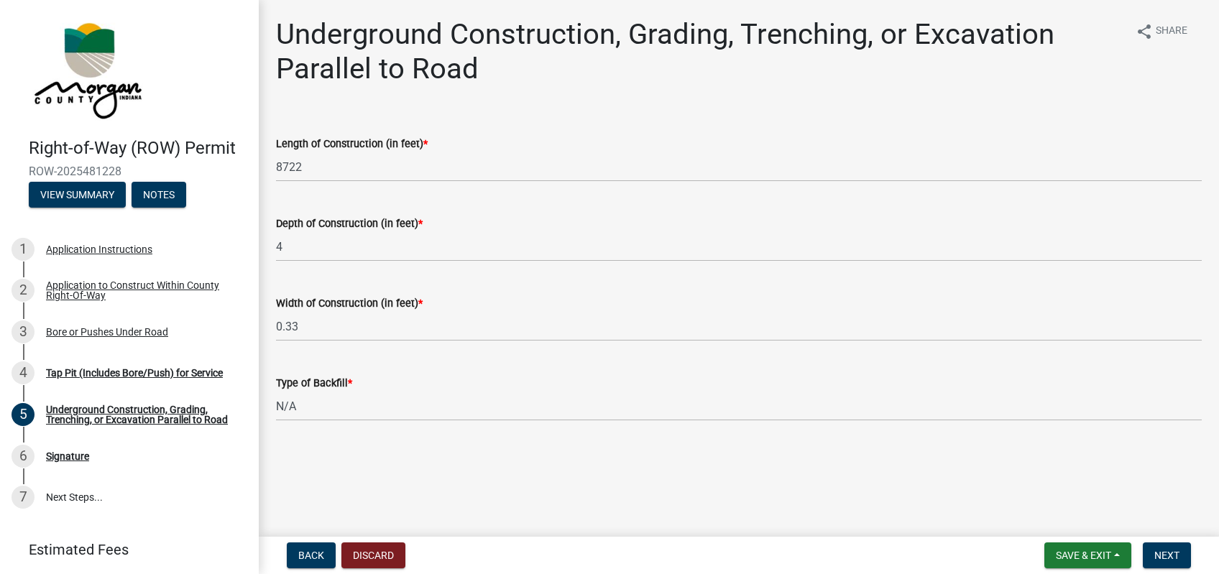
click at [1199, 551] on div "Back Discard Save & Exit Save Save & Exit Next" at bounding box center [738, 556] width 937 height 26
click at [1167, 545] on button "Next" at bounding box center [1167, 556] width 48 height 26
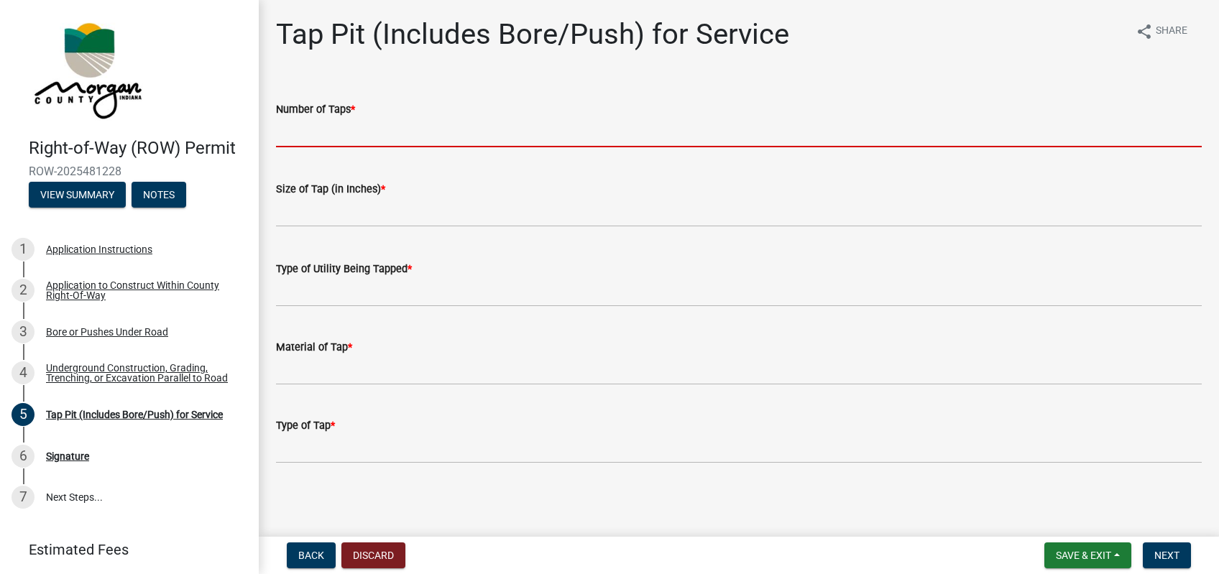
click at [358, 134] on input "text" at bounding box center [739, 132] width 926 height 29
click at [124, 295] on div "Application to Construct Within County Right-Of-Way" at bounding box center [141, 290] width 190 height 20
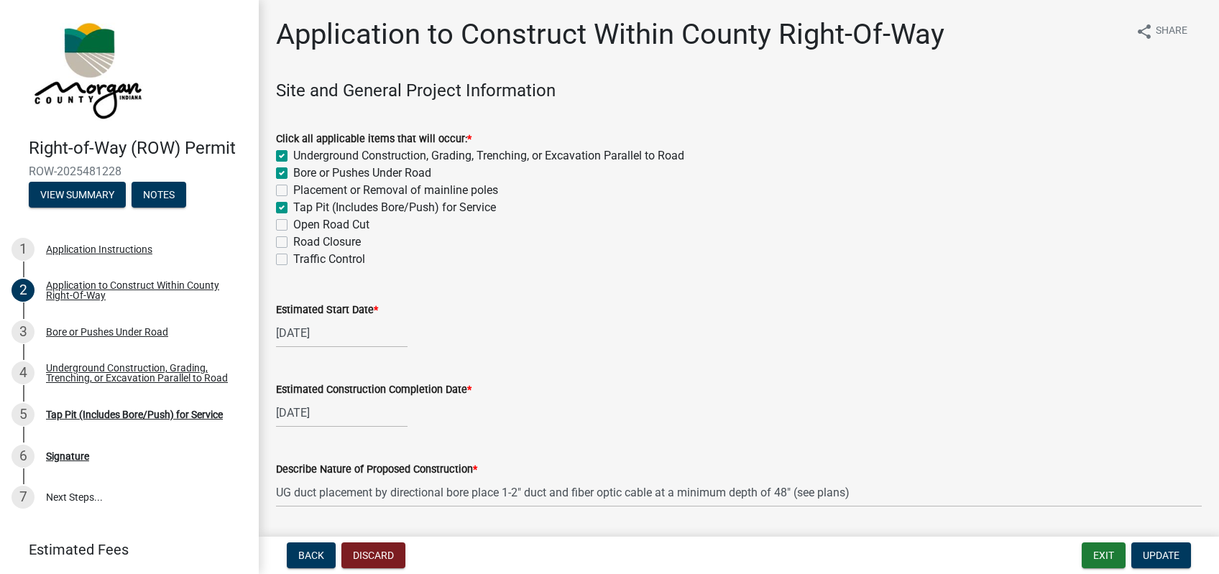
click at [293, 204] on label "Tap Pit (Includes Bore/Push) for Service" at bounding box center [394, 207] width 203 height 17
click at [293, 204] on input "Tap Pit (Includes Bore/Push) for Service" at bounding box center [297, 203] width 9 height 9
checkbox input "false"
checkbox input "true"
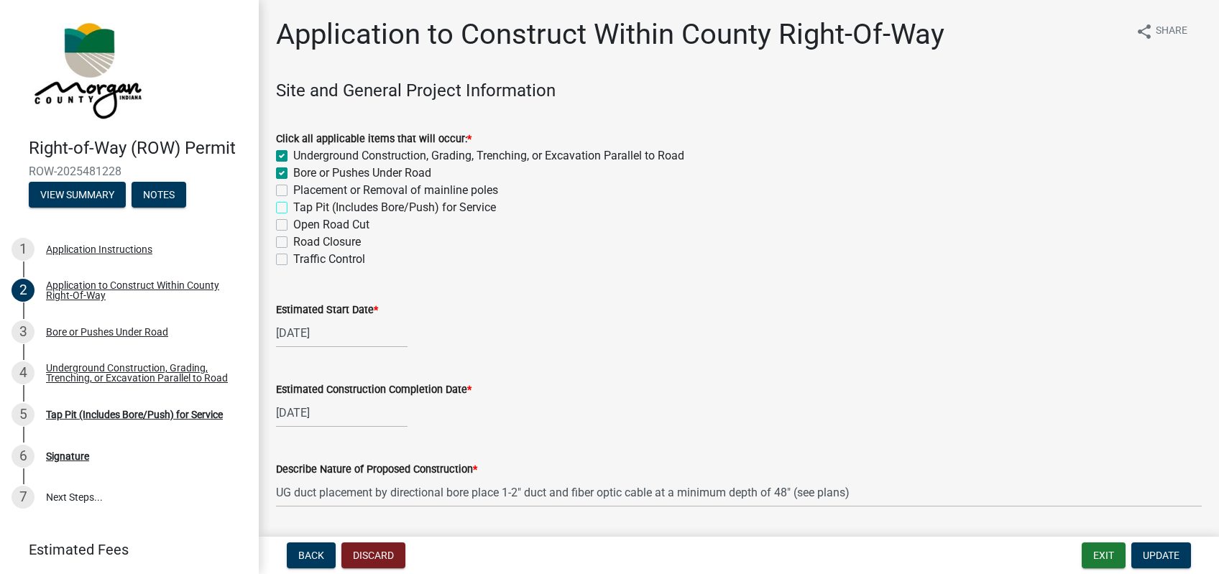
checkbox input "false"
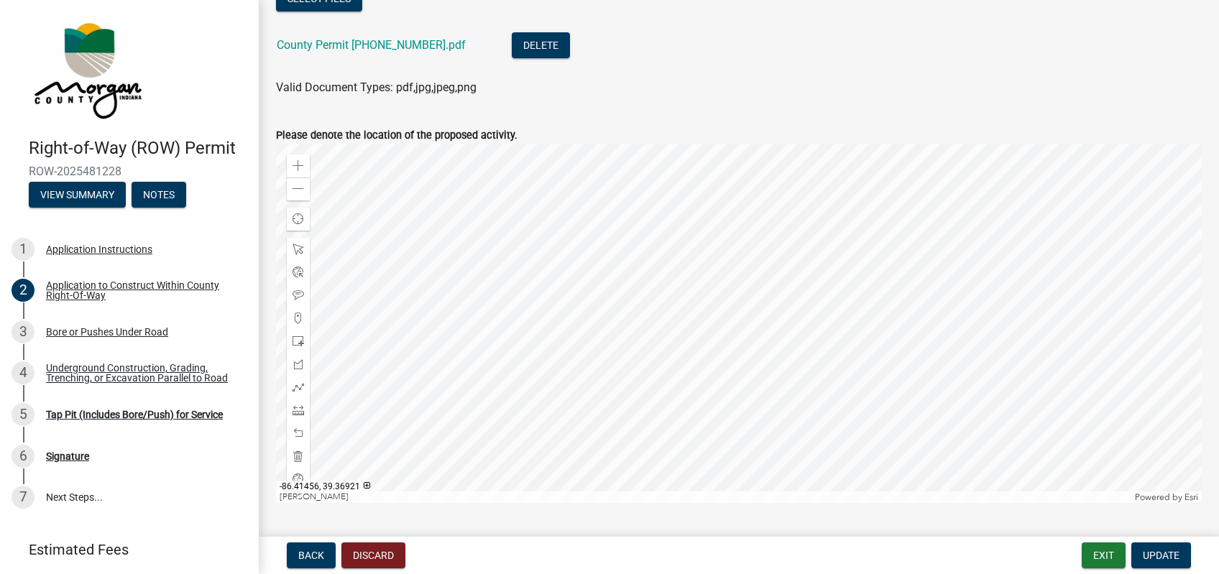
scroll to position [799, 0]
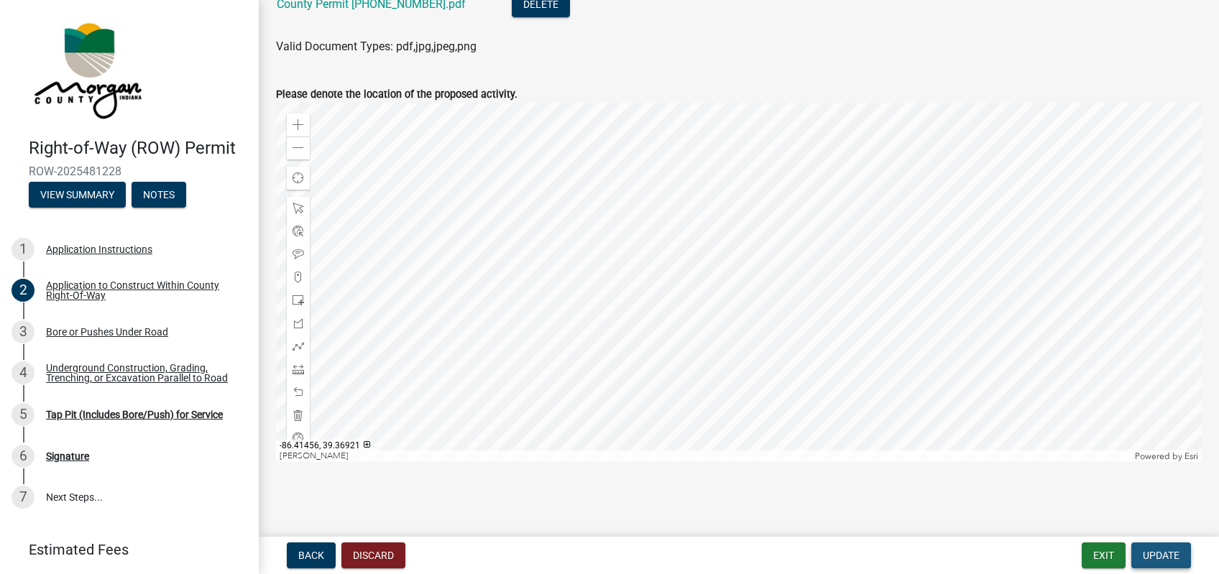
click at [1158, 557] on span "Update" at bounding box center [1161, 555] width 37 height 11
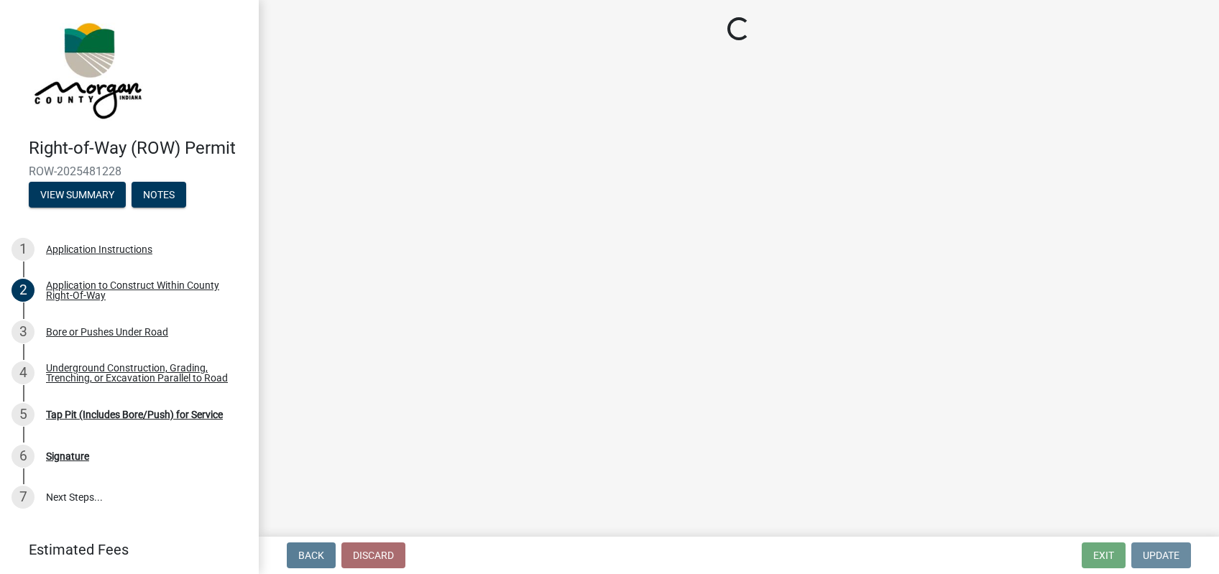
scroll to position [0, 0]
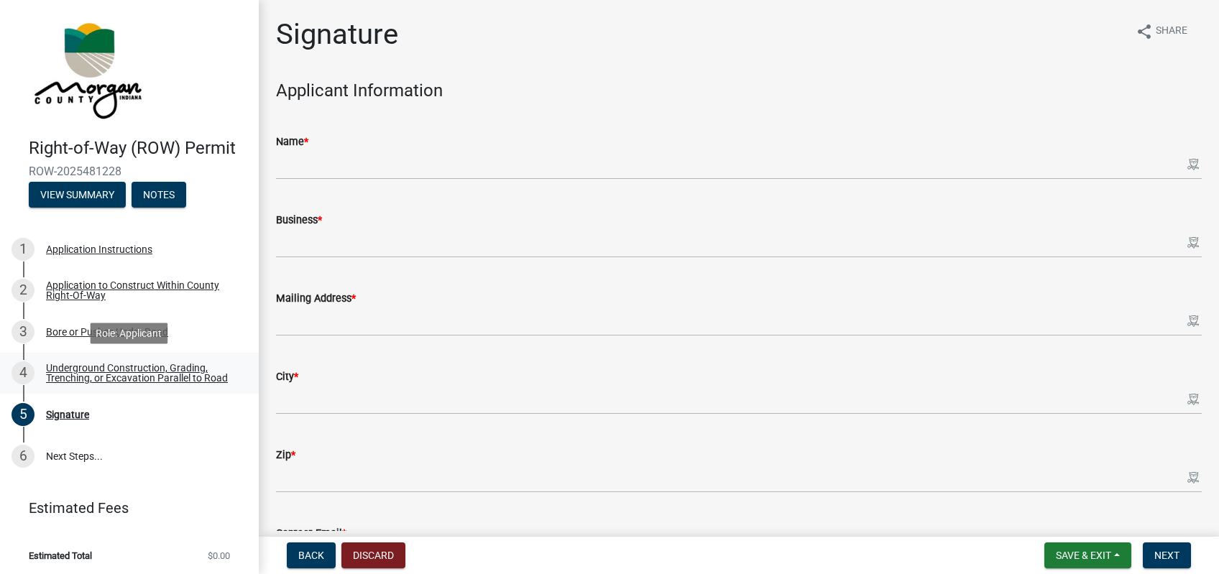
click at [144, 364] on div "Underground Construction, Grading, Trenching, or Excavation Parallel to Road" at bounding box center [141, 373] width 190 height 20
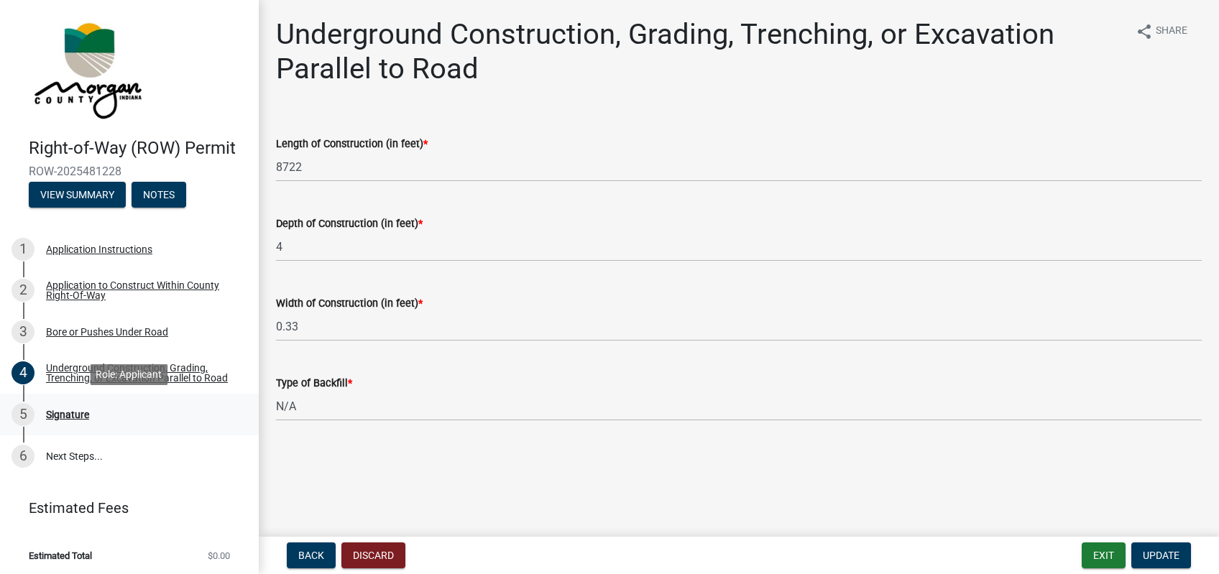
click at [137, 411] on div "5 Signature" at bounding box center [123, 414] width 224 height 23
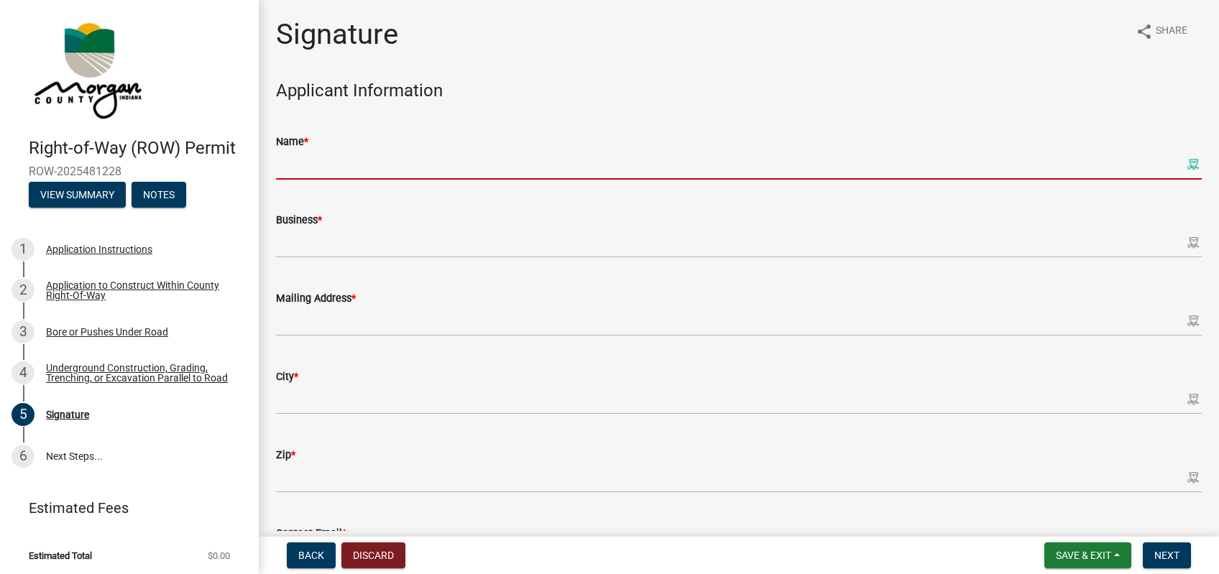
click at [335, 171] on input "Name *" at bounding box center [739, 164] width 926 height 29
click at [335, 170] on input "Name *" at bounding box center [739, 164] width 926 height 29
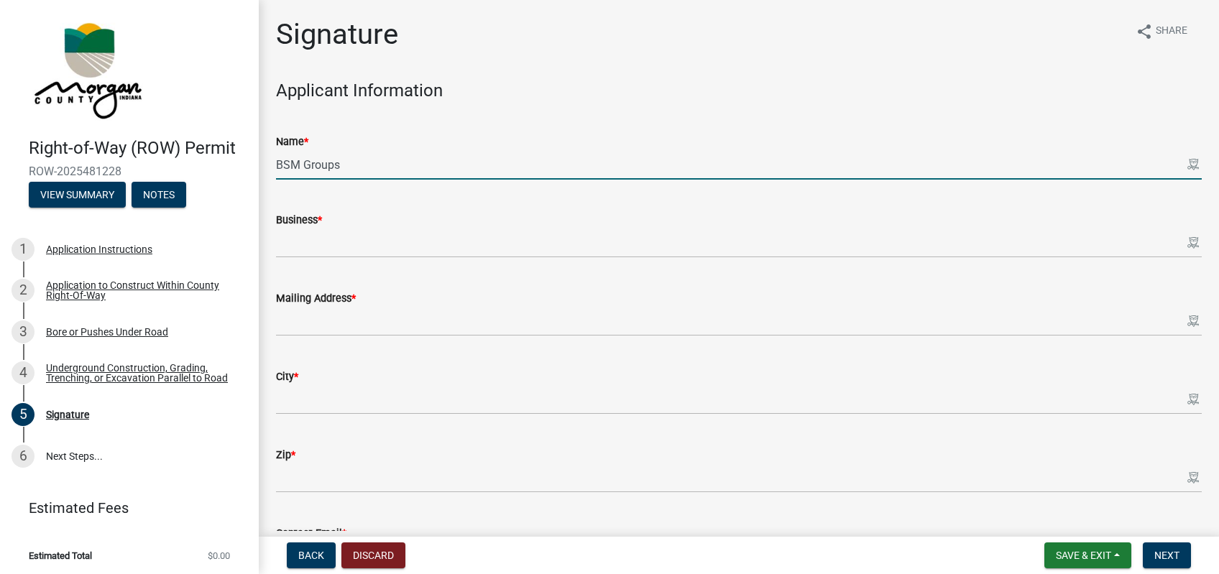
type input "BSM Groups"
drag, startPoint x: 363, startPoint y: 162, endPoint x: 149, endPoint y: 178, distance: 214.0
click at [276, 180] on input "BSM Groups" at bounding box center [739, 164] width 926 height 29
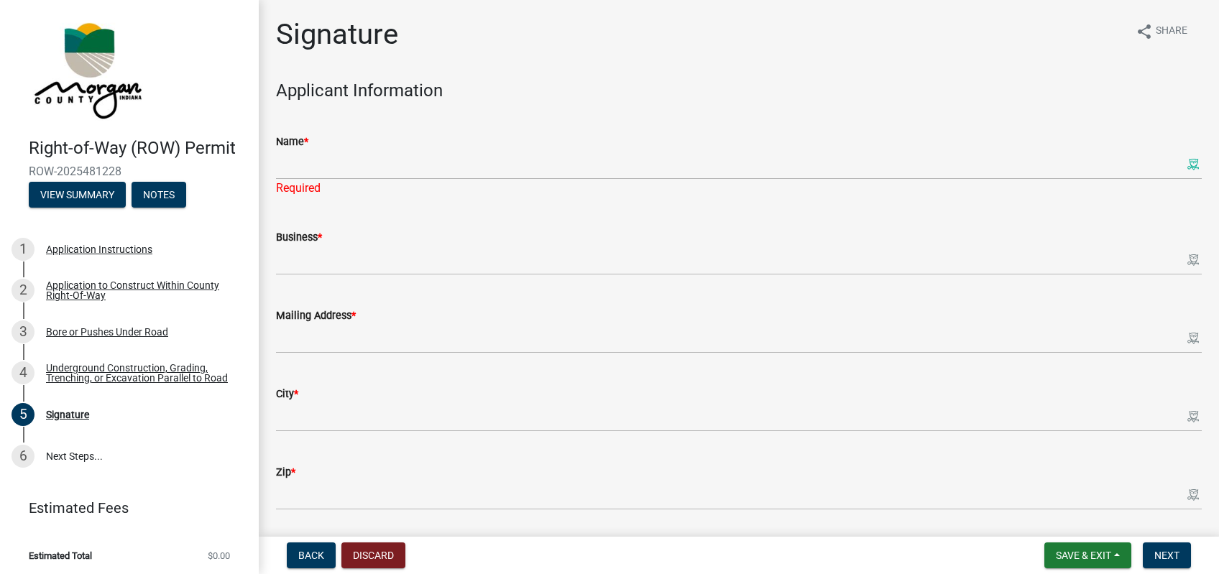
click at [409, 150] on form "Name *" at bounding box center [739, 156] width 926 height 47
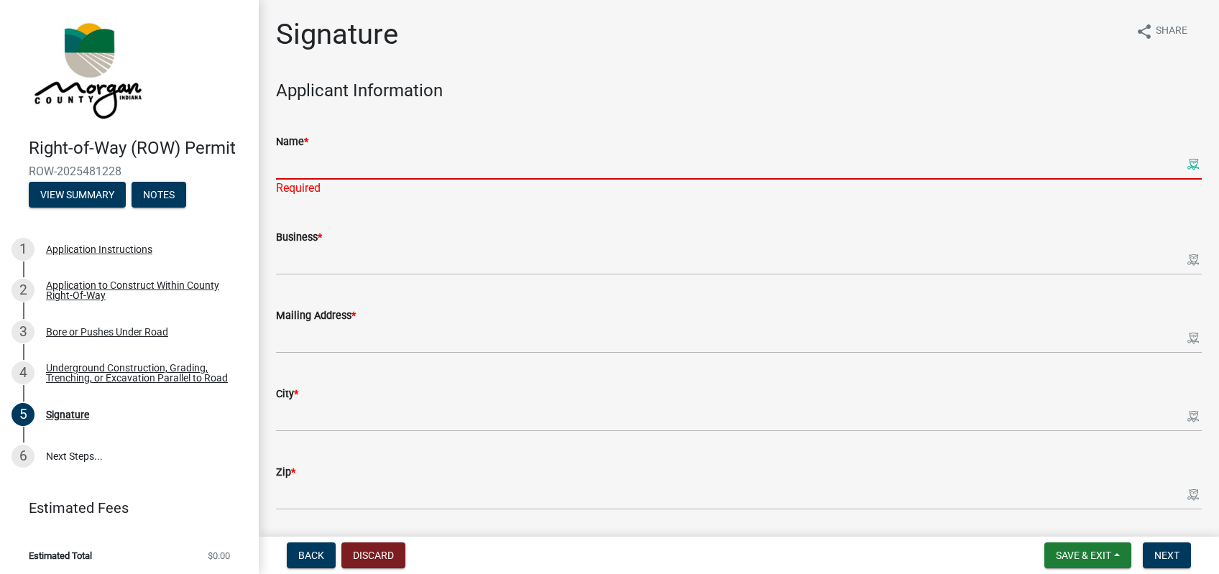
click at [416, 164] on input "Name *" at bounding box center [739, 164] width 926 height 29
type input "a"
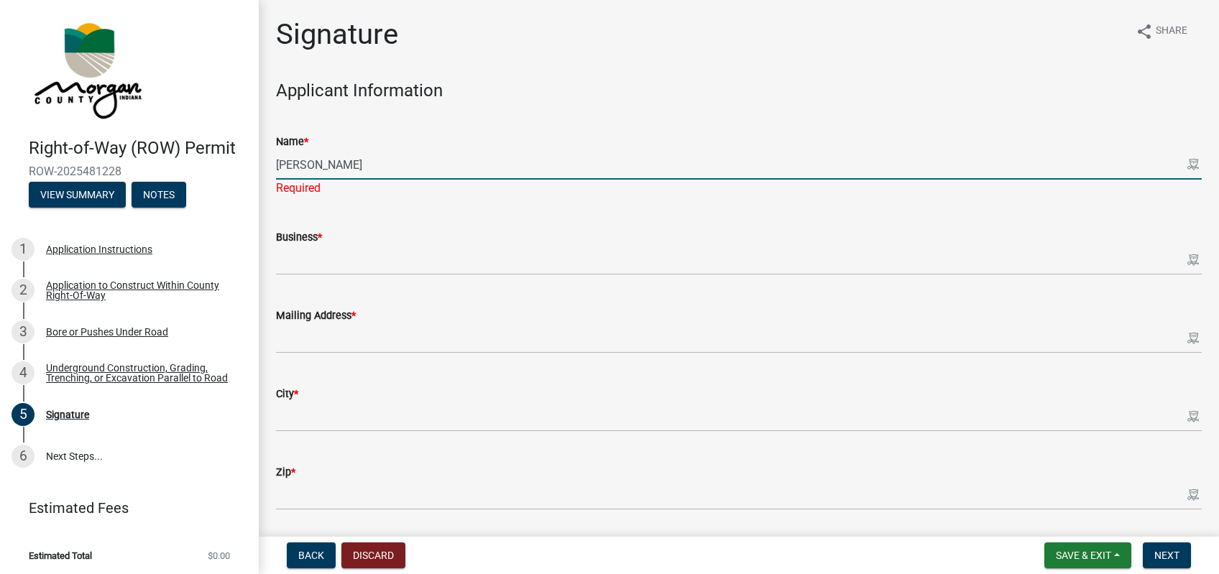
type input "[PERSON_NAME]"
click at [413, 242] on form "Business *" at bounding box center [739, 252] width 926 height 47
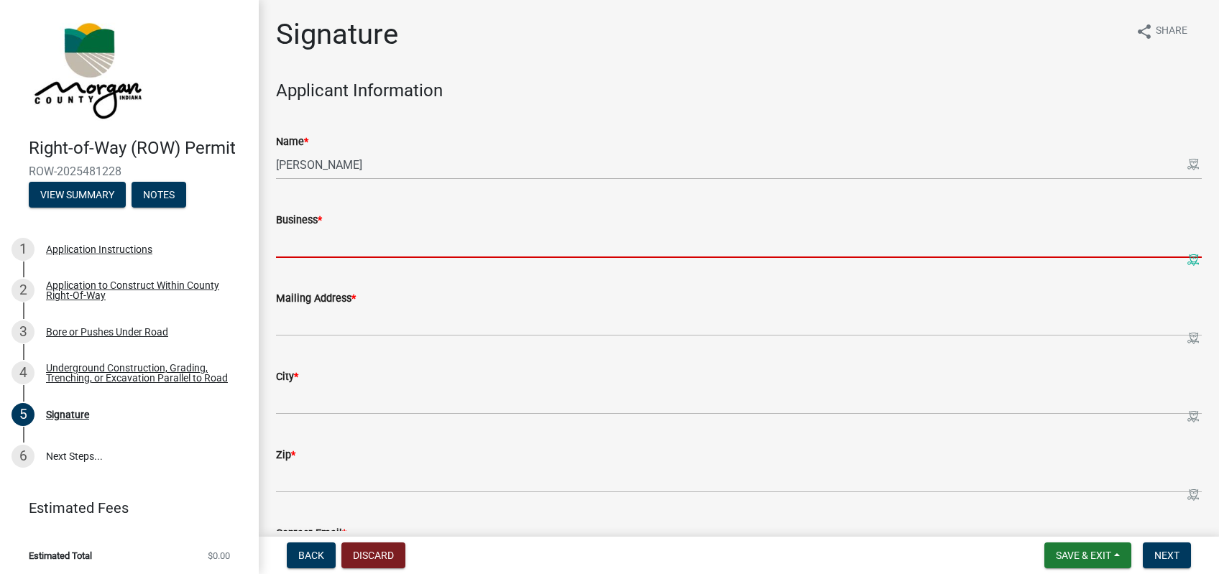
click at [417, 255] on input "Business *" at bounding box center [739, 243] width 926 height 29
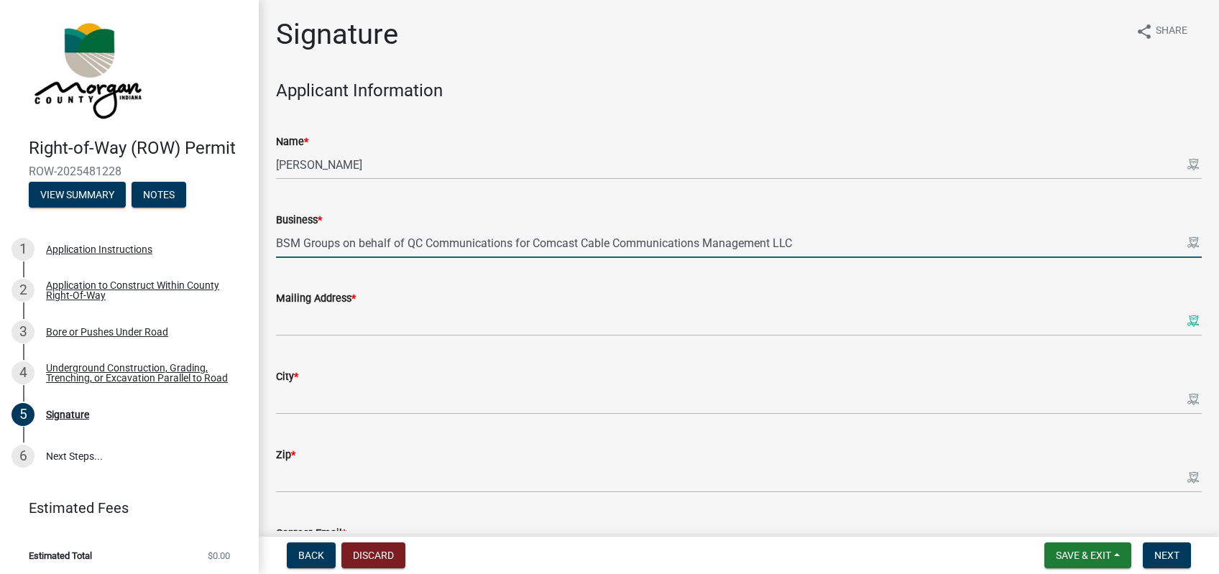
type input "BSM Groups on behalf of QC Communications for Comcast Cable Communications Mana…"
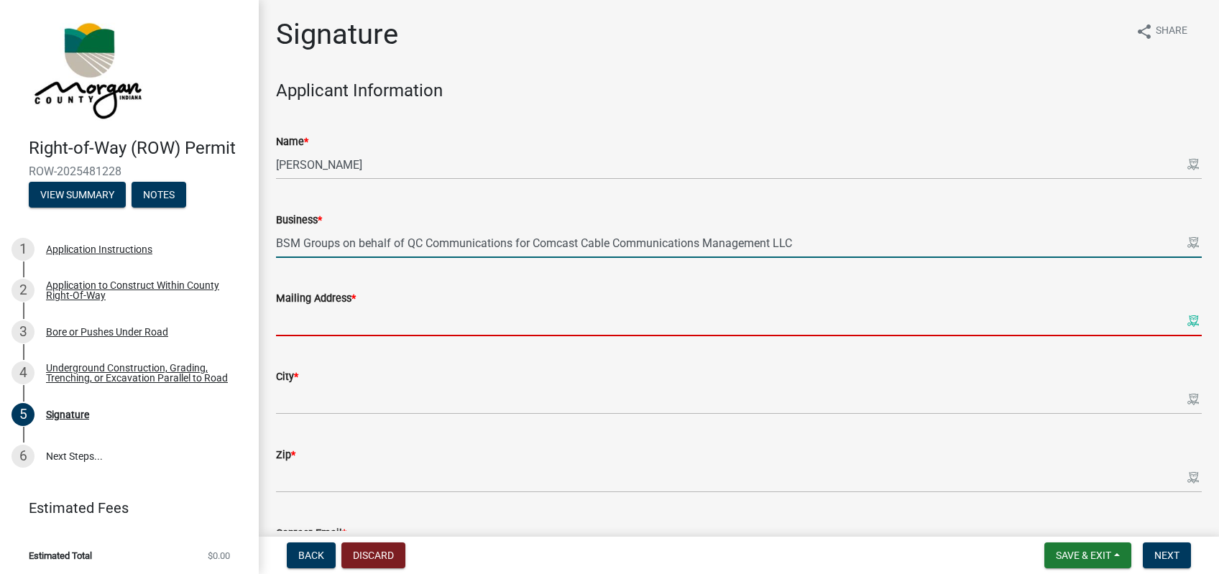
click at [337, 316] on input "Mailing Address *" at bounding box center [739, 321] width 926 height 29
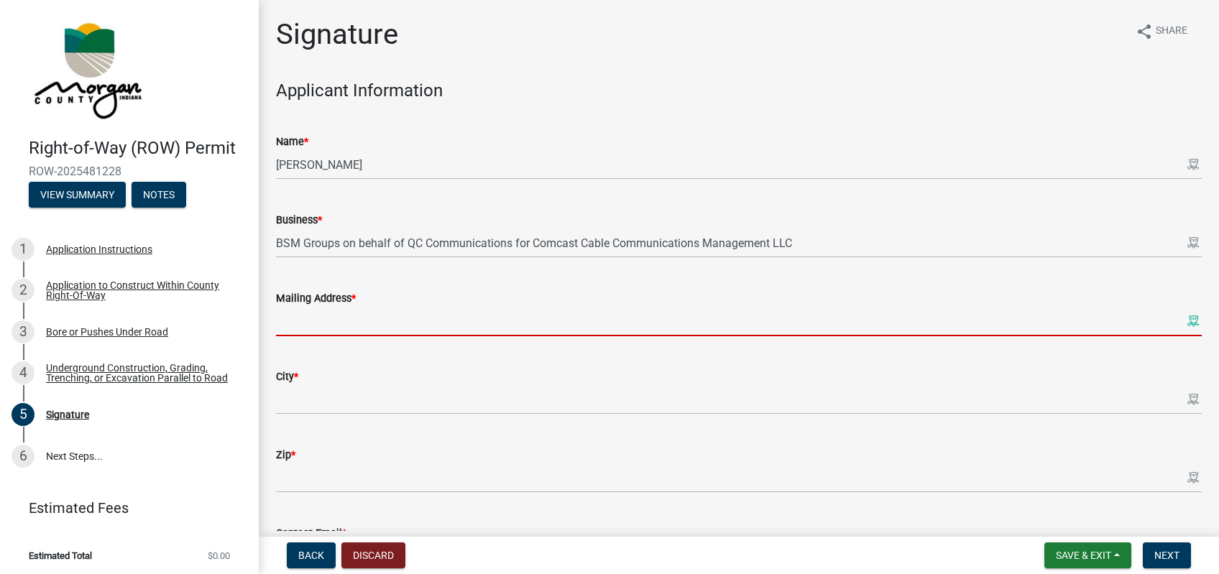
click at [1188, 325] on x-icon-9cmfq at bounding box center [1192, 320] width 11 height 11
type input "[STREET_ADDRESS]"
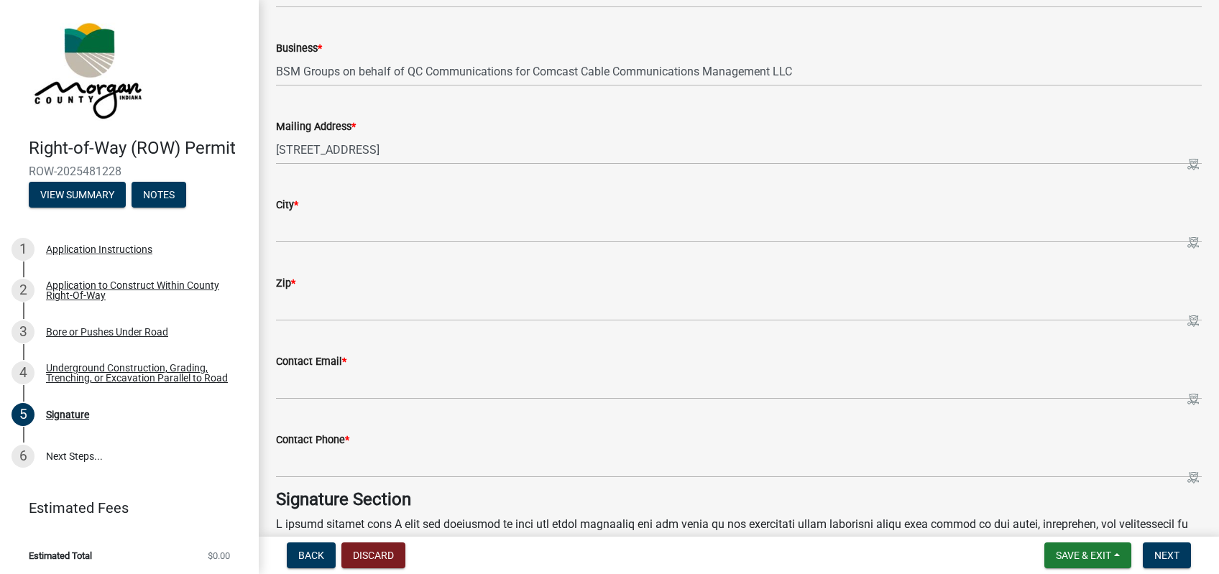
scroll to position [223, 0]
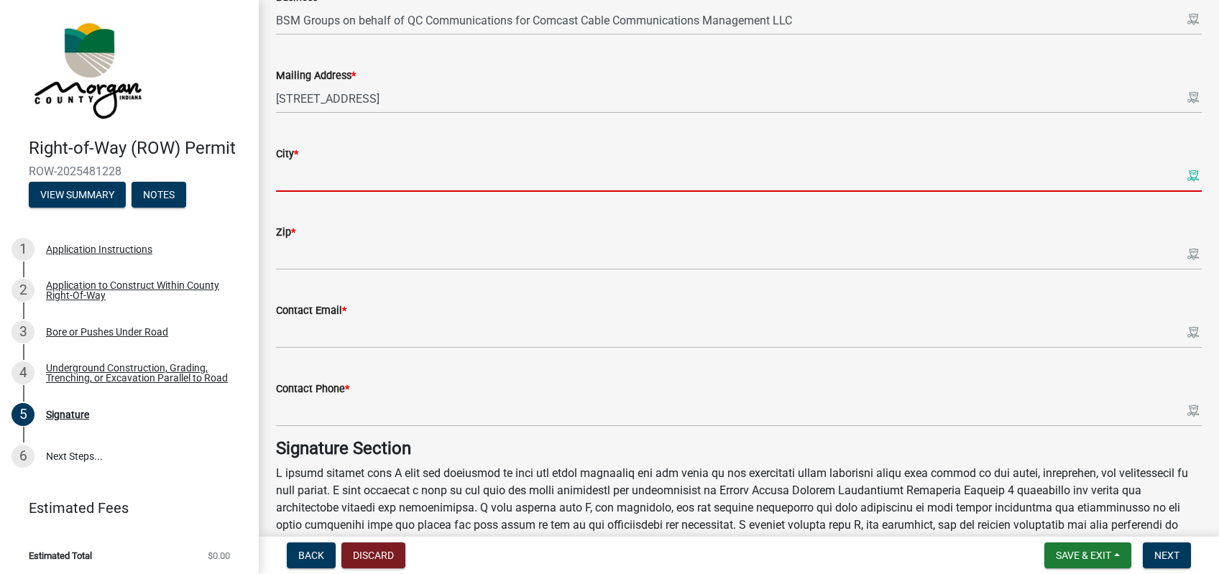
click at [322, 183] on input "City *" at bounding box center [739, 176] width 926 height 29
click at [1187, 184] on input "City *" at bounding box center [739, 176] width 926 height 29
click at [1194, 179] on x-icon-9cmfq at bounding box center [1192, 175] width 11 height 11
type input "[PERSON_NAME]"
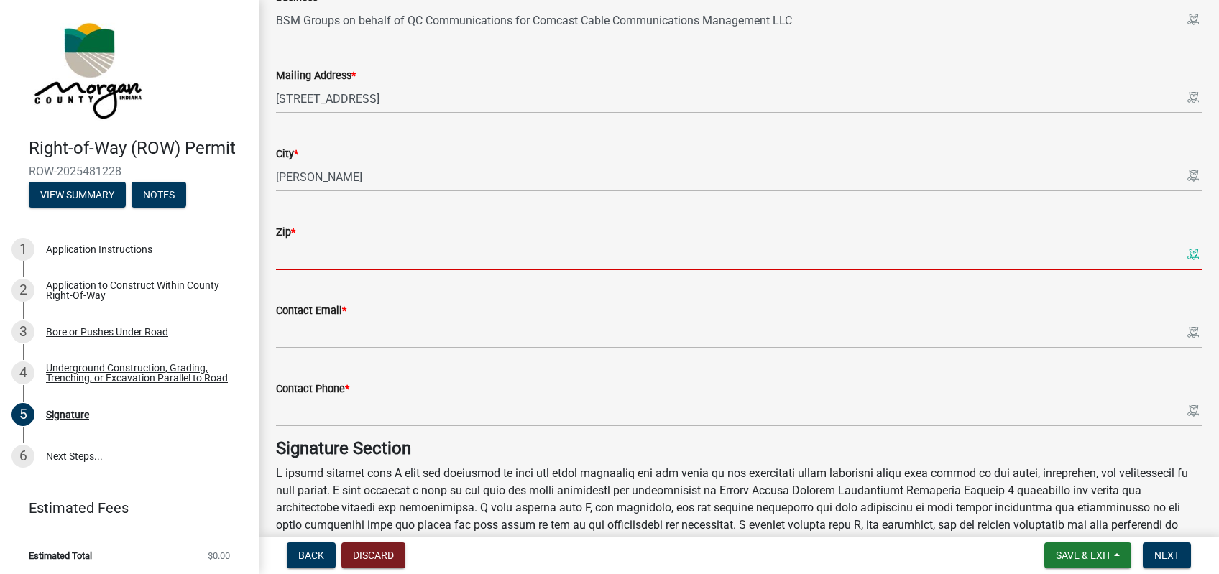
click at [384, 253] on input "Zip *" at bounding box center [739, 255] width 926 height 29
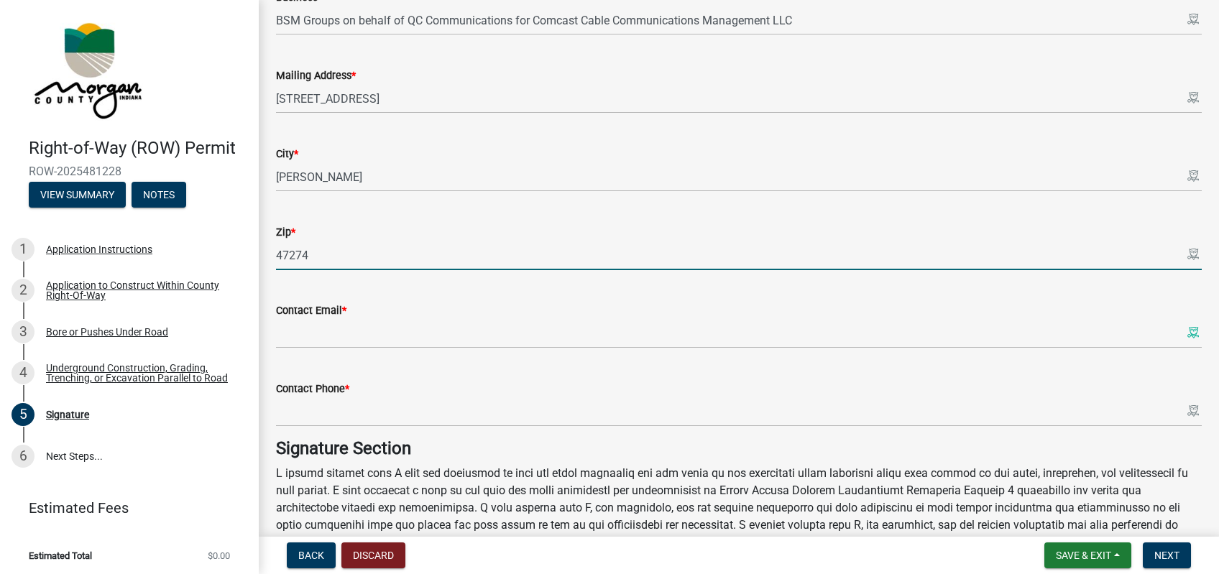
type input "47274"
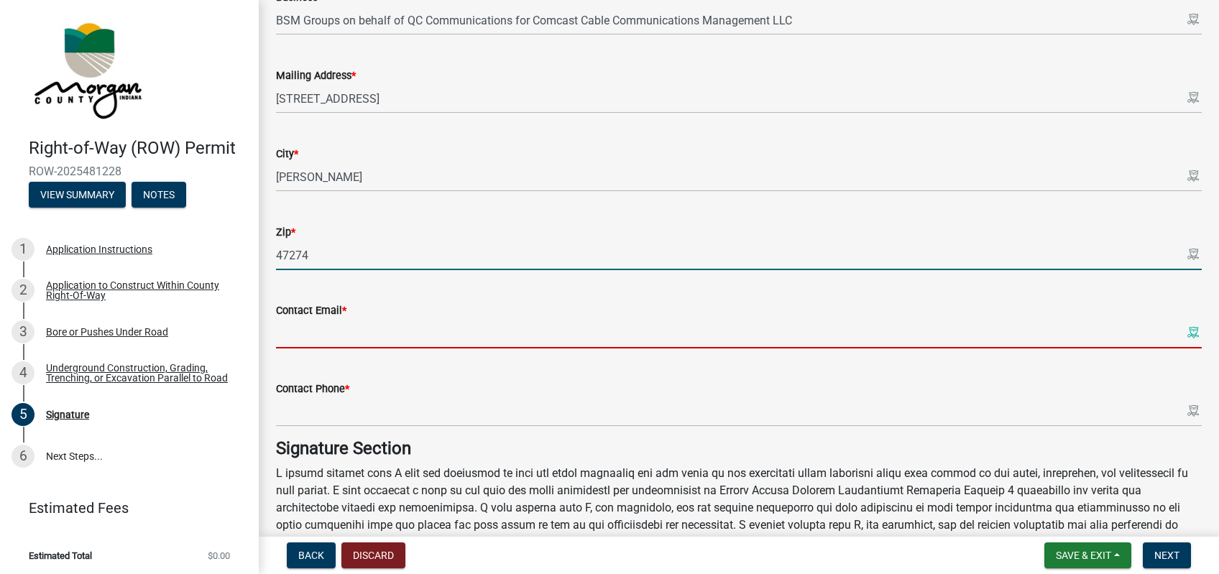
drag, startPoint x: 396, startPoint y: 327, endPoint x: 402, endPoint y: 308, distance: 20.5
click at [400, 319] on input "Contact Email *" at bounding box center [739, 333] width 926 height 29
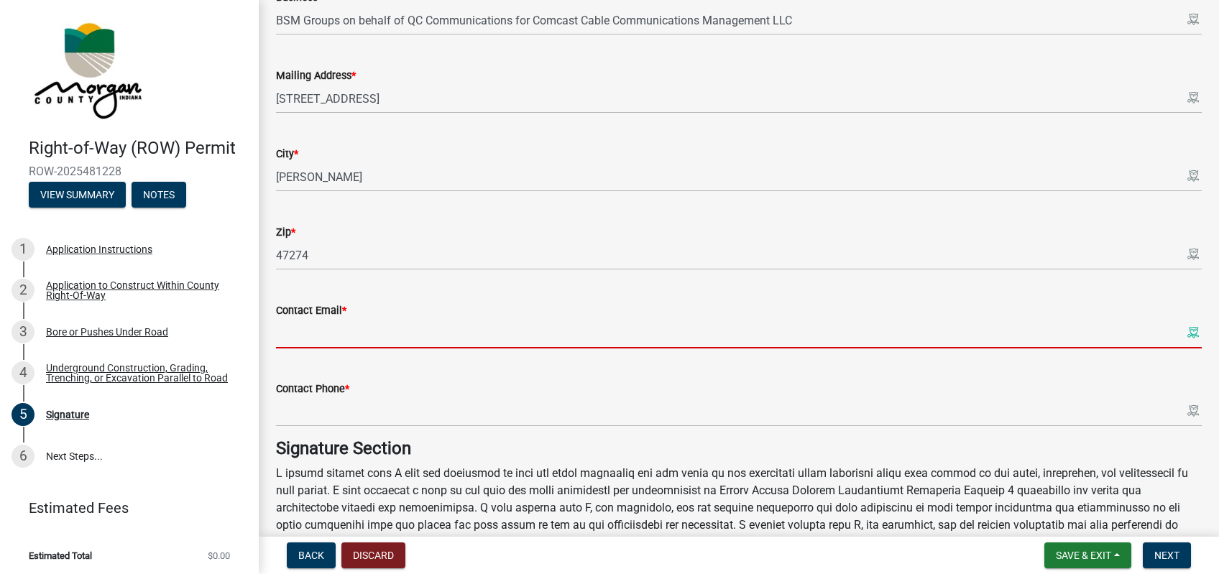
click at [1186, 334] on input "Contact Email *" at bounding box center [739, 333] width 926 height 29
click at [1191, 334] on x-icon-9cmfq at bounding box center [1192, 332] width 11 height 11
type input "[EMAIL_ADDRESS][DOMAIN_NAME]"
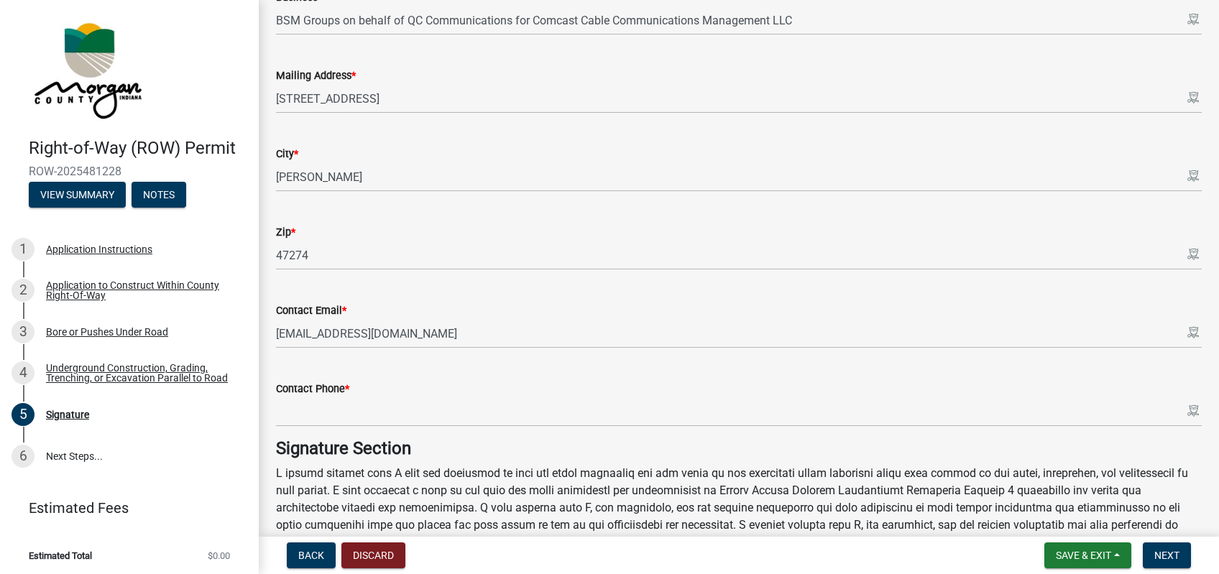
drag, startPoint x: 726, startPoint y: 382, endPoint x: 763, endPoint y: 385, distance: 36.8
click at [726, 382] on div "Contact Phone *" at bounding box center [739, 388] width 926 height 17
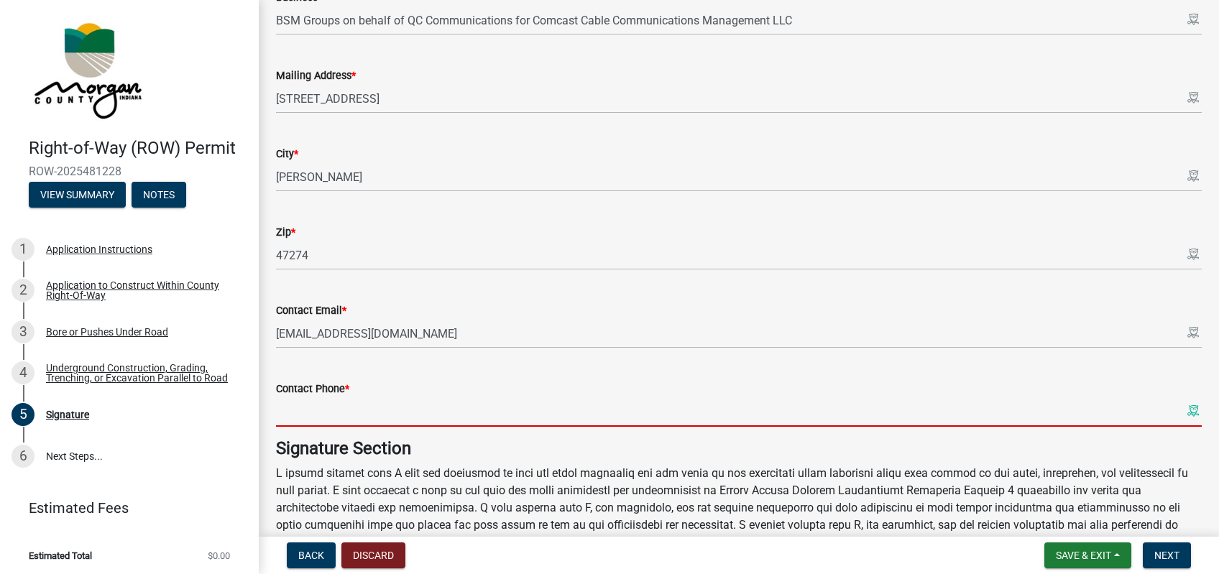
click at [1196, 410] on x-icon-9cmfq at bounding box center [1192, 410] width 11 height 11
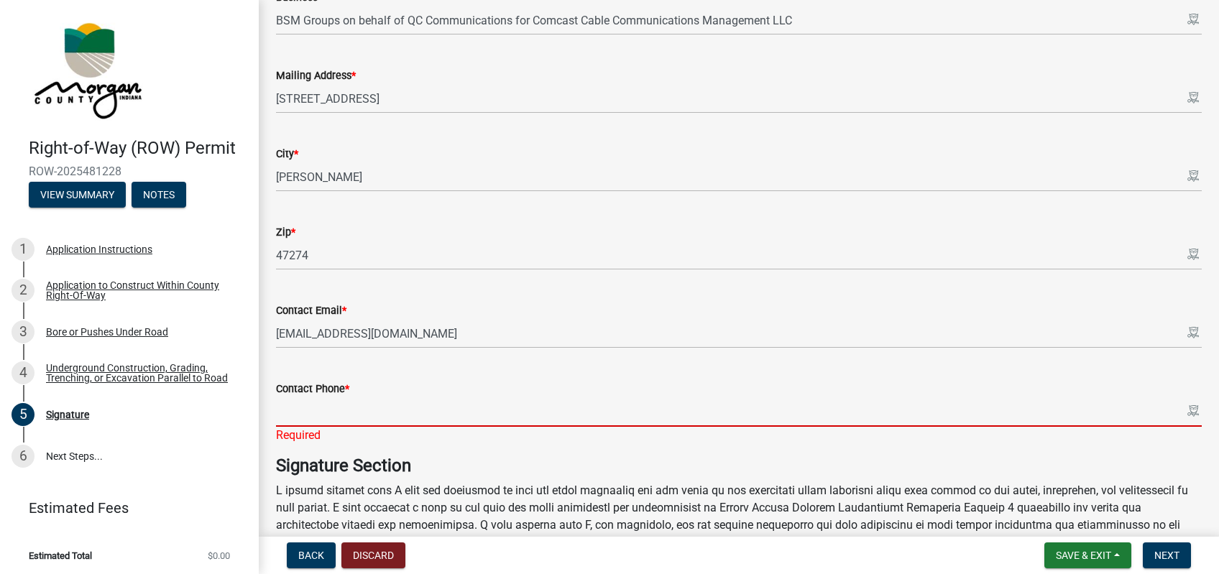
type input "8125216671"
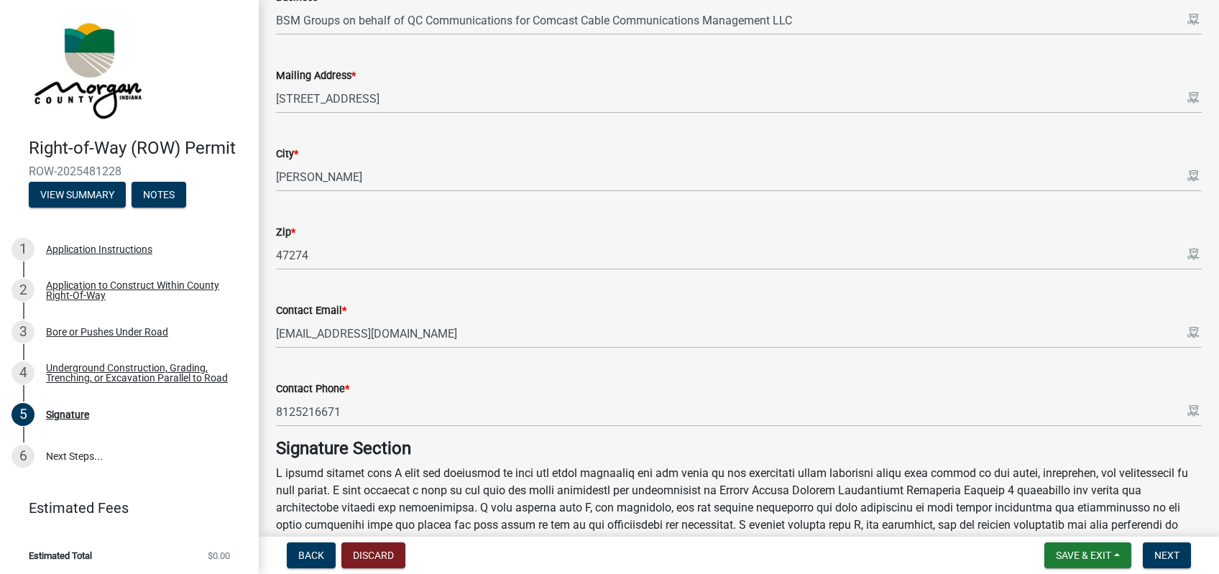
scroll to position [670, 0]
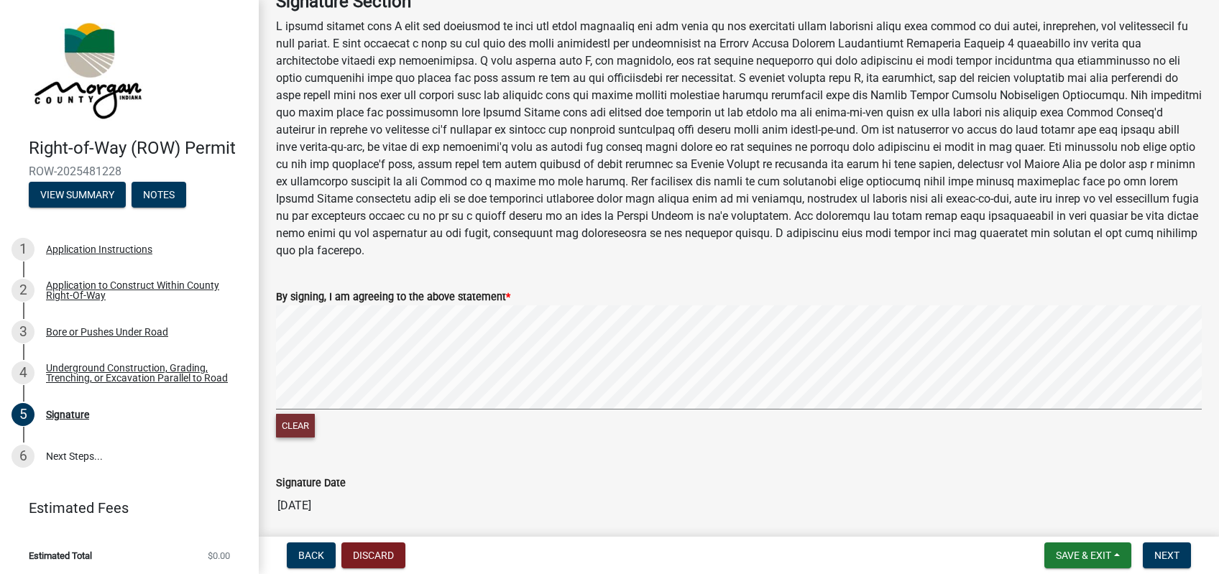
click at [290, 414] on button "Clear" at bounding box center [295, 426] width 39 height 24
click at [547, 394] on signature-pad at bounding box center [739, 359] width 926 height 109
drag, startPoint x: 278, startPoint y: 405, endPoint x: 285, endPoint y: 402, distance: 8.0
click at [280, 414] on button "Clear" at bounding box center [295, 426] width 39 height 24
click at [730, 394] on signature-pad at bounding box center [739, 359] width 926 height 109
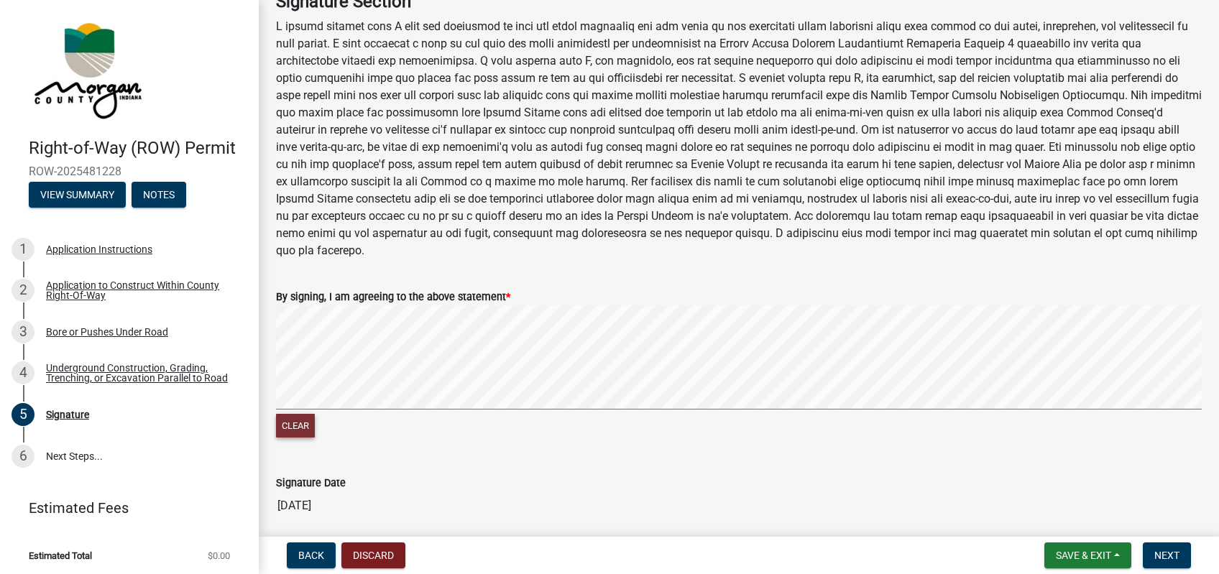
click at [290, 414] on button "Clear" at bounding box center [295, 426] width 39 height 24
click at [762, 229] on p at bounding box center [739, 138] width 926 height 241
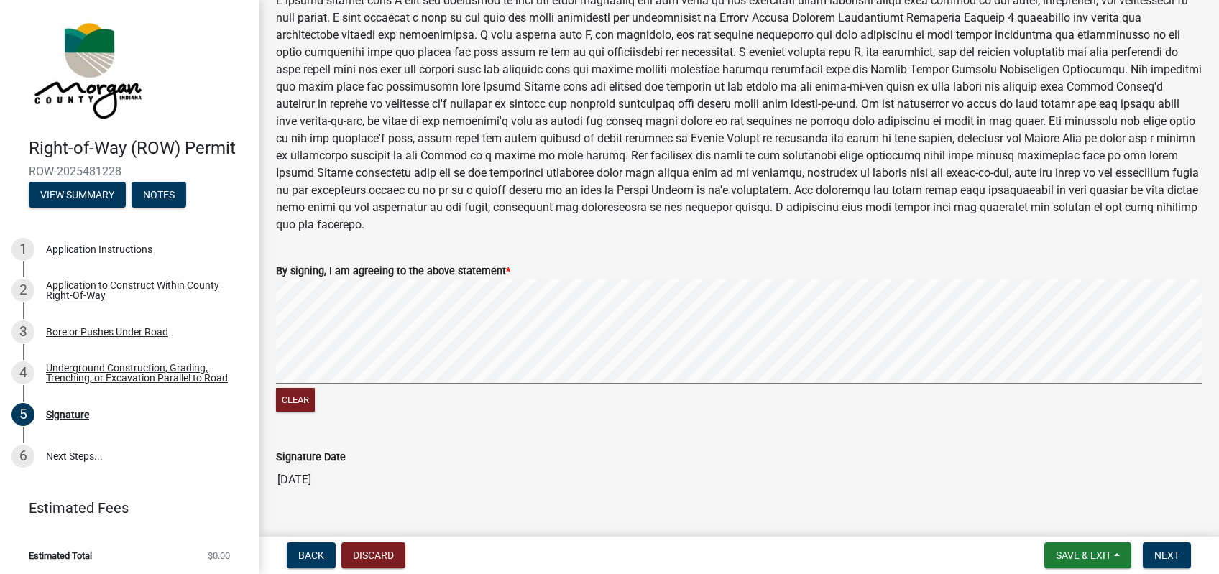
scroll to position [709, 0]
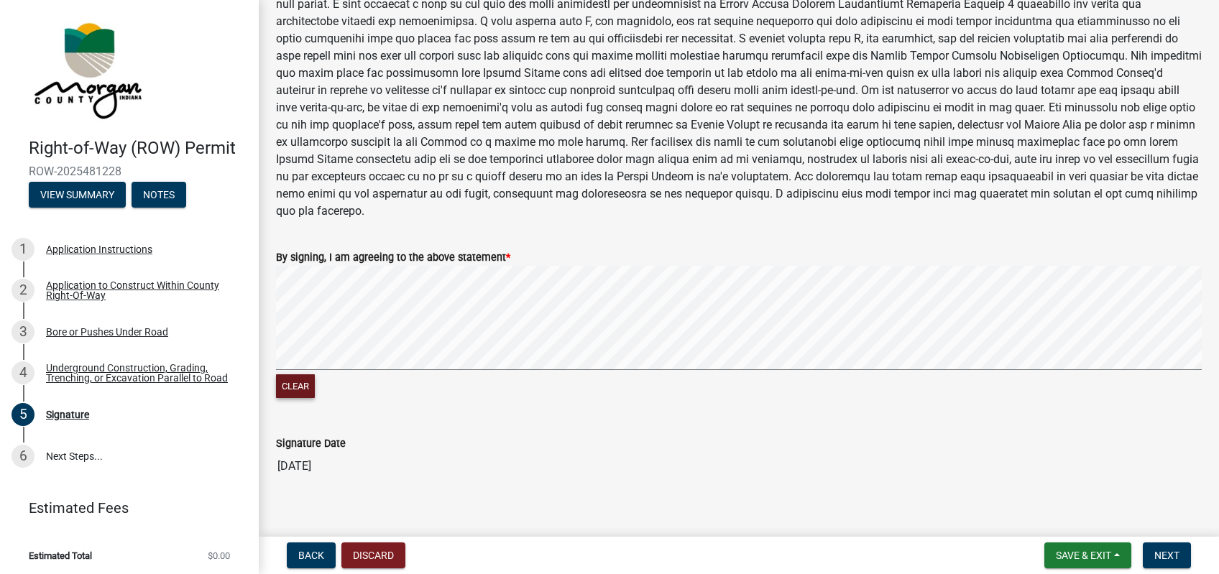
click at [297, 374] on button "Clear" at bounding box center [295, 386] width 39 height 24
click at [1173, 548] on button "Next" at bounding box center [1167, 556] width 48 height 26
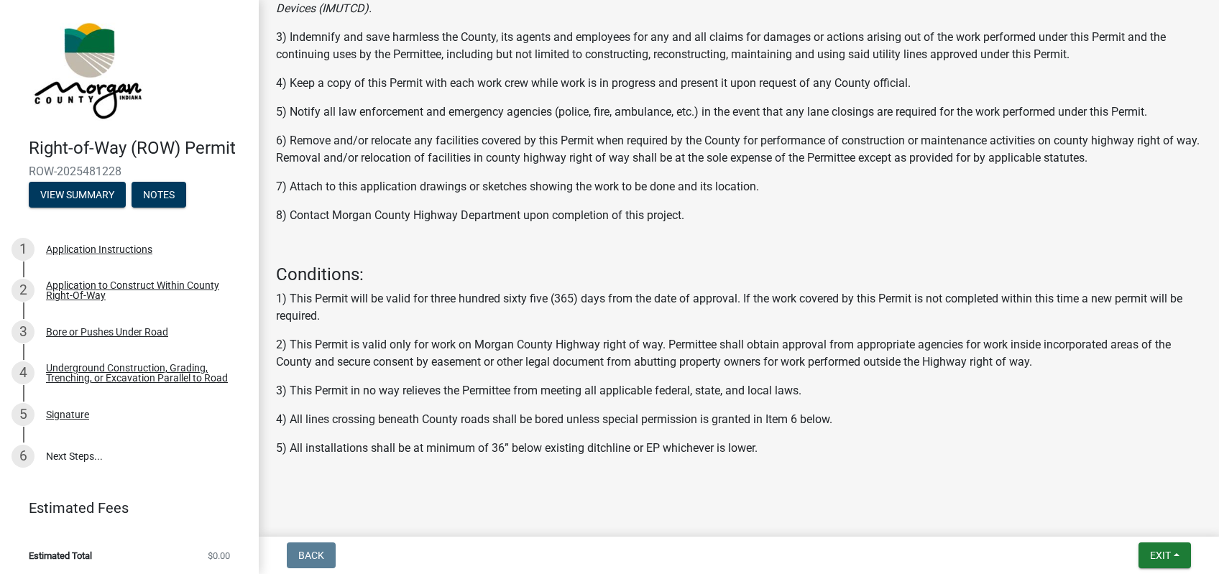
scroll to position [517, 0]
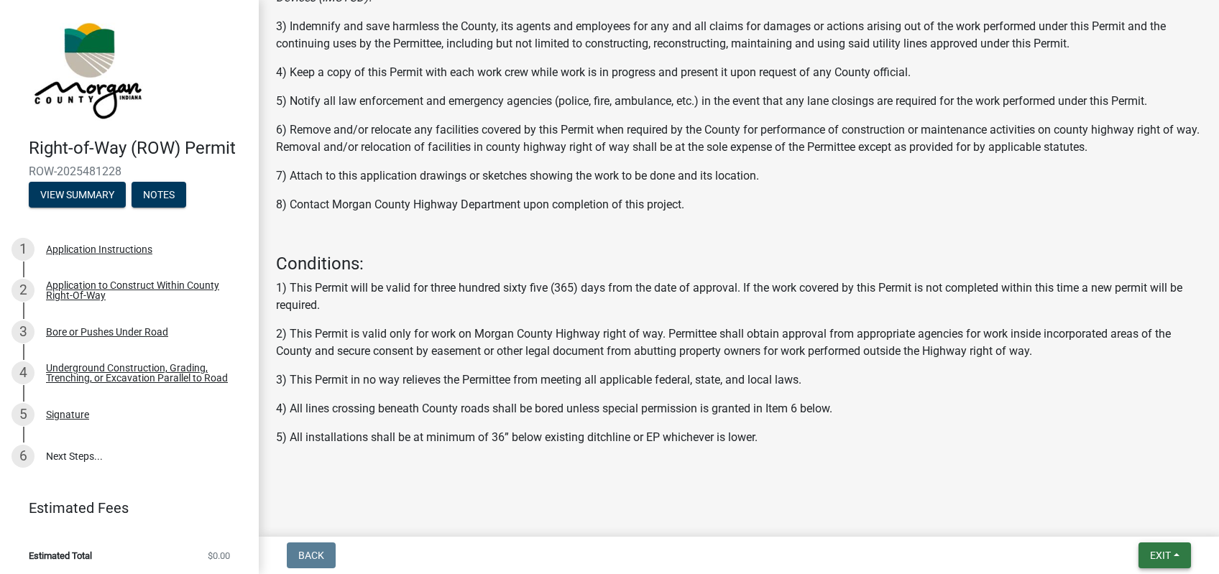
click at [1151, 559] on span "Exit" at bounding box center [1160, 555] width 21 height 11
click at [1140, 525] on button "Save & Exit" at bounding box center [1133, 518] width 115 height 34
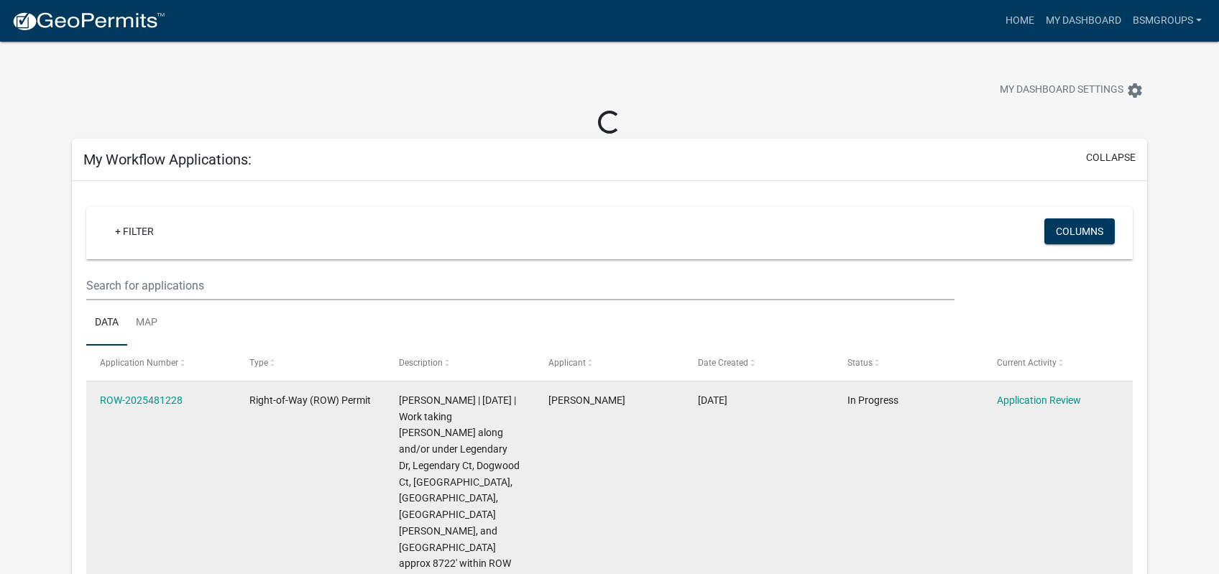
drag, startPoint x: 193, startPoint y: 405, endPoint x: 91, endPoint y: 403, distance: 102.0
click at [86, 403] on datatable-body-cell "ROW-2025481228" at bounding box center [160, 490] width 149 height 217
copy datatable-body-row "ROW-2025481228"
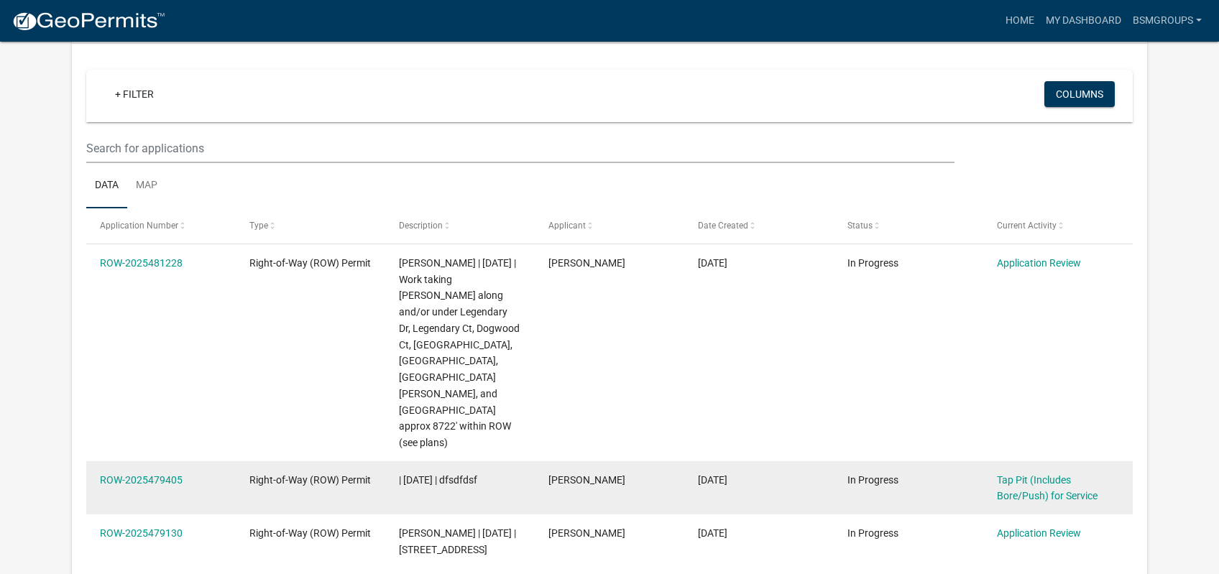
scroll to position [203, 0]
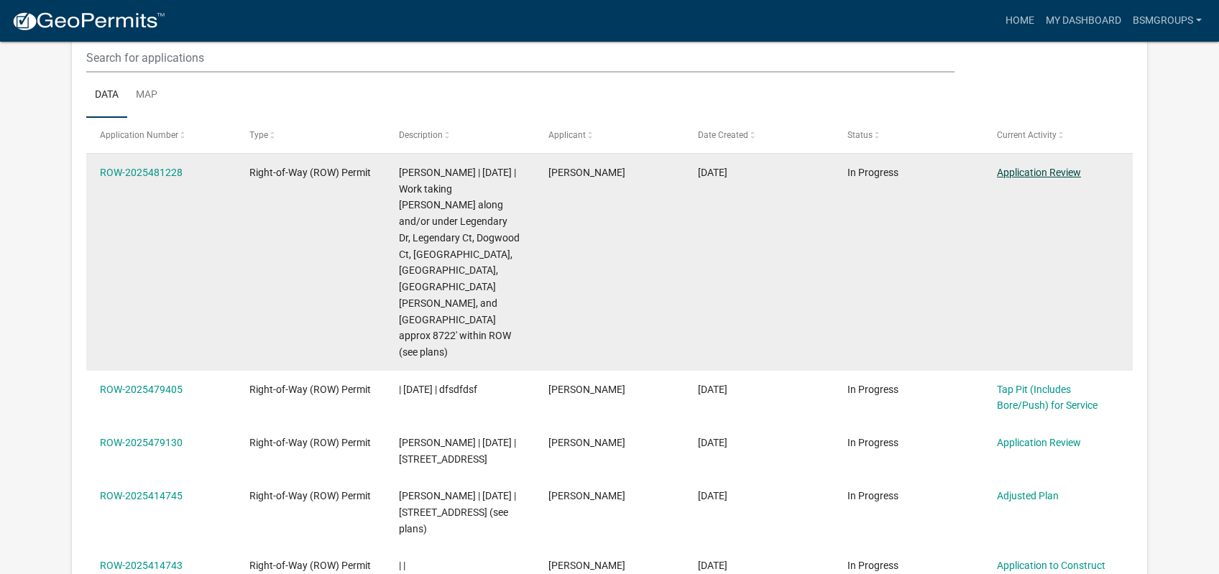
click at [1038, 170] on link "Application Review" at bounding box center [1039, 172] width 84 height 11
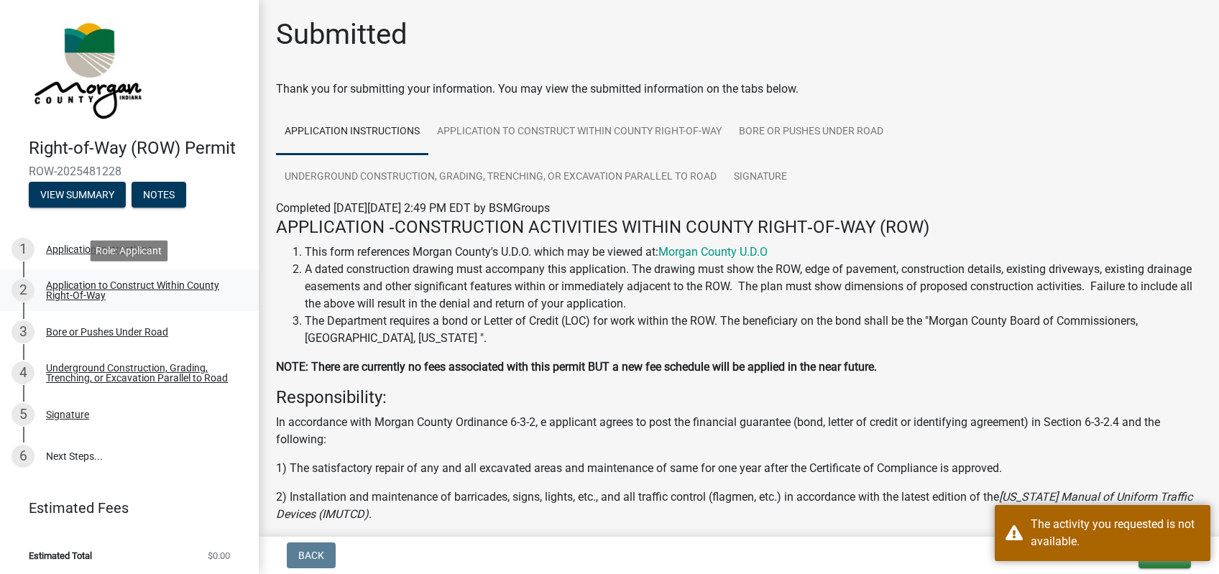
click at [122, 292] on div "Application to Construct Within County Right-Of-Way" at bounding box center [141, 290] width 190 height 20
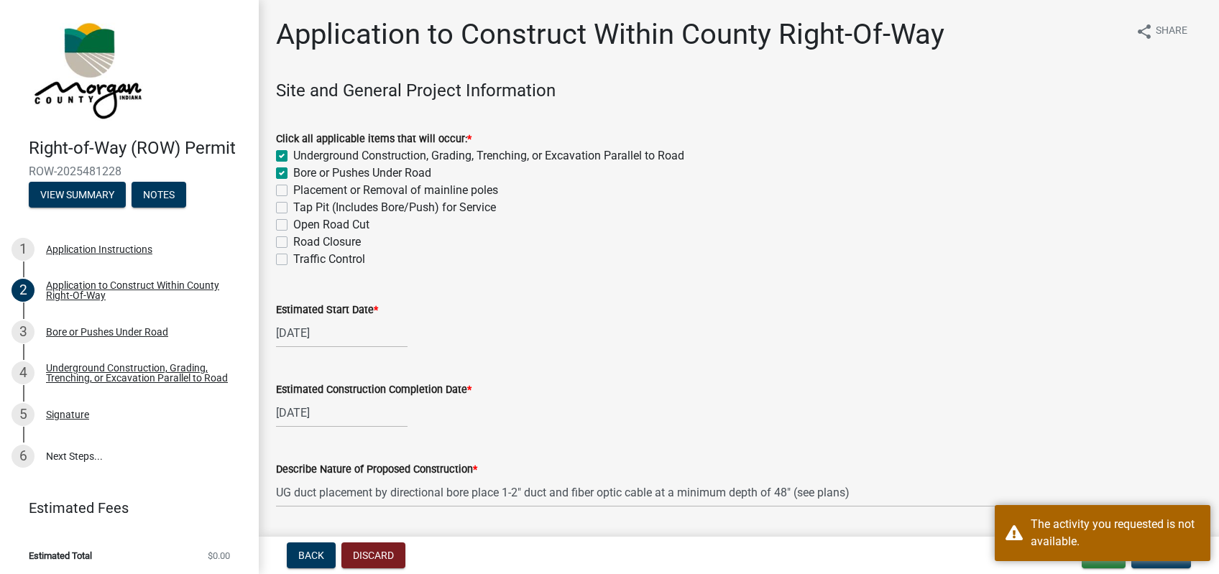
click at [674, 352] on wm-data-entity-input "Estimated Start Date * [DATE]" at bounding box center [739, 321] width 926 height 80
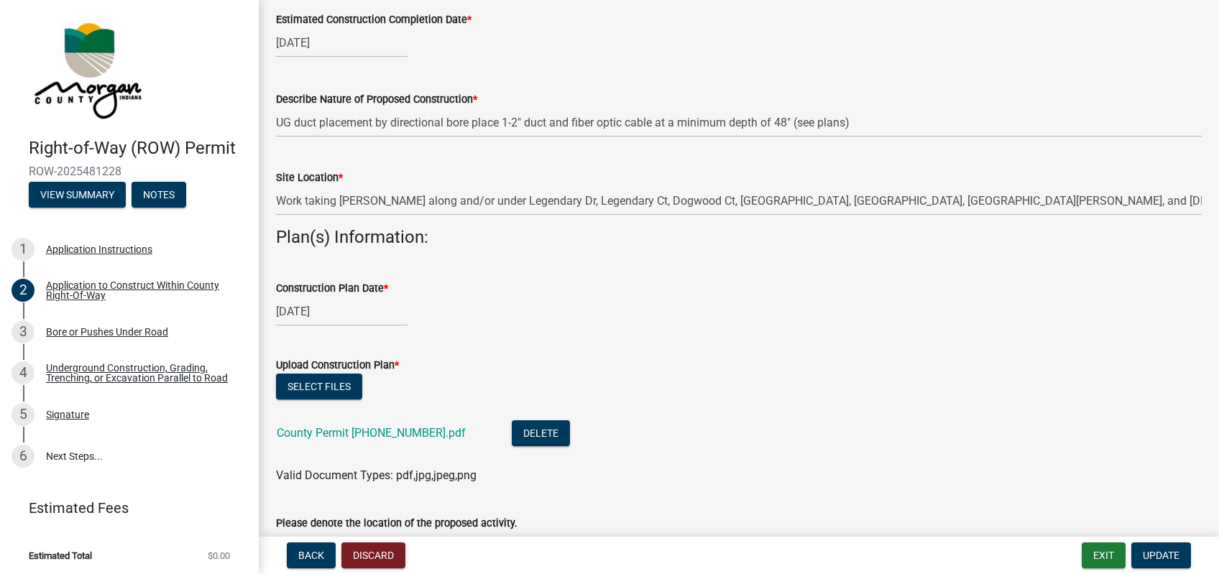
scroll to position [335, 0]
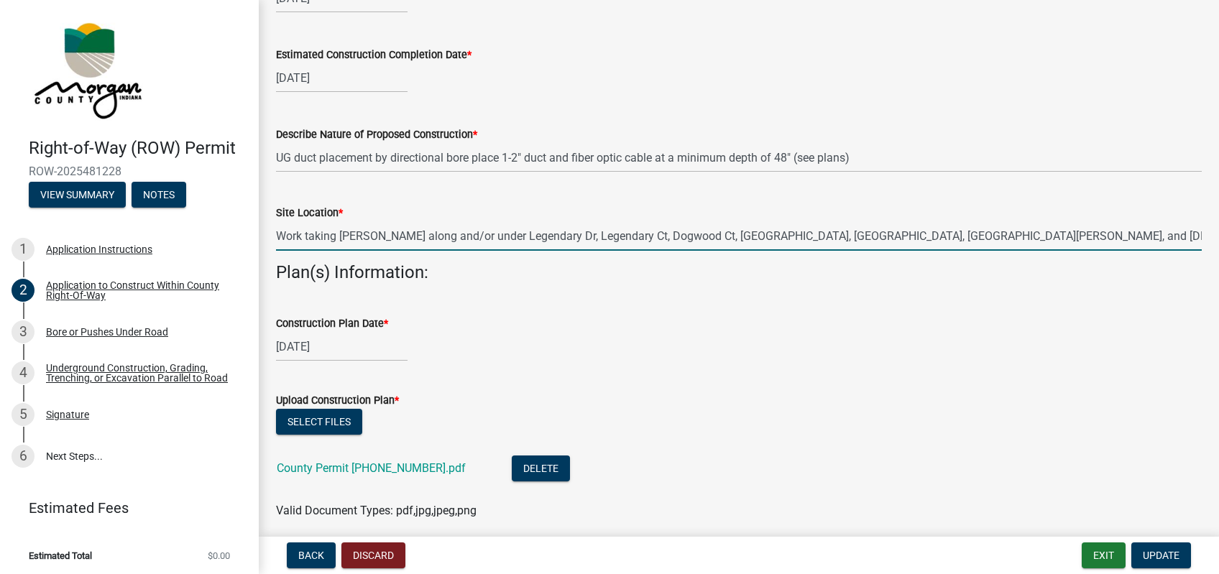
click at [539, 235] on input "Work taking [PERSON_NAME] along and/or under Legendary Dr, Legendary Ct, Dogwoo…" at bounding box center [739, 235] width 926 height 29
drag, startPoint x: 278, startPoint y: 237, endPoint x: 1394, endPoint y: 260, distance: 1116.2
click at [1201, 251] on input "Work taking [PERSON_NAME] along and/or under Legendary Dr, Legendary Ct, Dogwoo…" at bounding box center [739, 235] width 926 height 29
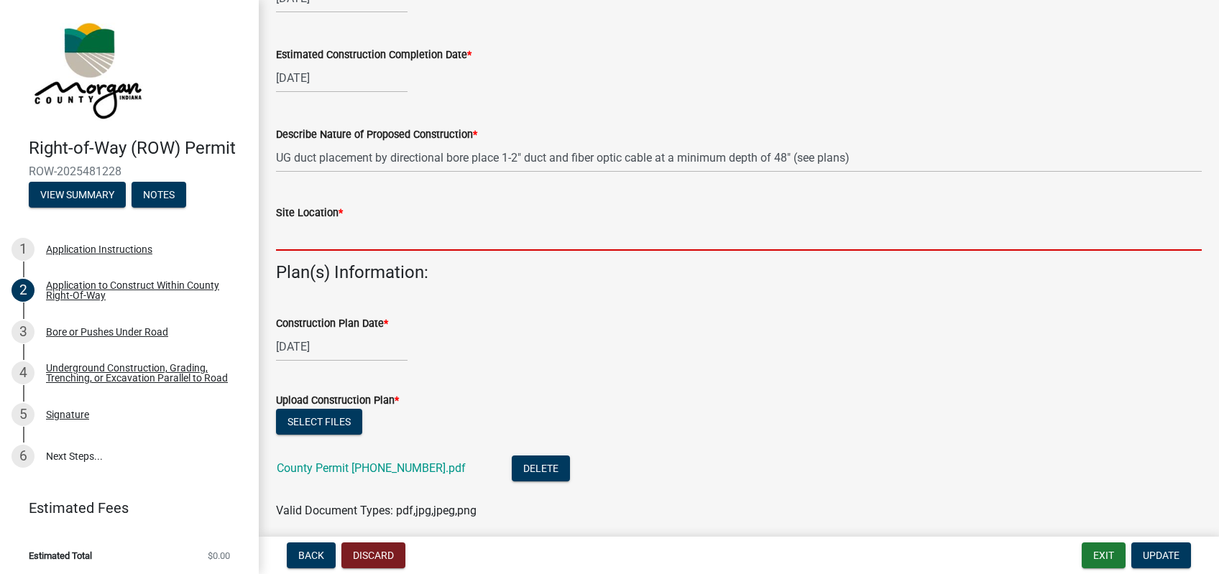
scroll to position [0, 0]
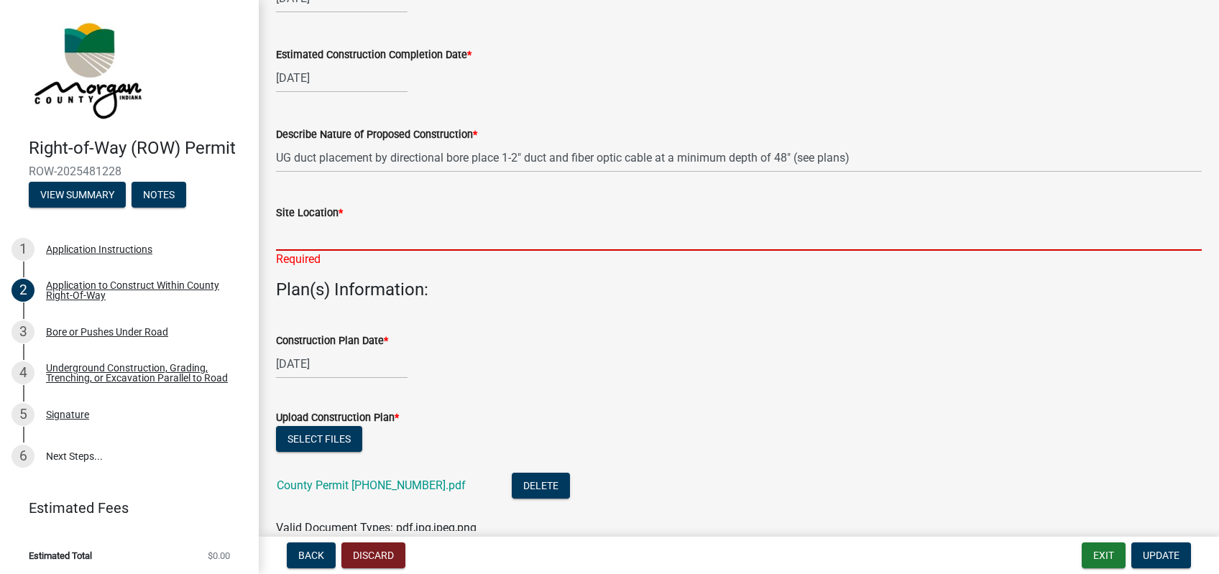
click at [381, 240] on input "Site Location *" at bounding box center [739, 235] width 926 height 29
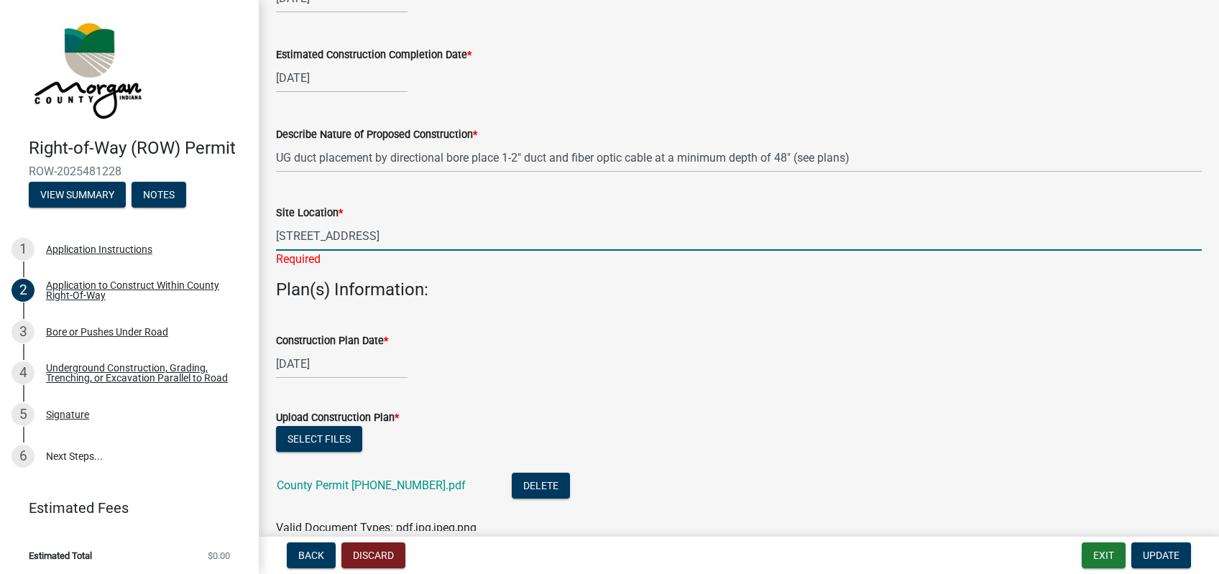
type input "[STREET_ADDRESS]"
click at [925, 464] on li "County Permit [PHONE_NUMBER].pdf Delete" at bounding box center [739, 487] width 926 height 52
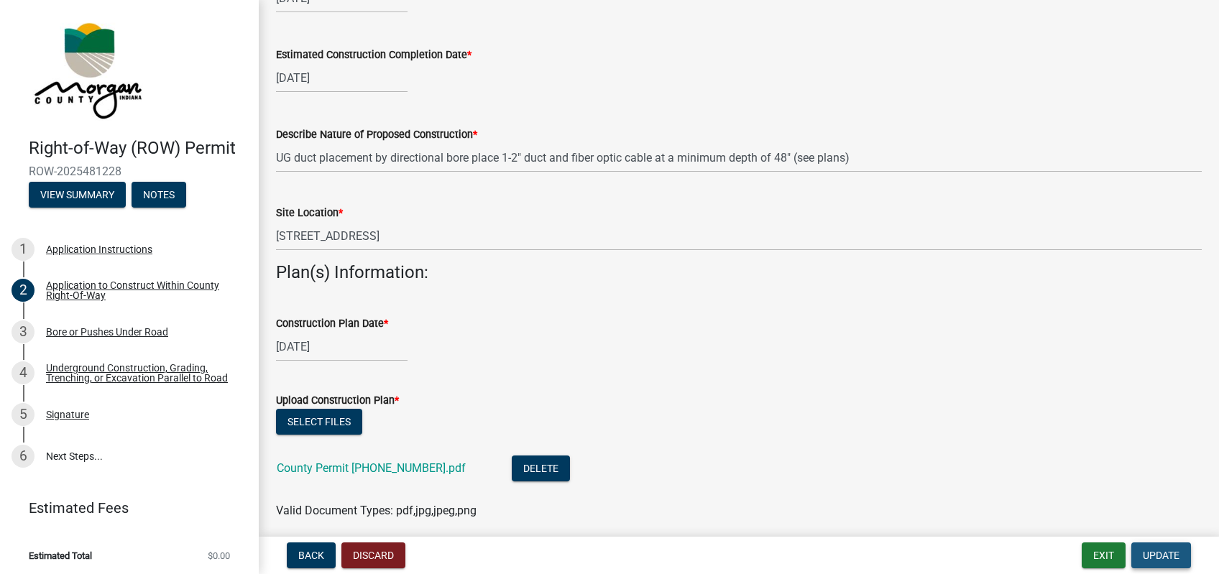
click at [1147, 549] on button "Update" at bounding box center [1161, 556] width 60 height 26
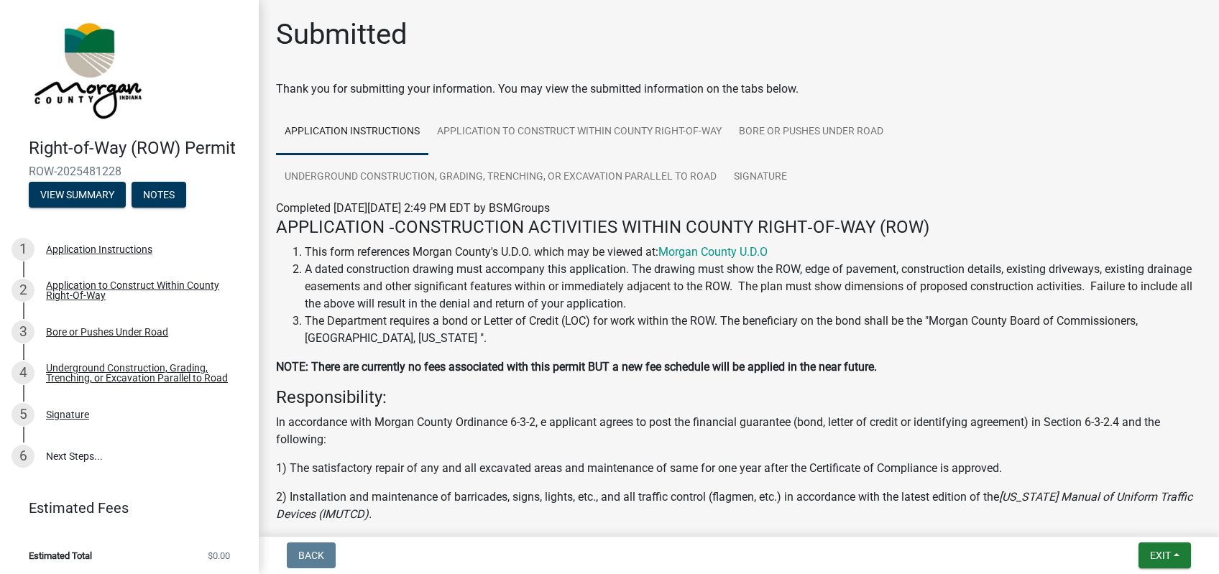
scroll to position [517, 0]
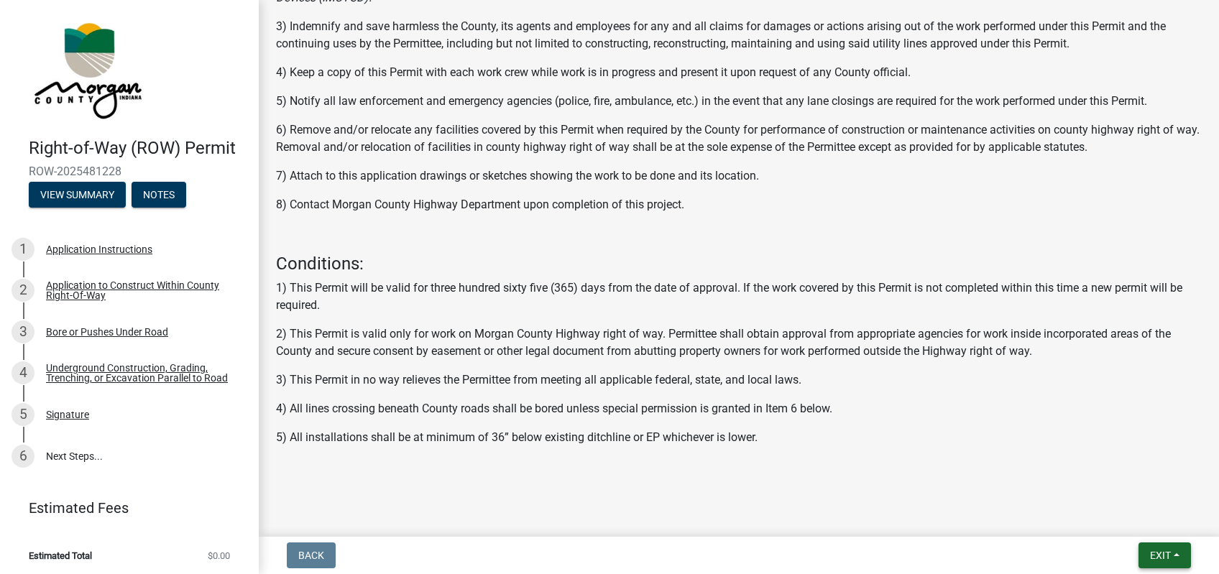
click at [1155, 553] on span "Exit" at bounding box center [1160, 555] width 21 height 11
click at [1145, 525] on button "Save & Exit" at bounding box center [1133, 518] width 115 height 34
